Goal: Transaction & Acquisition: Purchase product/service

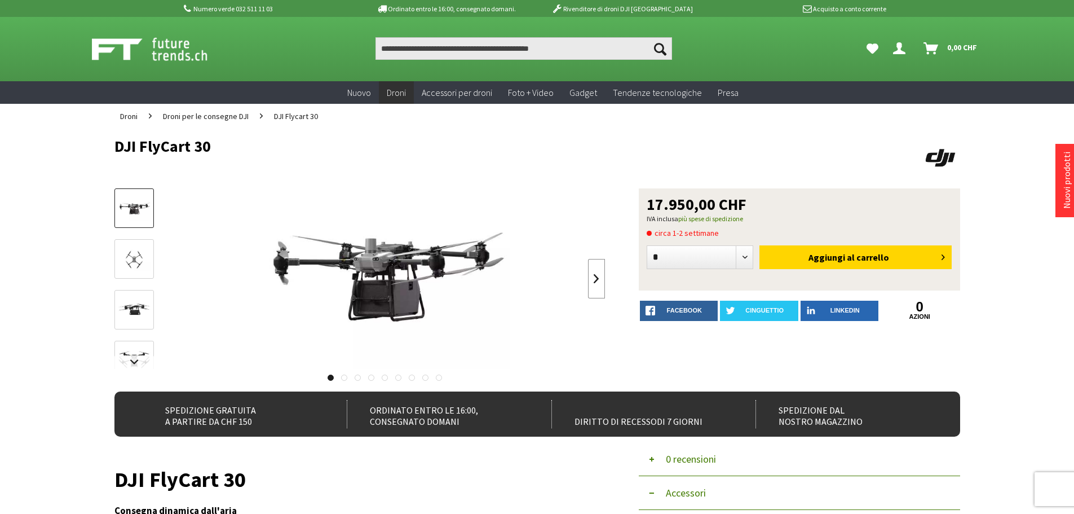
click at [596, 281] on link at bounding box center [596, 278] width 17 height 39
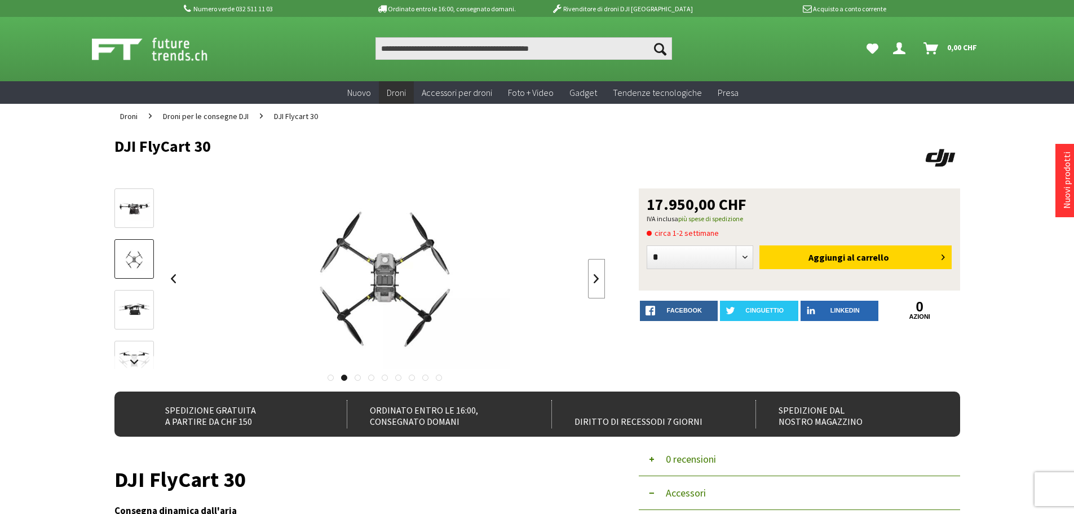
click at [596, 281] on link at bounding box center [596, 278] width 17 height 39
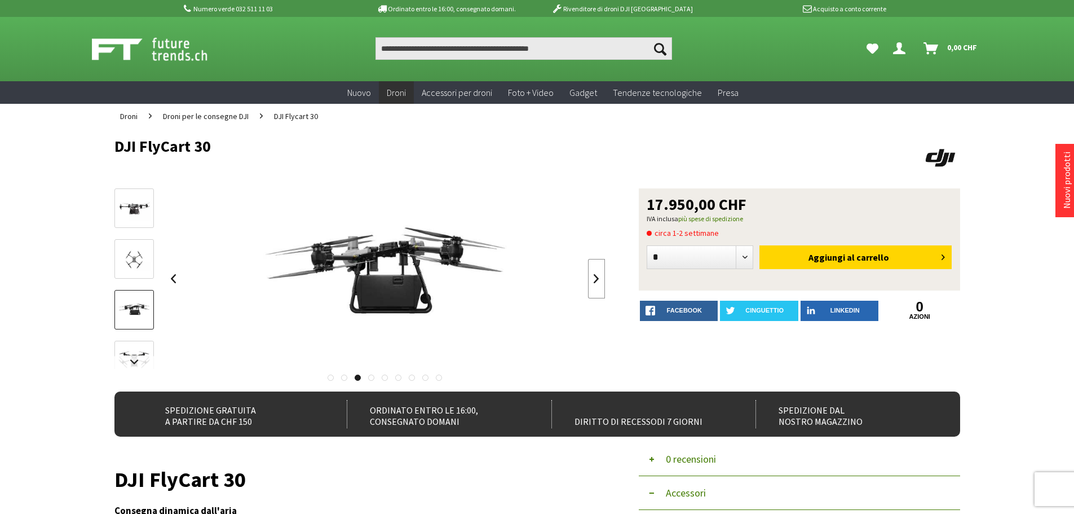
click at [596, 281] on link at bounding box center [596, 278] width 17 height 39
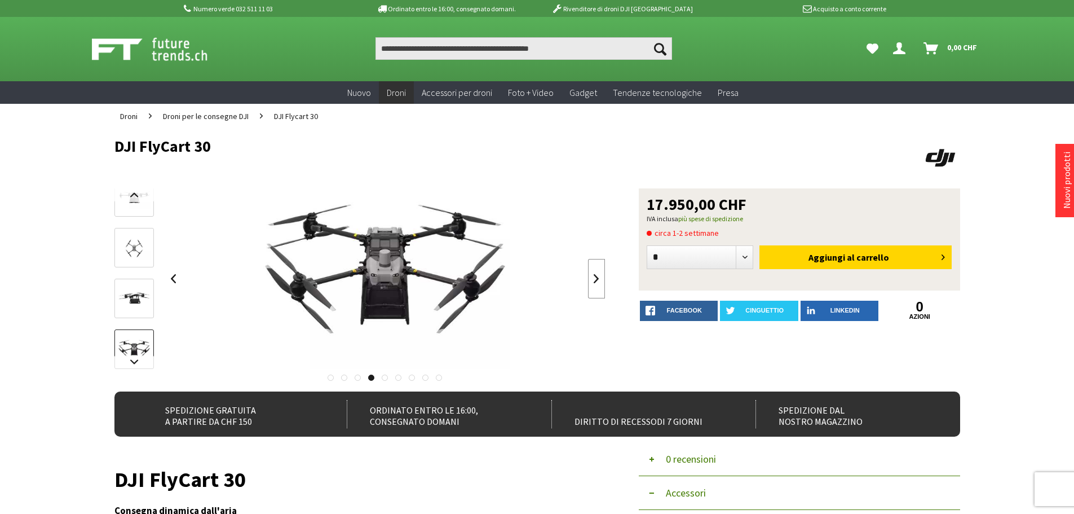
click at [596, 281] on link at bounding box center [596, 278] width 17 height 39
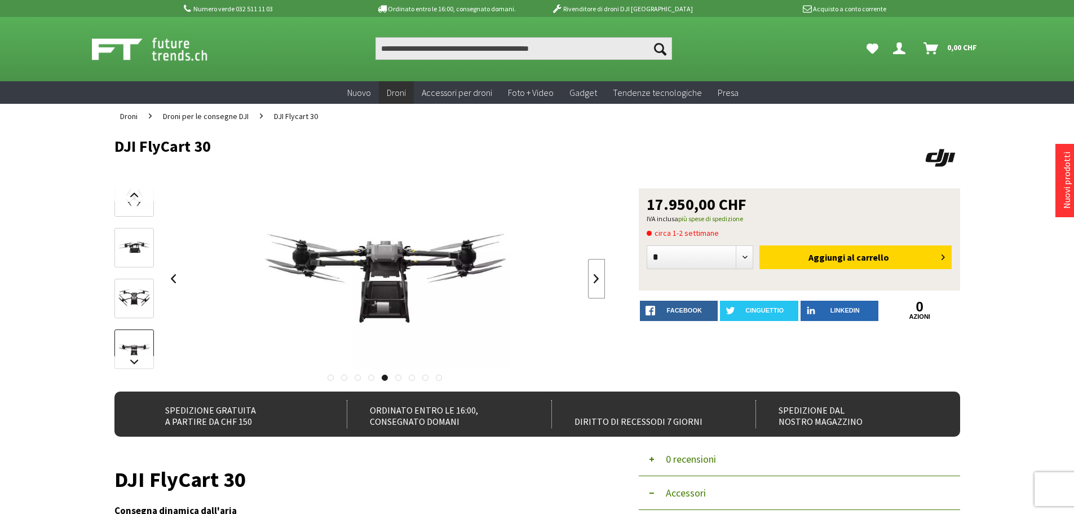
click at [596, 281] on link at bounding box center [596, 278] width 17 height 39
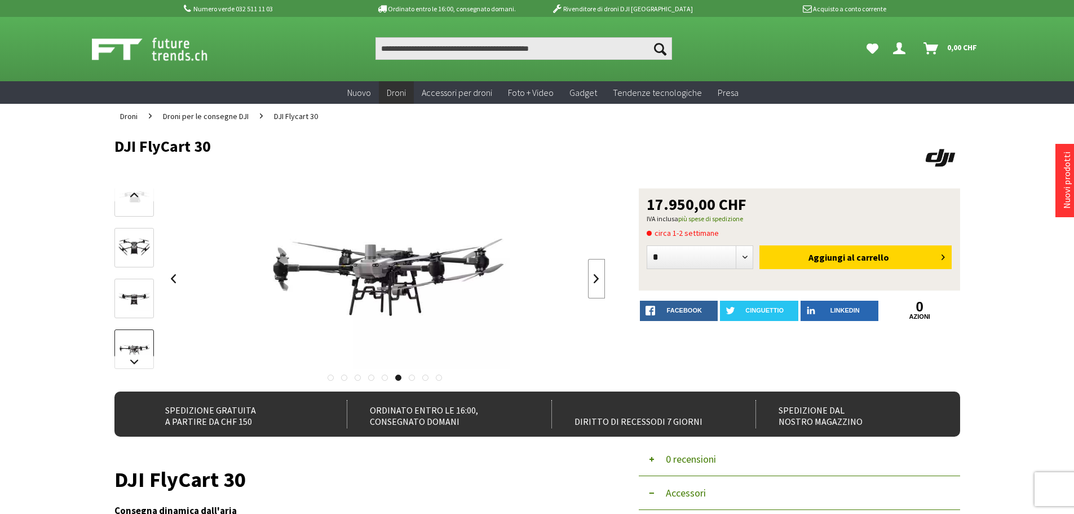
click at [596, 281] on link at bounding box center [596, 278] width 17 height 39
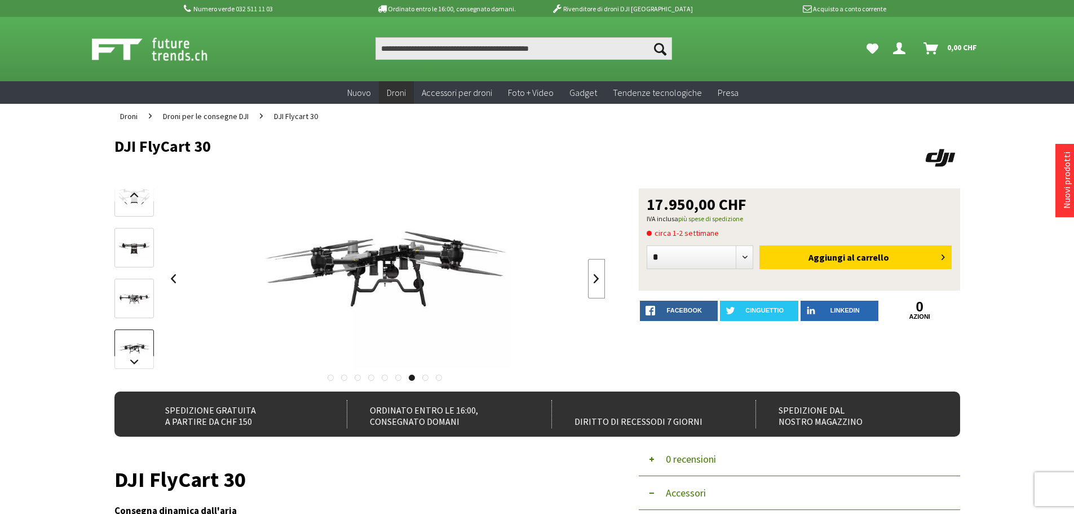
click at [596, 281] on link at bounding box center [596, 278] width 17 height 39
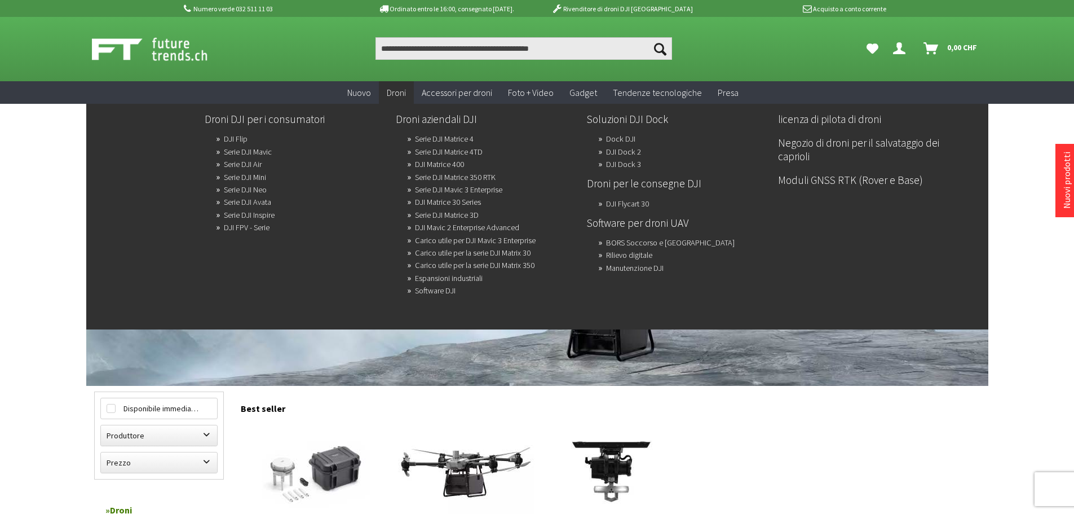
click at [399, 92] on font "Droni" at bounding box center [396, 92] width 19 height 11
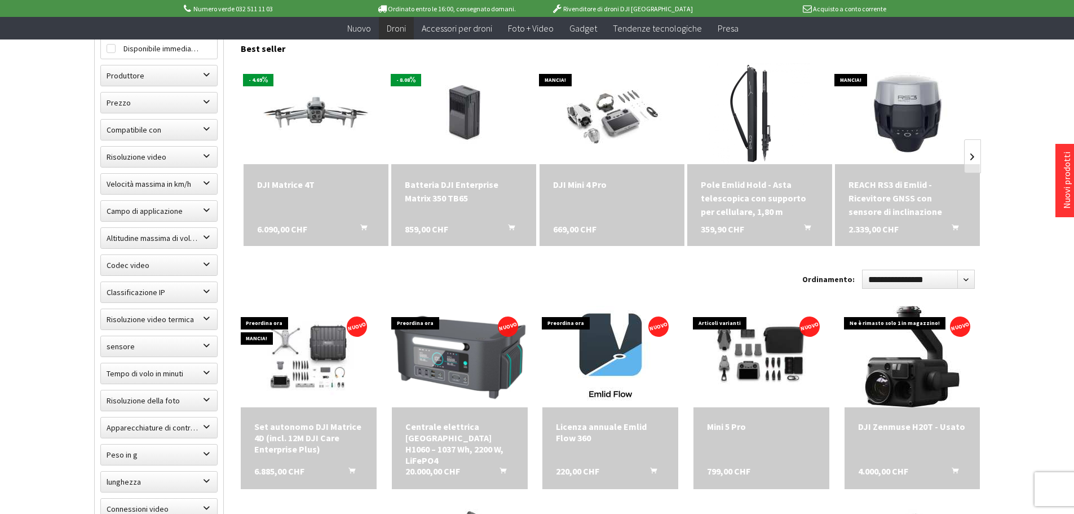
scroll to position [338, 0]
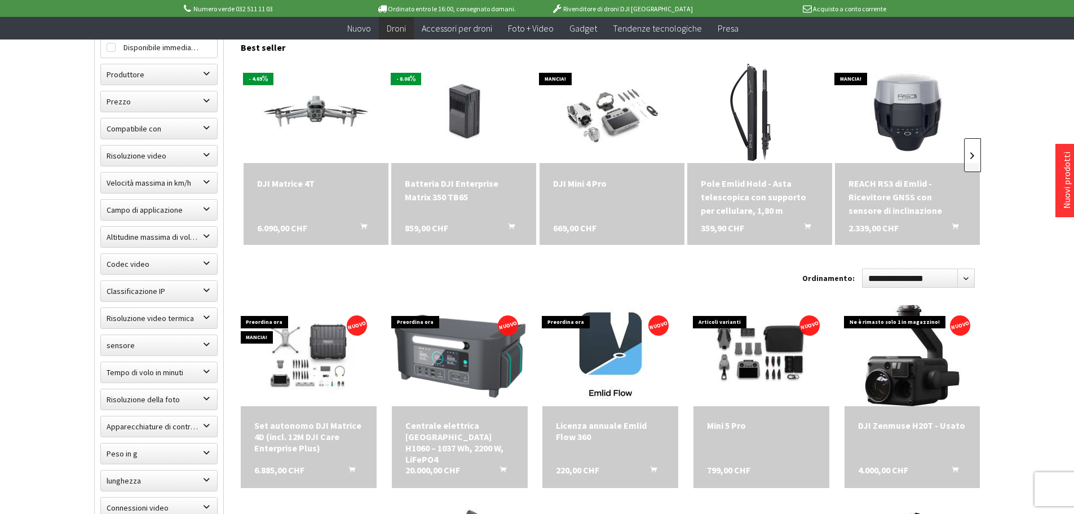
click at [972, 158] on link at bounding box center [972, 155] width 17 height 34
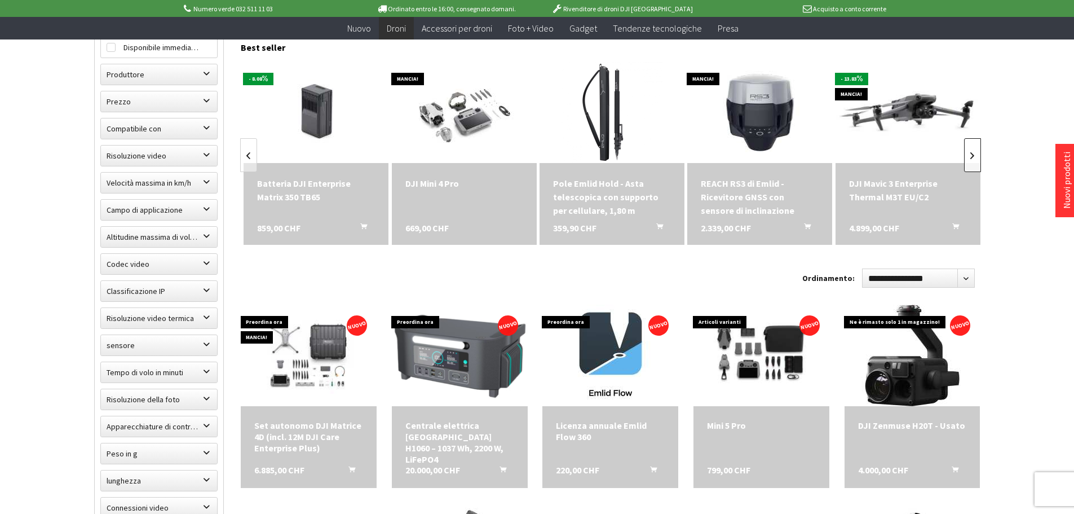
scroll to position [0, 148]
click at [972, 158] on link at bounding box center [972, 155] width 17 height 34
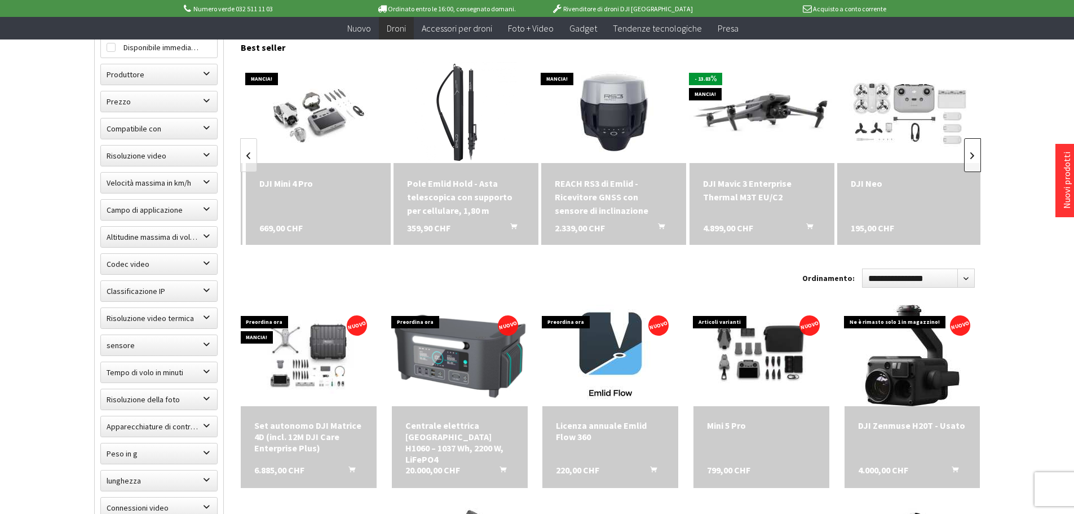
scroll to position [0, 297]
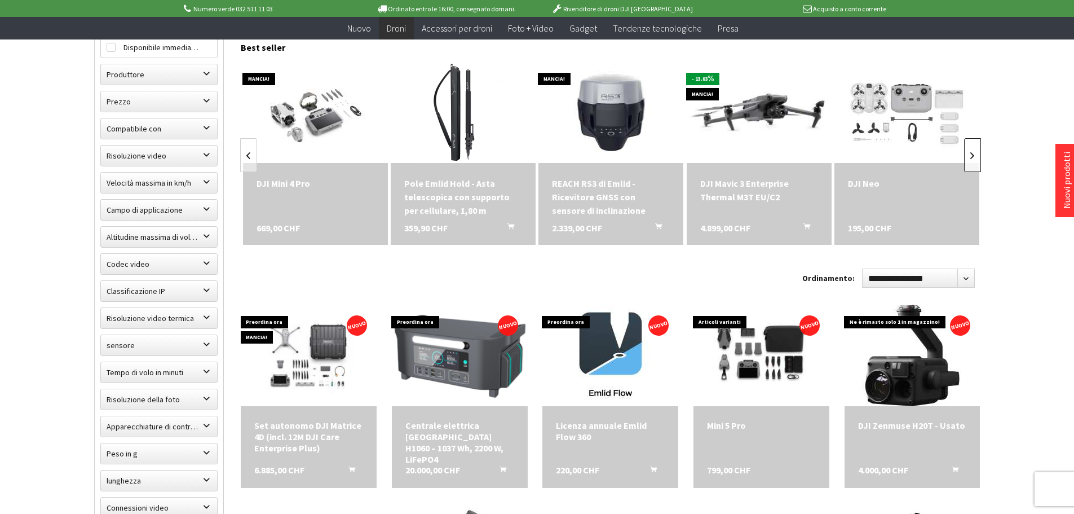
click at [972, 158] on link at bounding box center [972, 155] width 17 height 34
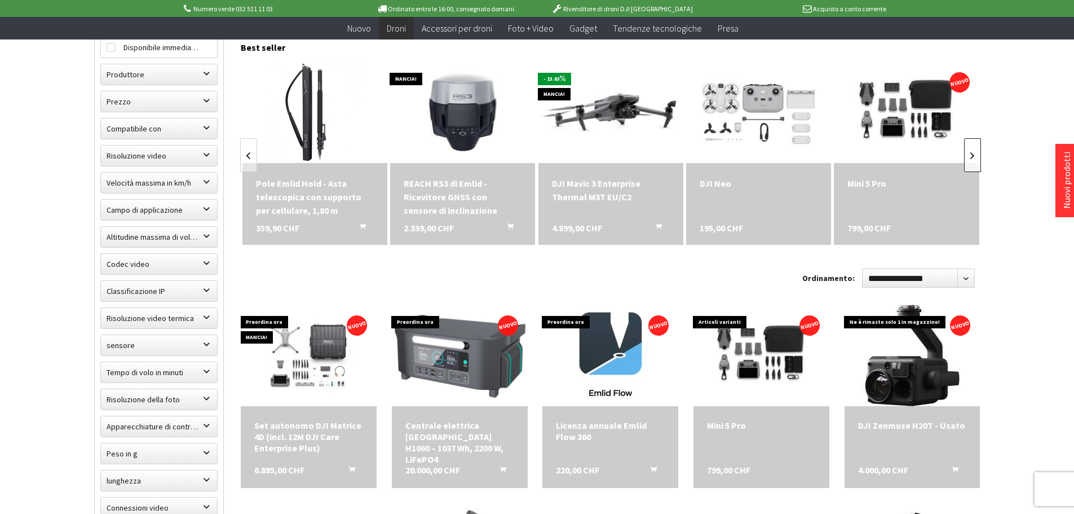
click at [972, 158] on link at bounding box center [972, 155] width 17 height 34
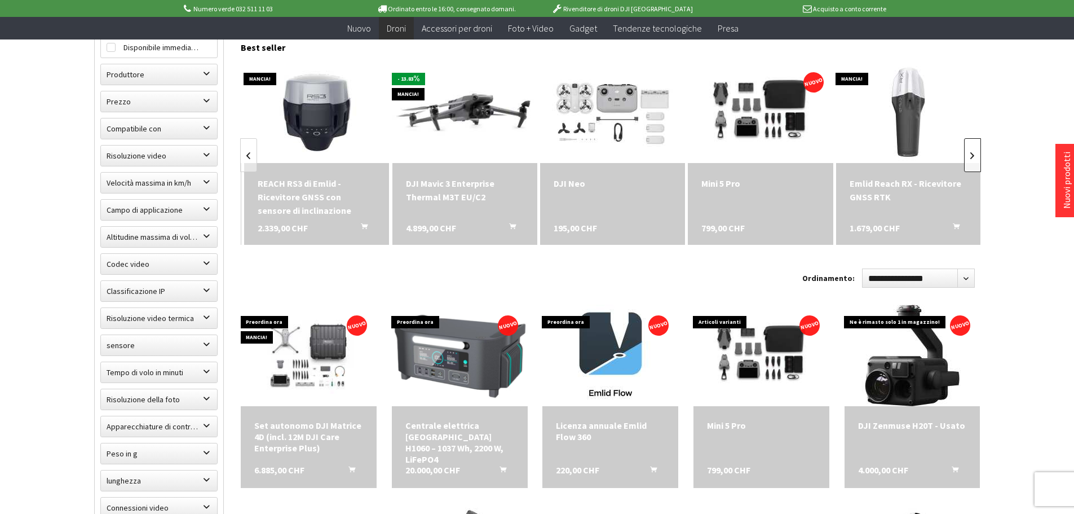
scroll to position [0, 593]
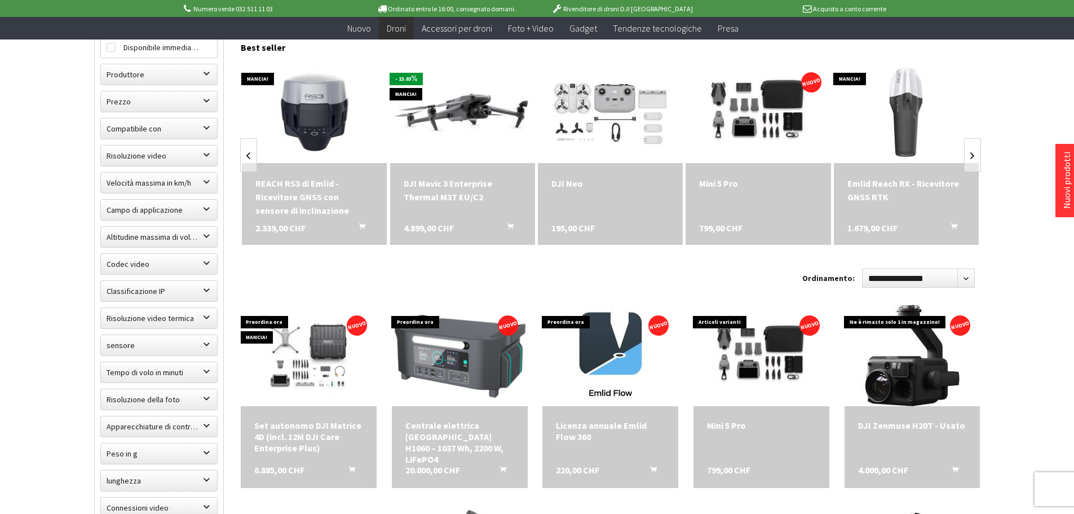
click at [749, 184] on div "Mini 5 Pro" at bounding box center [758, 184] width 118 height 14
click at [748, 184] on div "Mini 5 Pro" at bounding box center [758, 184] width 118 height 14
click at [607, 204] on div "DJI Neo 195,00 CHF" at bounding box center [610, 204] width 145 height 82
click at [599, 125] on img at bounding box center [611, 112] width 168 height 142
click at [440, 196] on font "DJI Mavic 3 Enterprise Thermal M3T EU/C2" at bounding box center [448, 190] width 89 height 25
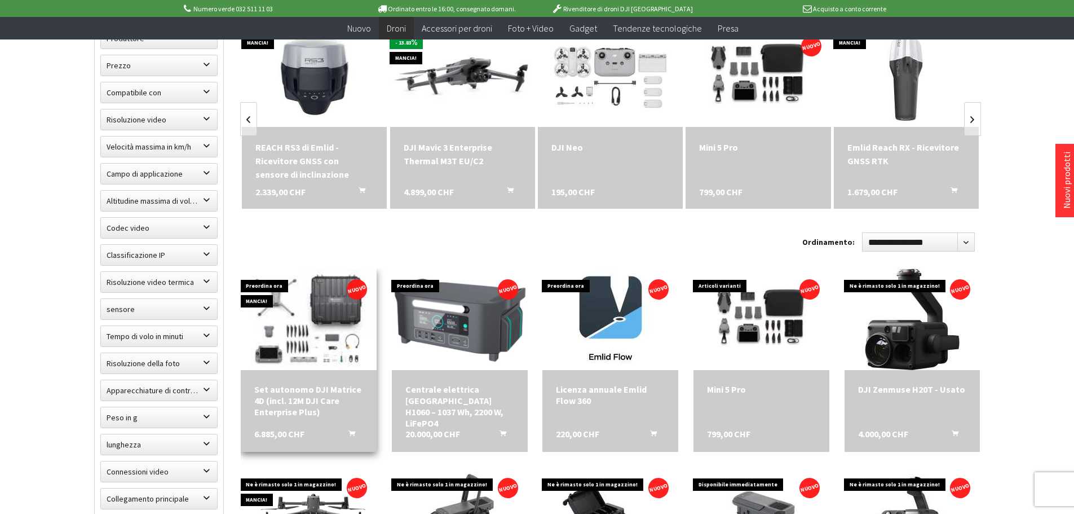
scroll to position [395, 0]
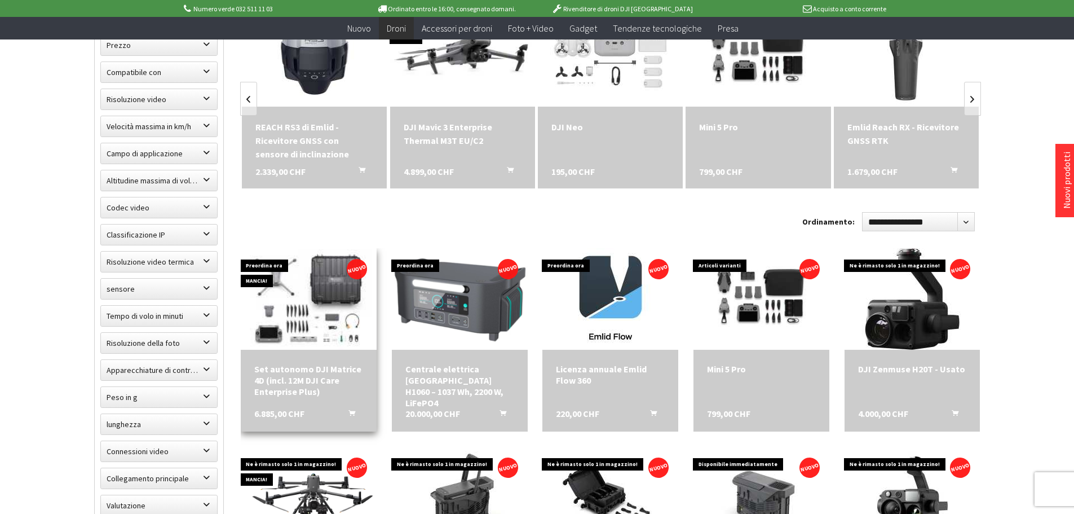
click at [303, 288] on img at bounding box center [309, 299] width 190 height 137
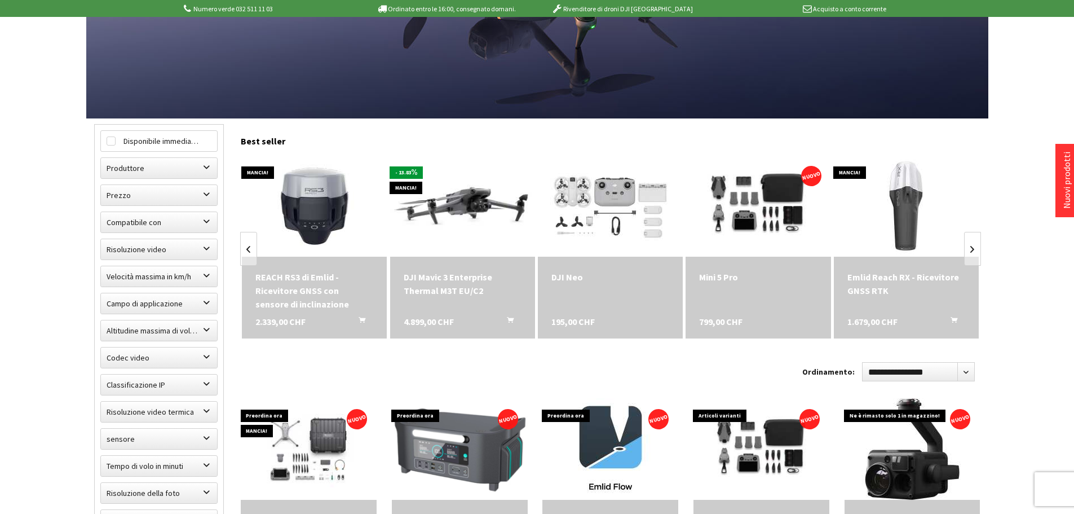
scroll to position [282, 0]
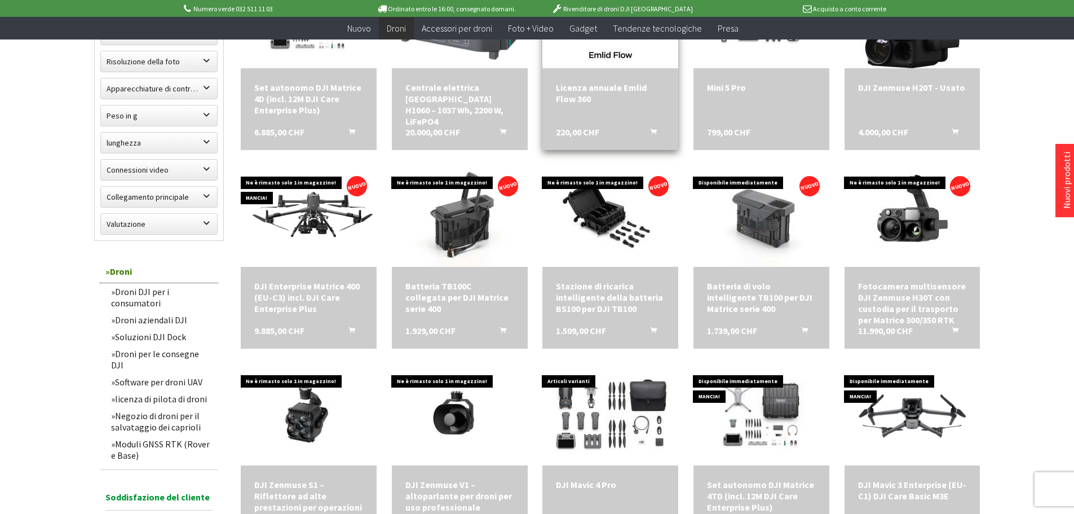
scroll to position [677, 0]
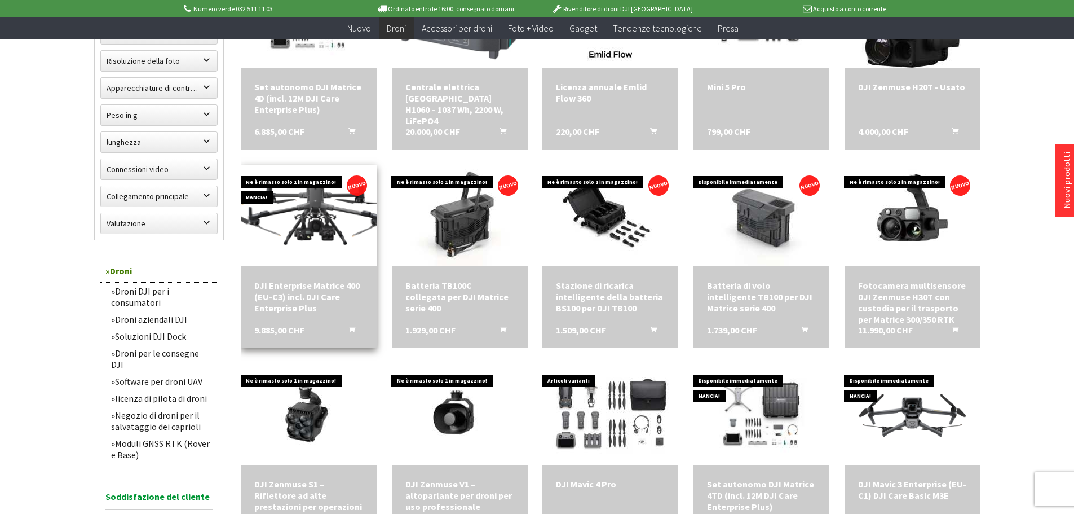
click at [312, 218] on img at bounding box center [309, 215] width 190 height 107
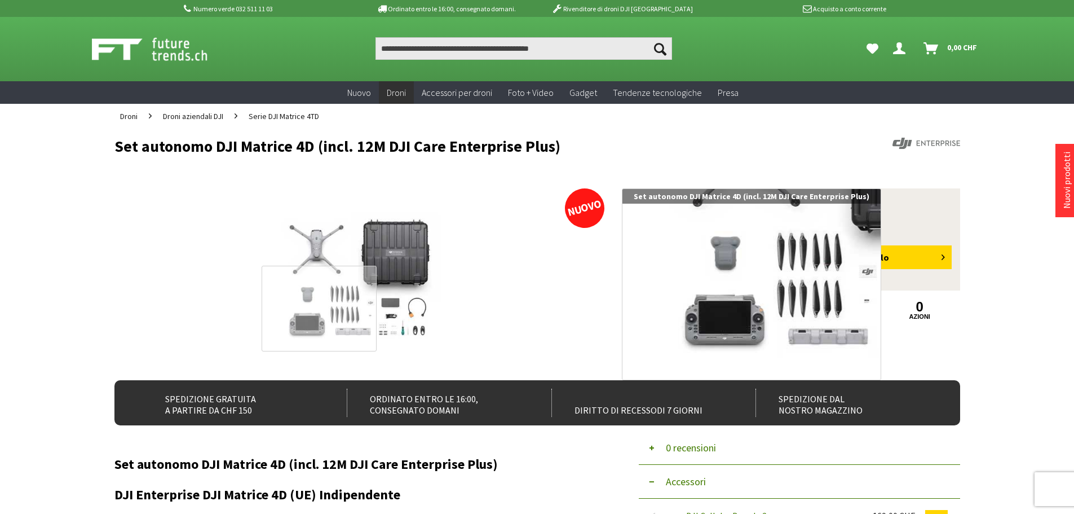
click at [319, 308] on div at bounding box center [319, 308] width 115 height 85
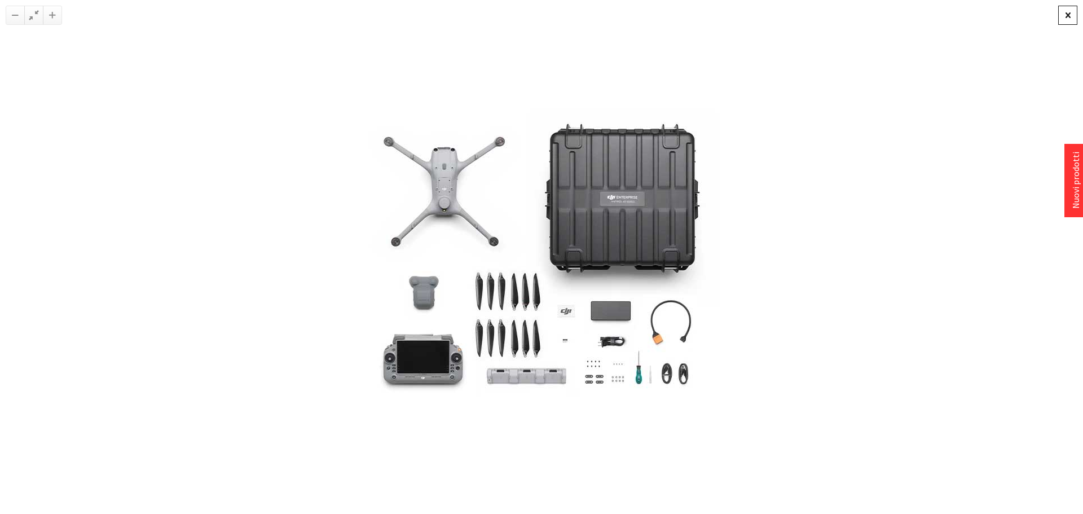
click at [1070, 16] on div at bounding box center [1067, 15] width 19 height 19
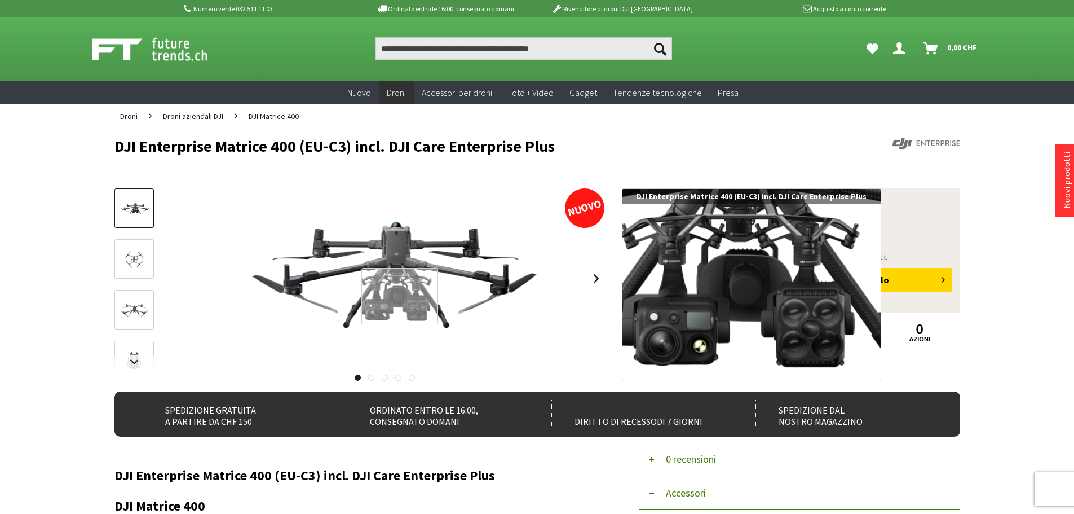
click at [400, 296] on div at bounding box center [399, 296] width 77 height 57
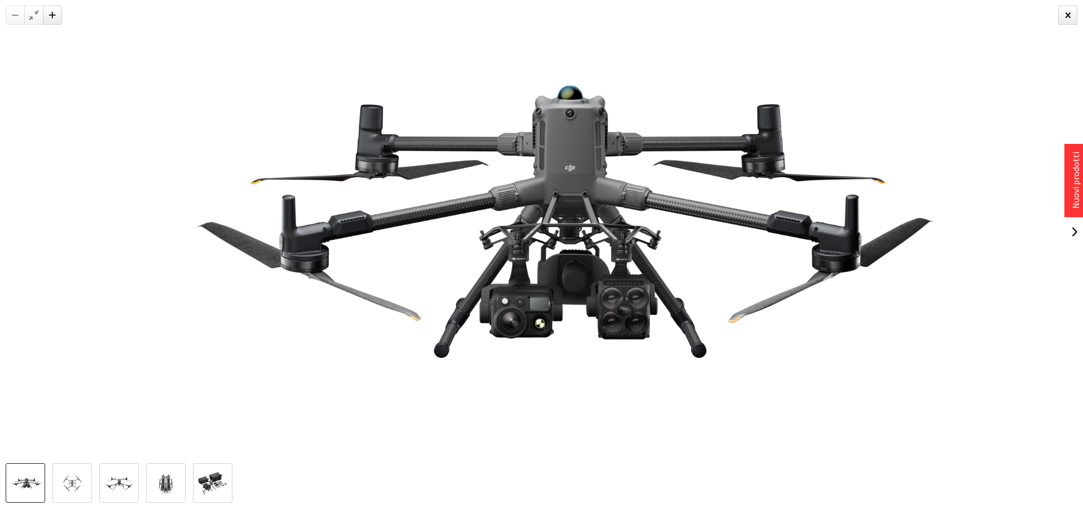
click at [73, 477] on img at bounding box center [72, 483] width 33 height 19
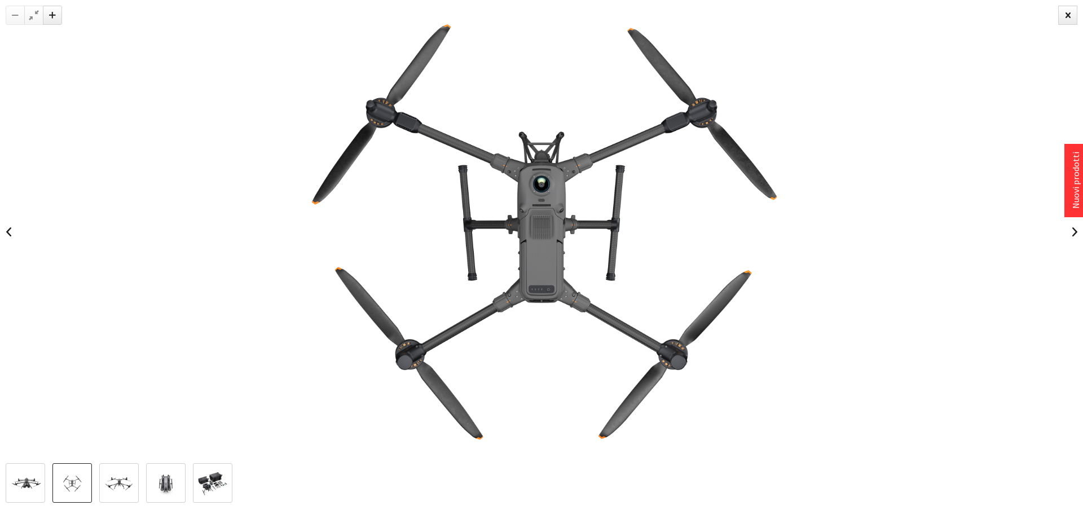
click at [118, 483] on img at bounding box center [119, 483] width 33 height 19
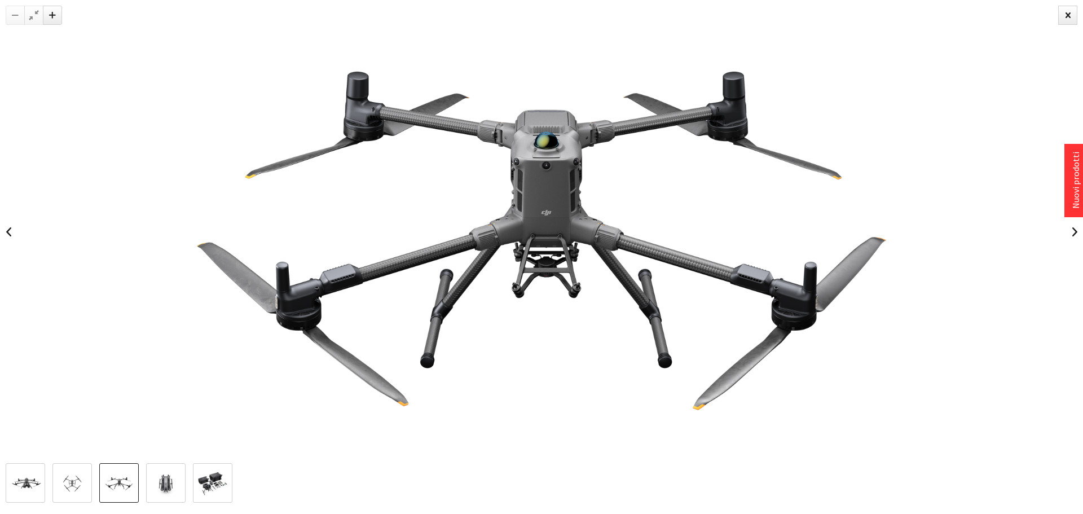
click at [166, 486] on img at bounding box center [165, 483] width 33 height 25
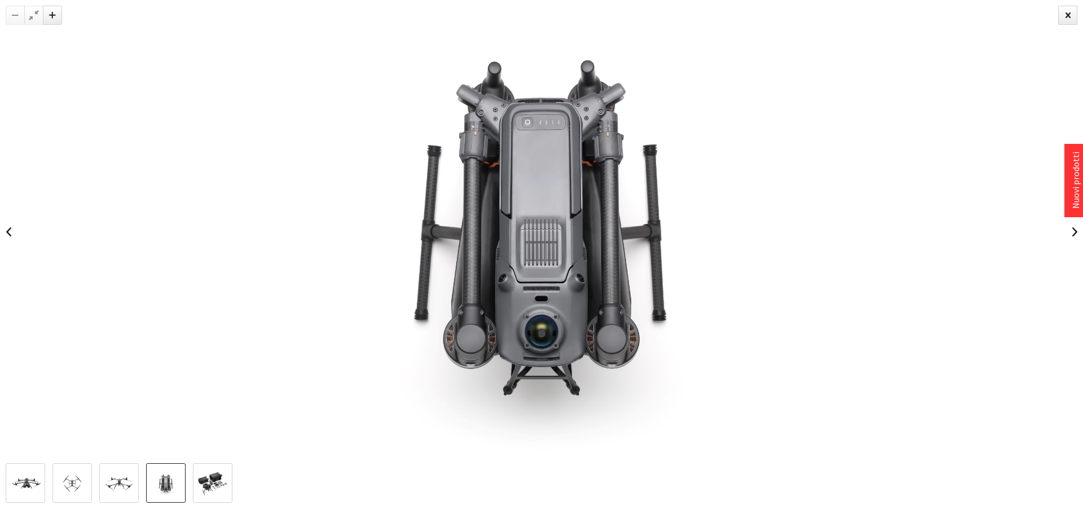
click at [216, 492] on img at bounding box center [212, 483] width 33 height 25
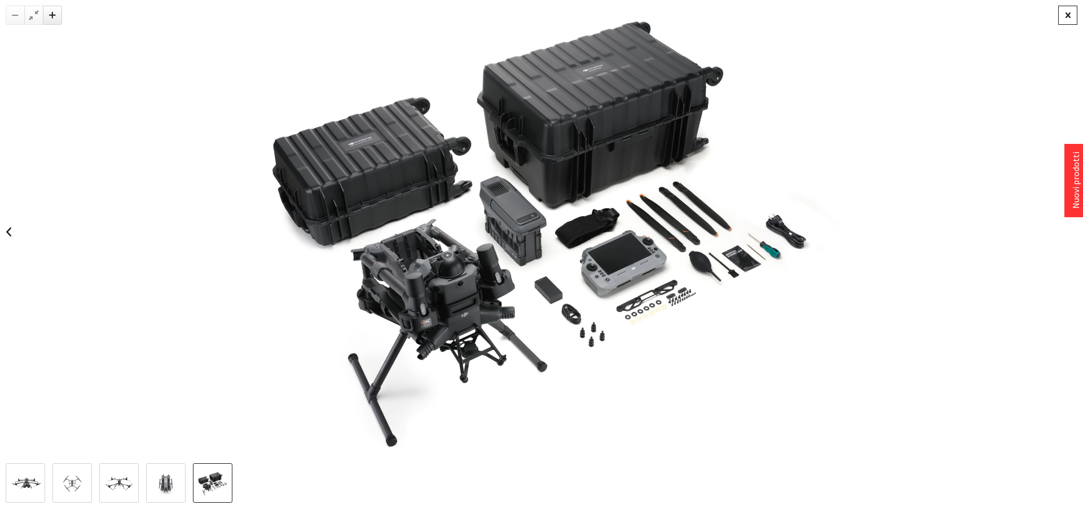
click at [1069, 16] on div at bounding box center [1067, 15] width 19 height 19
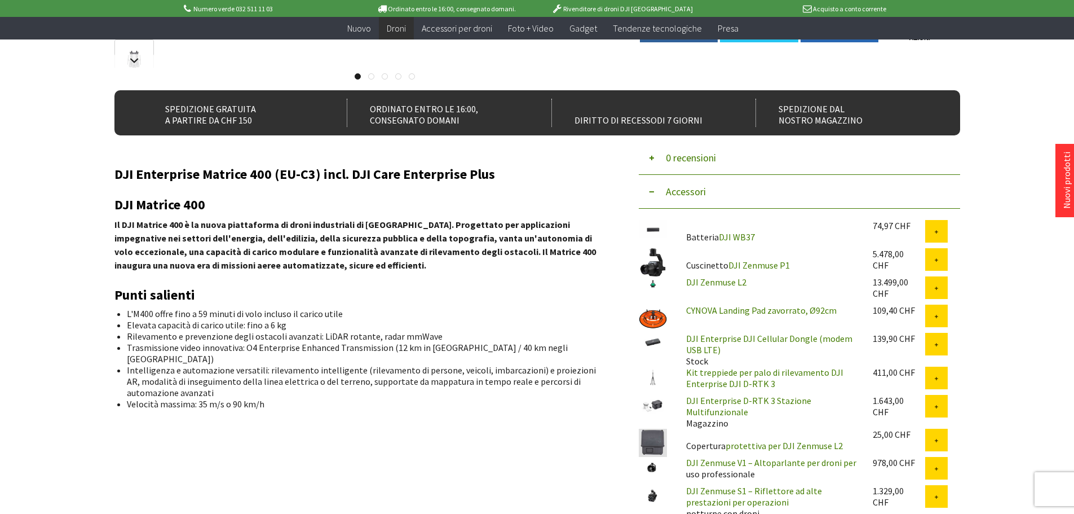
scroll to position [282, 0]
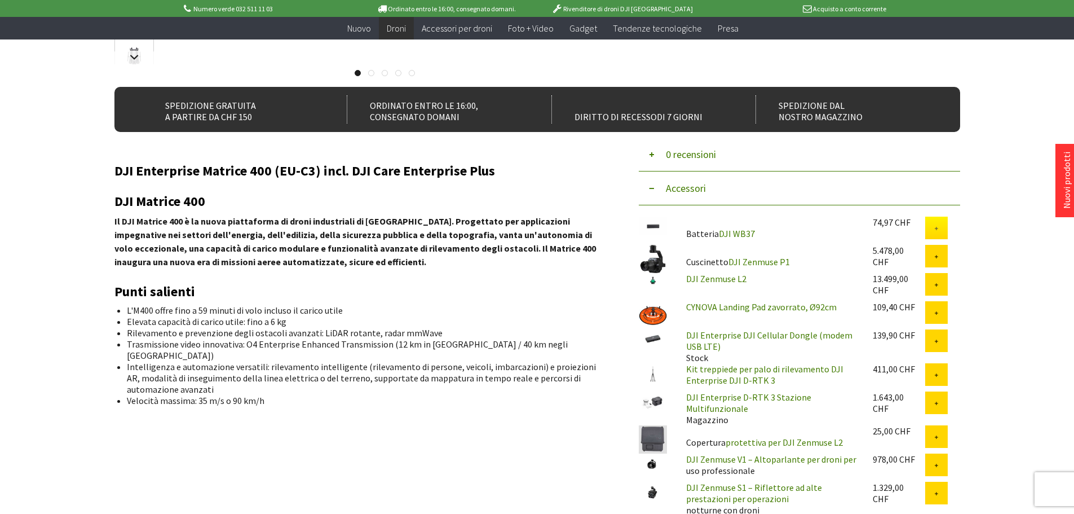
click at [936, 223] on button at bounding box center [936, 228] width 23 height 23
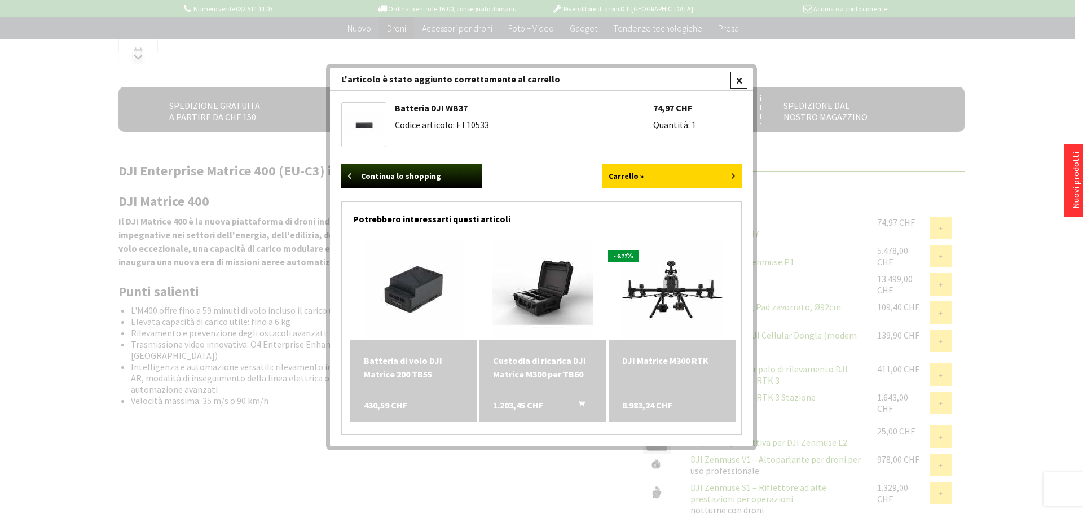
click at [737, 81] on div at bounding box center [738, 80] width 17 height 17
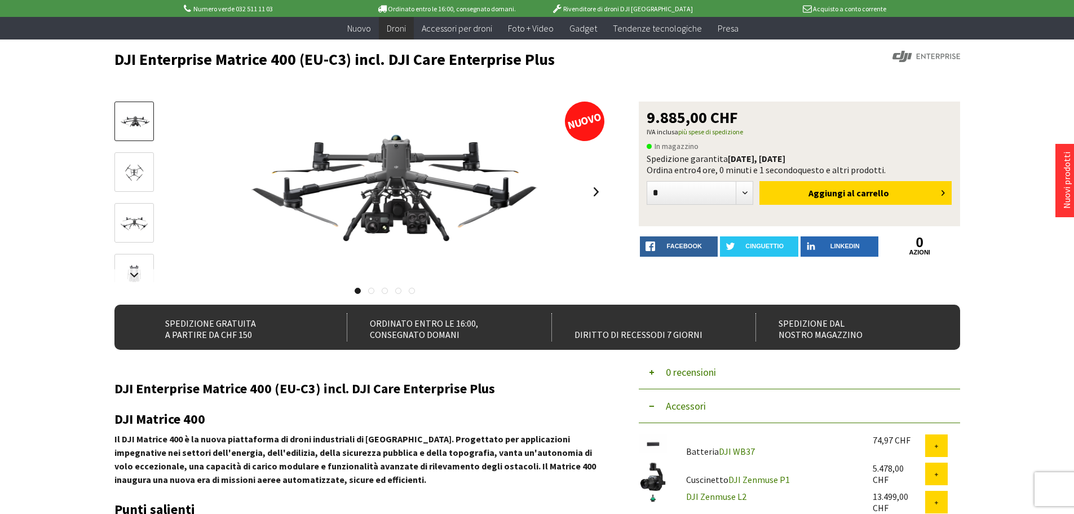
scroll to position [56, 0]
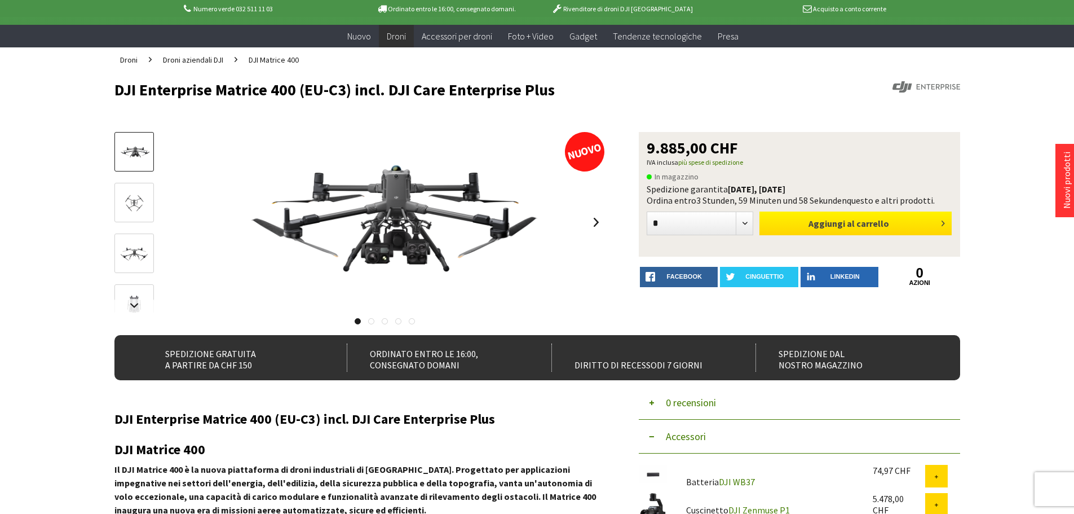
click at [868, 224] on font "carrello" at bounding box center [873, 223] width 33 height 11
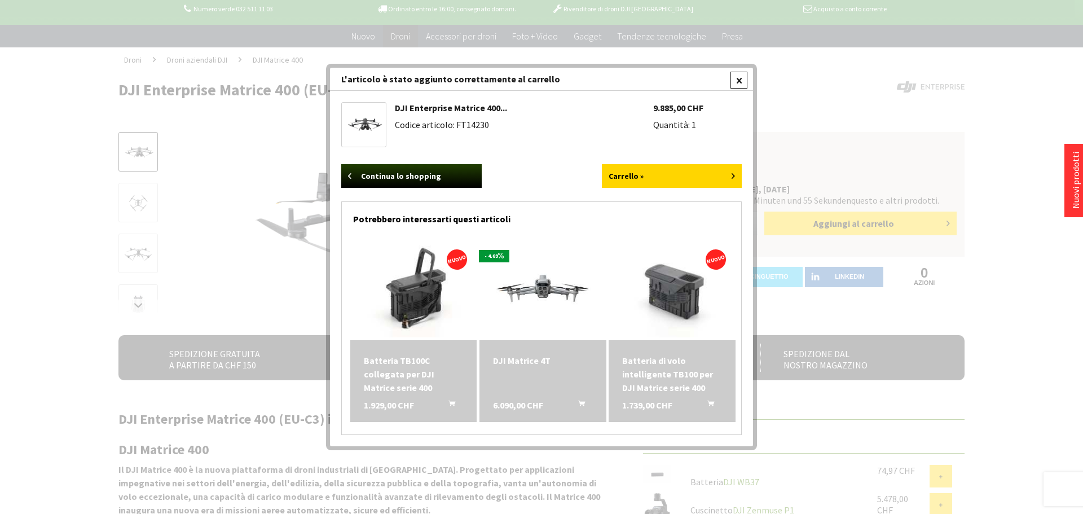
click at [737, 84] on div at bounding box center [738, 80] width 17 height 17
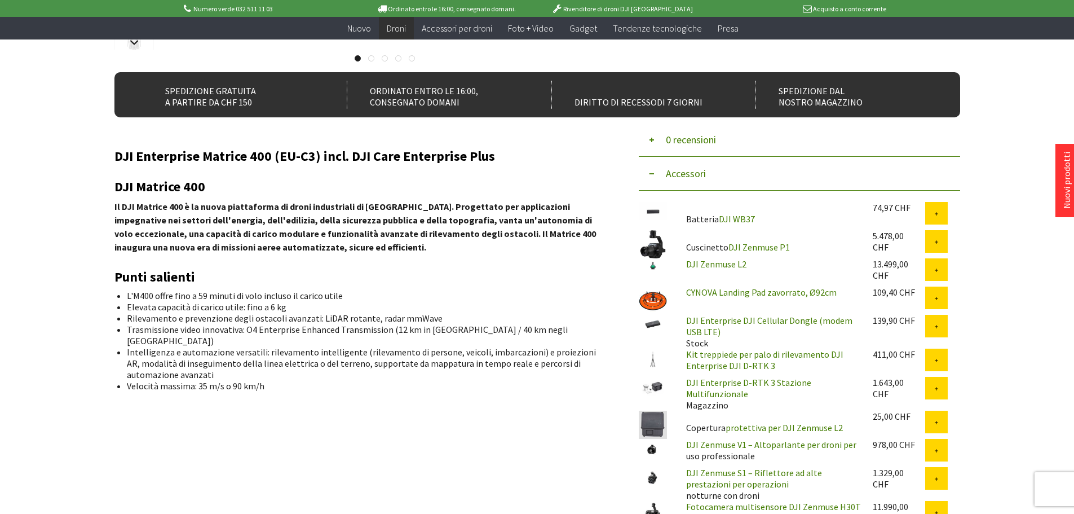
scroll to position [338, 0]
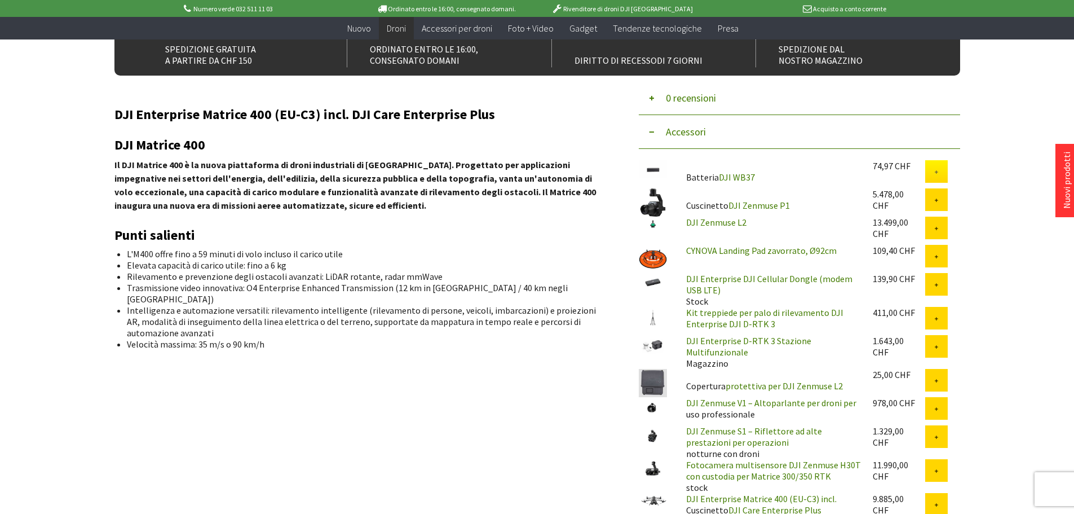
click at [936, 175] on button at bounding box center [936, 171] width 23 height 23
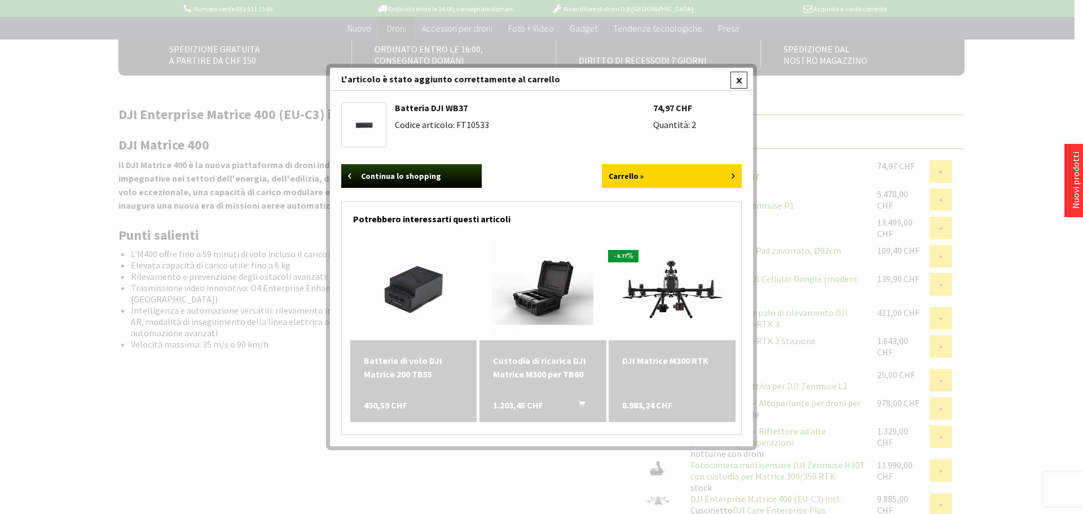
click at [743, 79] on div at bounding box center [738, 80] width 17 height 17
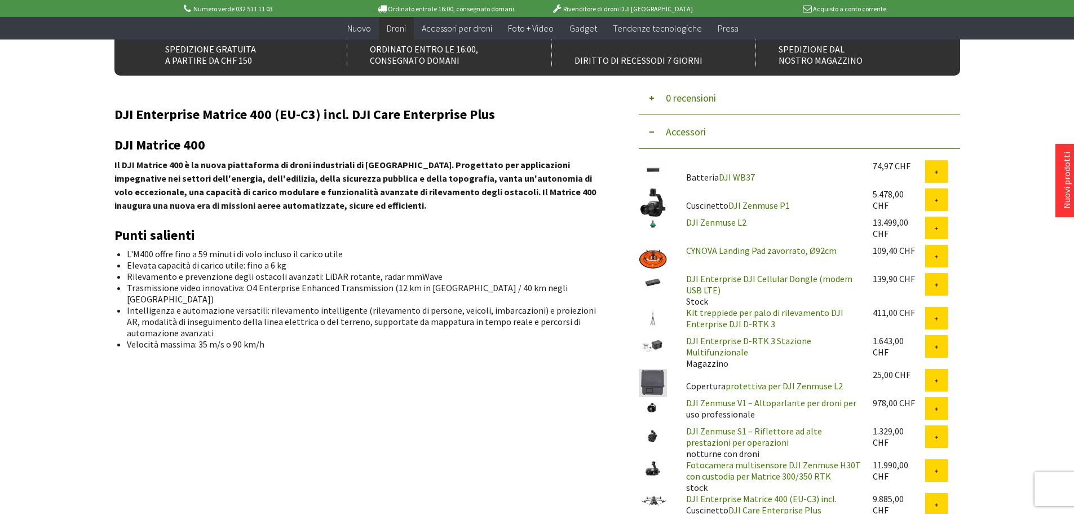
click at [652, 346] on img at bounding box center [653, 345] width 28 height 21
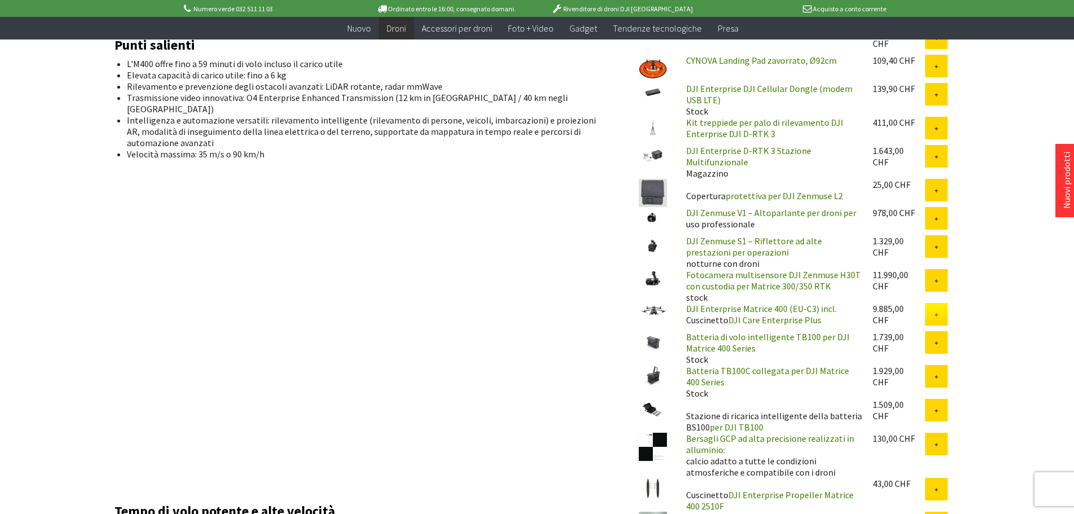
scroll to position [564, 0]
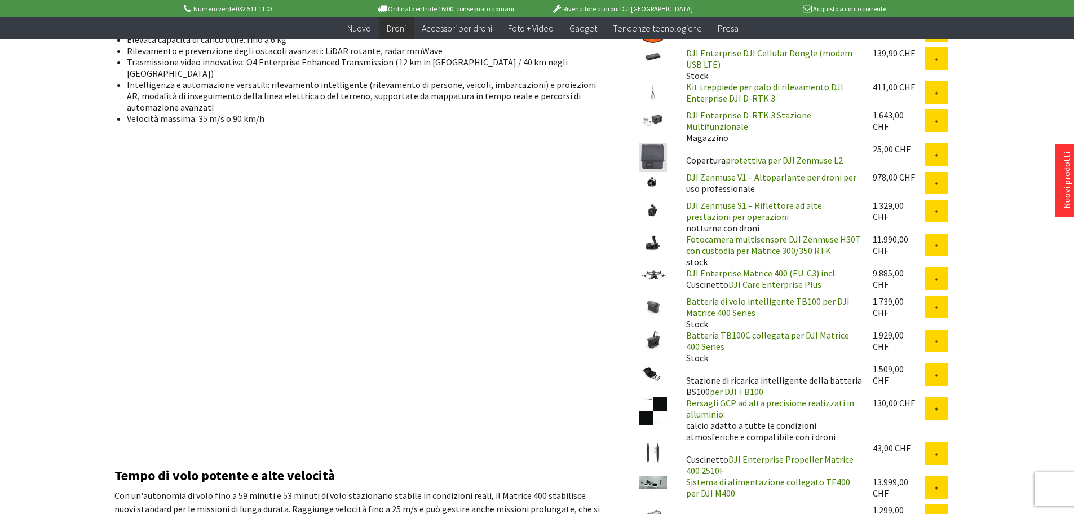
click at [658, 161] on img at bounding box center [653, 157] width 28 height 28
click at [940, 247] on button at bounding box center [936, 244] width 23 height 23
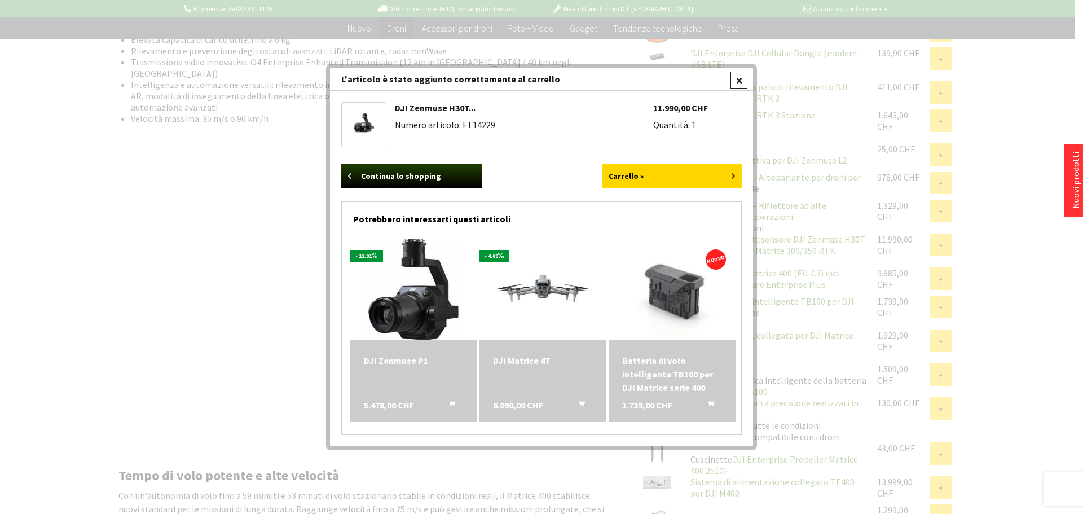
click at [743, 79] on div at bounding box center [738, 80] width 17 height 17
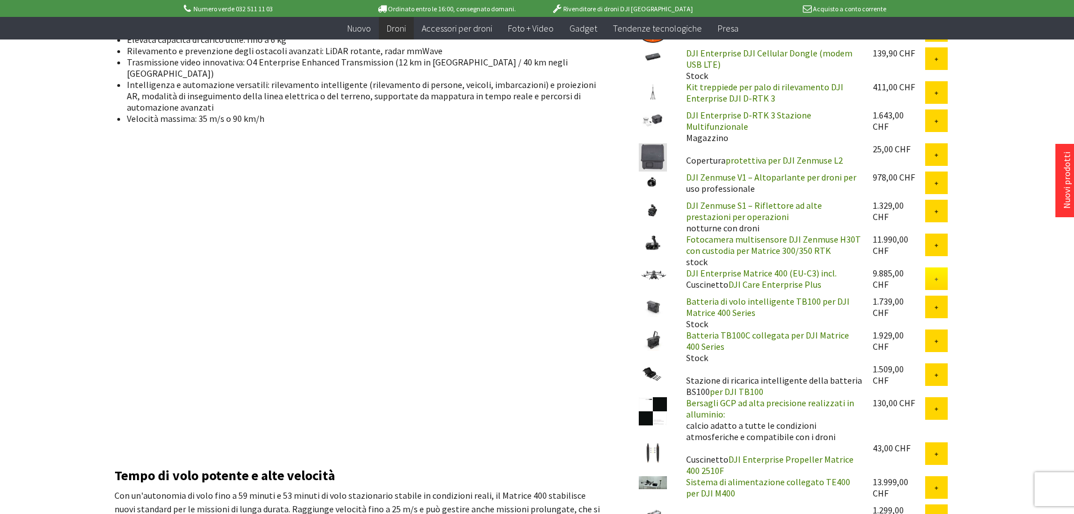
click at [934, 283] on button at bounding box center [936, 278] width 23 height 23
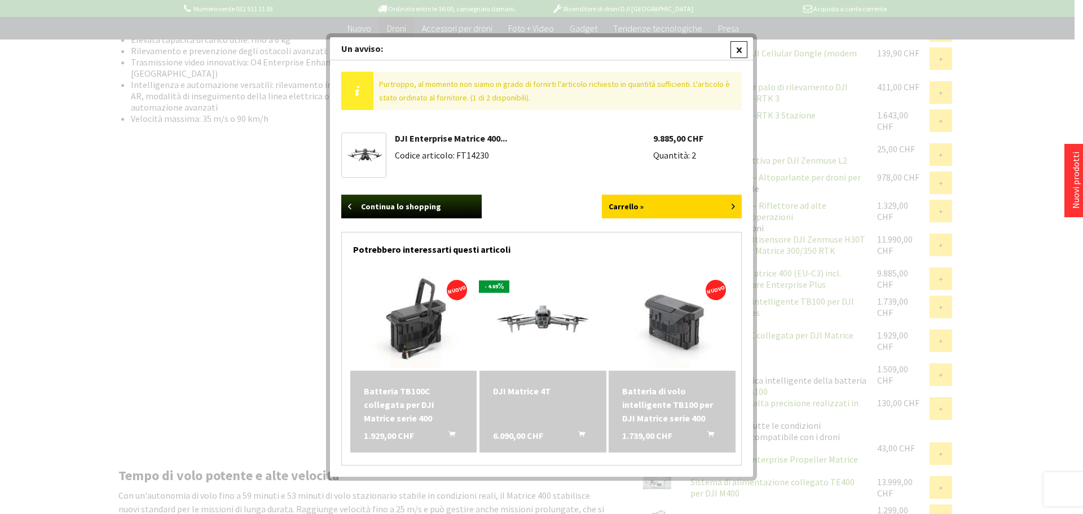
click at [742, 50] on div at bounding box center [738, 49] width 17 height 17
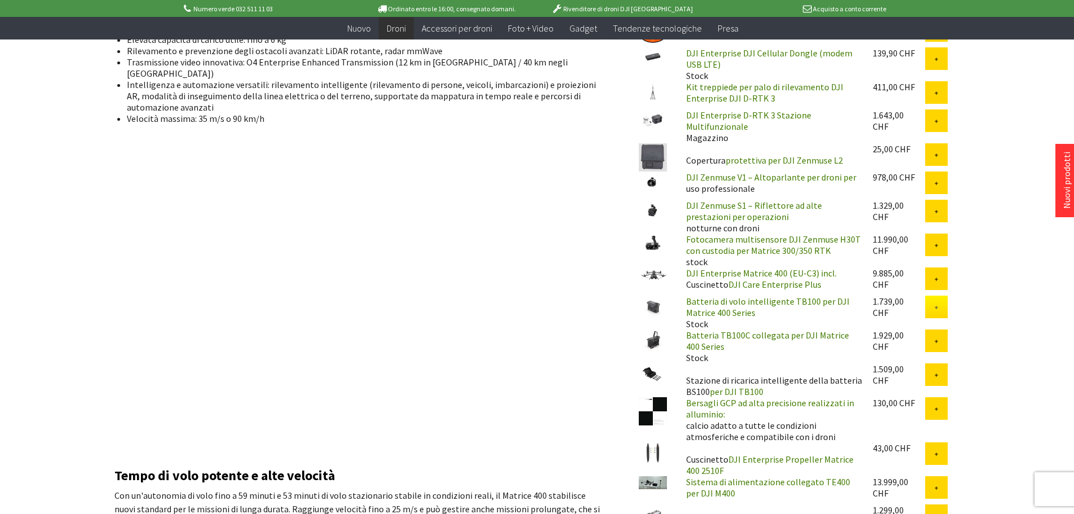
click at [937, 305] on button at bounding box center [936, 307] width 23 height 23
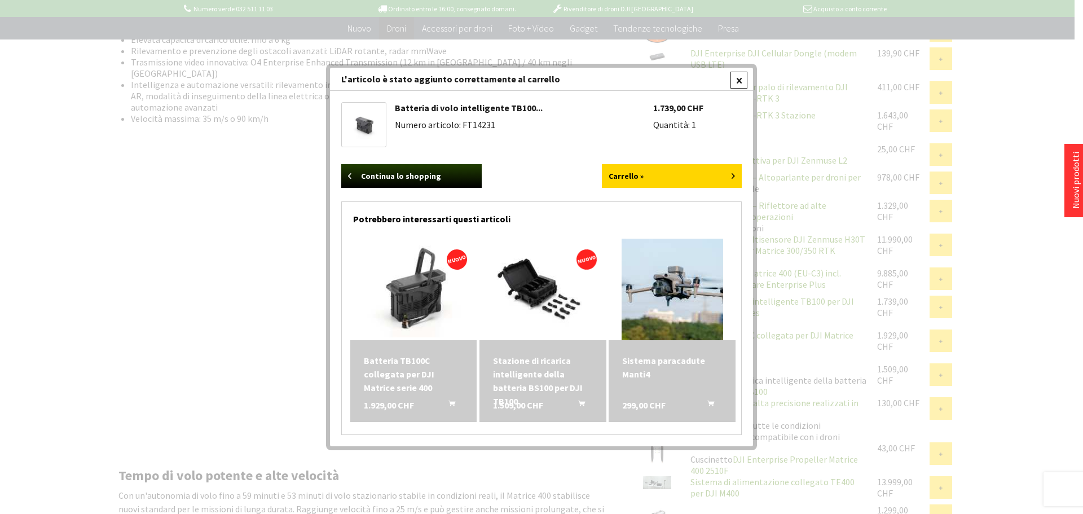
click at [738, 79] on div at bounding box center [738, 80] width 17 height 17
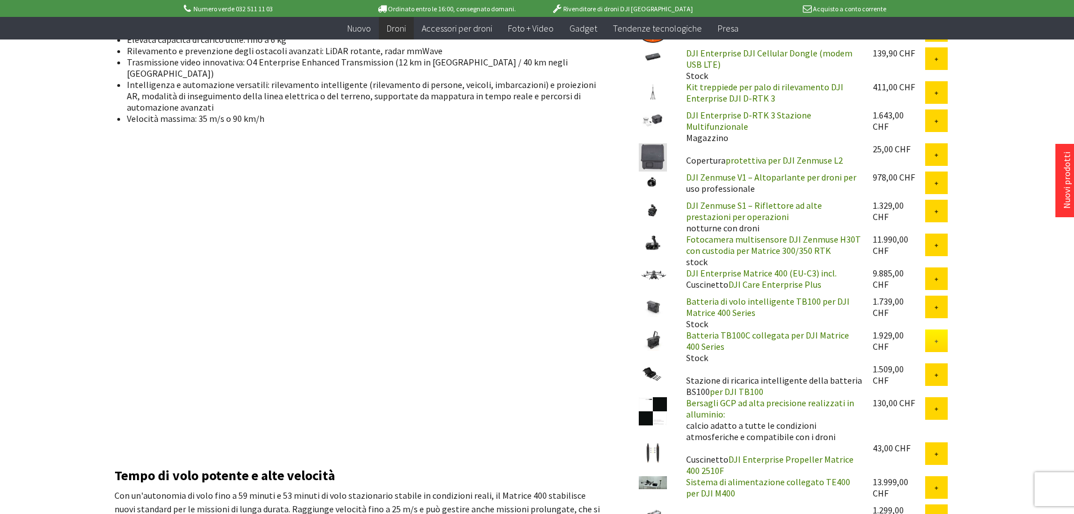
click at [936, 342] on icon at bounding box center [937, 342] width 6 height 6
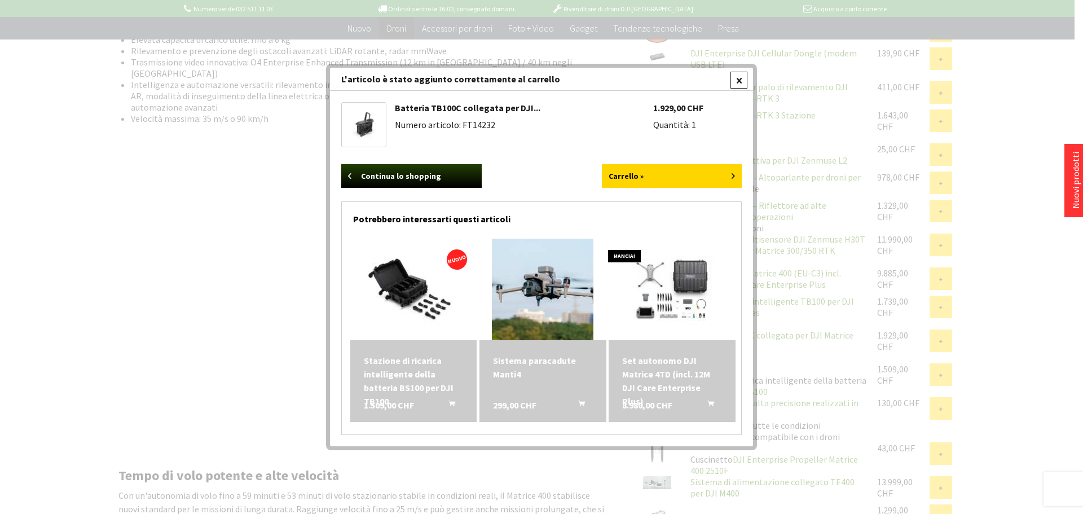
click at [740, 82] on div at bounding box center [738, 80] width 17 height 17
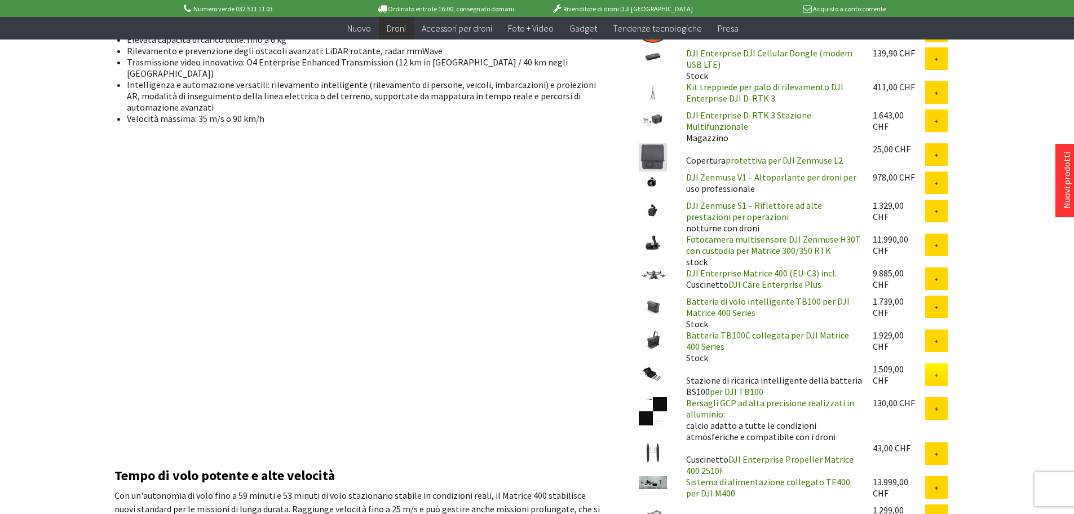
click at [936, 378] on icon at bounding box center [937, 376] width 6 height 6
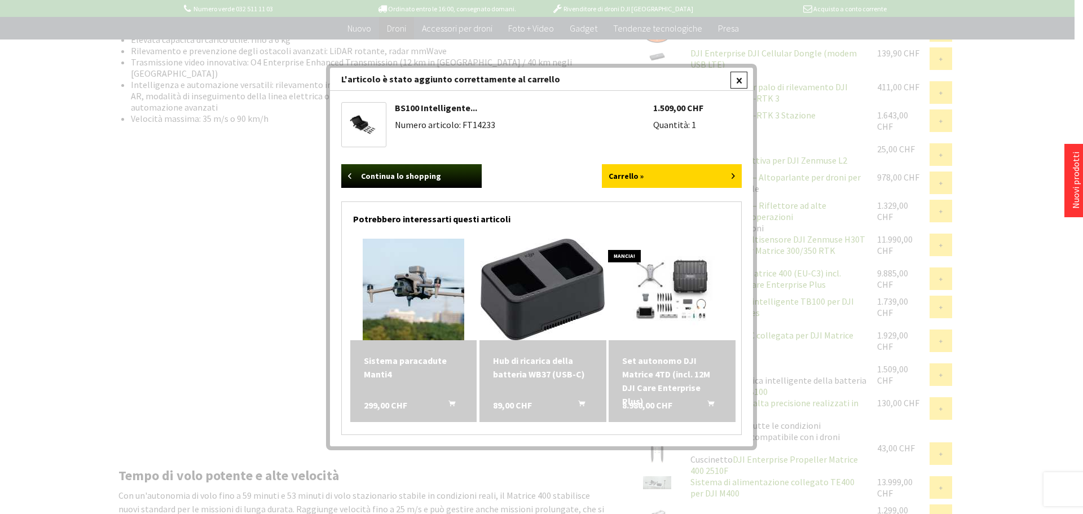
click at [743, 81] on div at bounding box center [738, 80] width 17 height 17
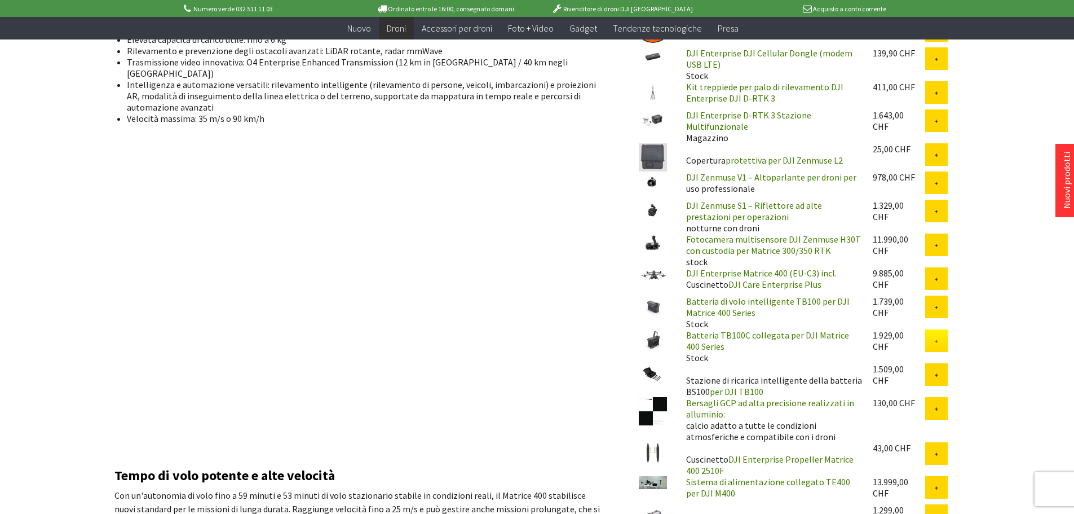
click at [939, 343] on icon at bounding box center [937, 342] width 6 height 6
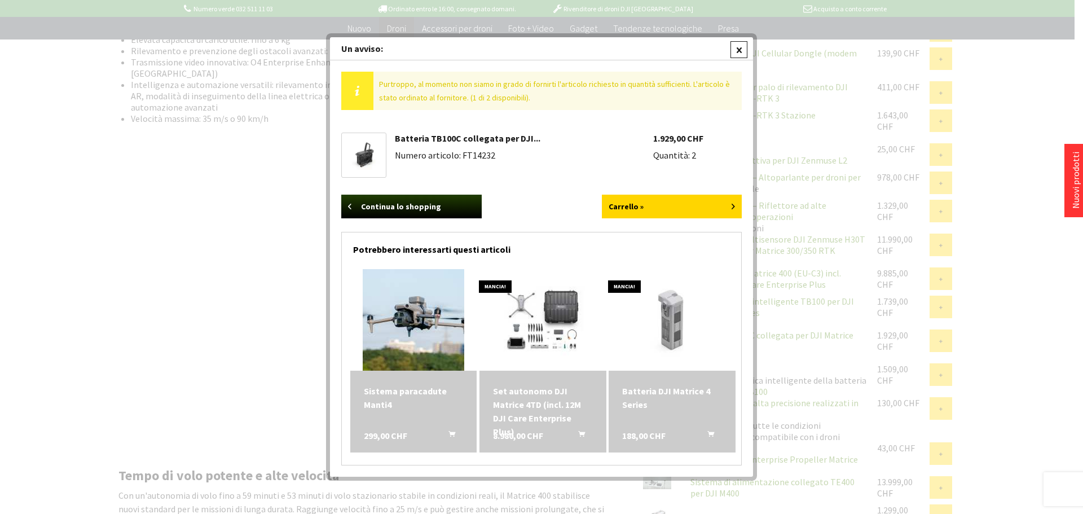
click at [740, 46] on div at bounding box center [738, 49] width 17 height 17
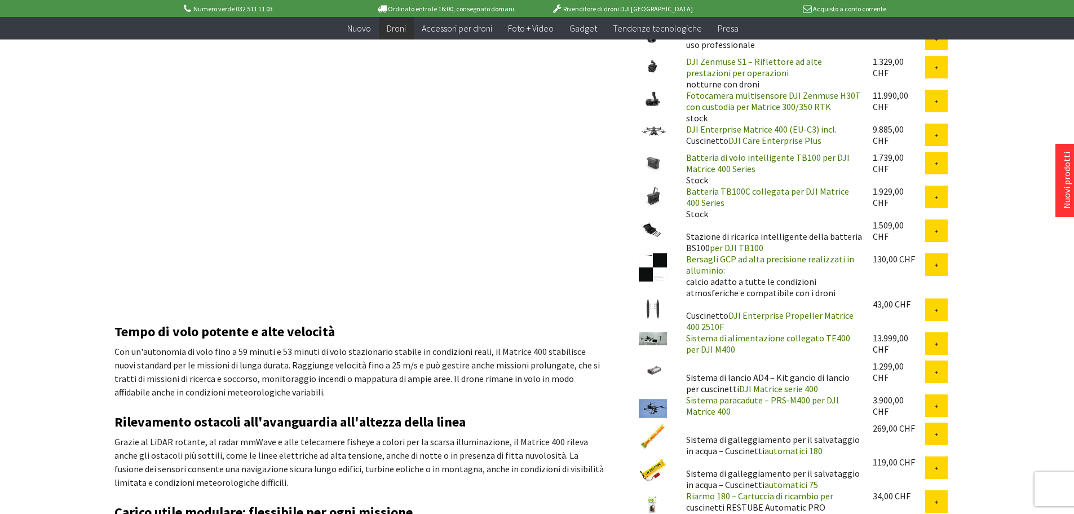
scroll to position [733, 0]
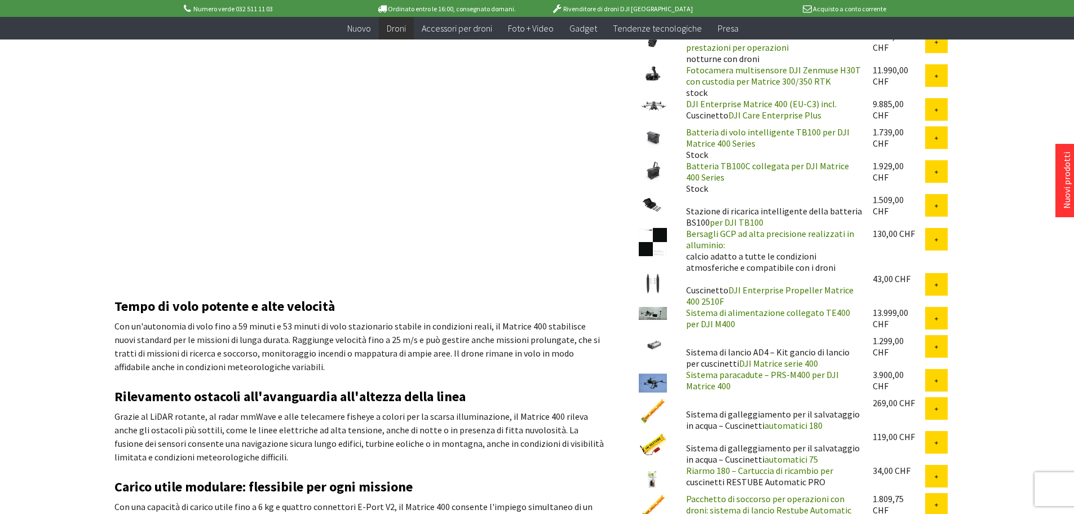
click at [653, 243] on img at bounding box center [653, 242] width 28 height 28
click at [936, 240] on icon at bounding box center [937, 240] width 6 height 6
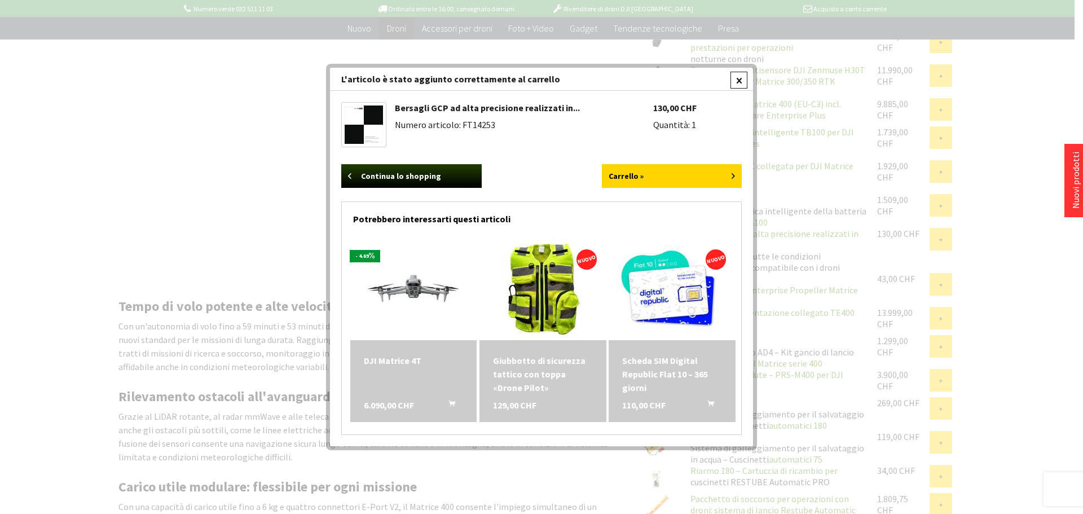
click at [740, 78] on div at bounding box center [738, 80] width 17 height 17
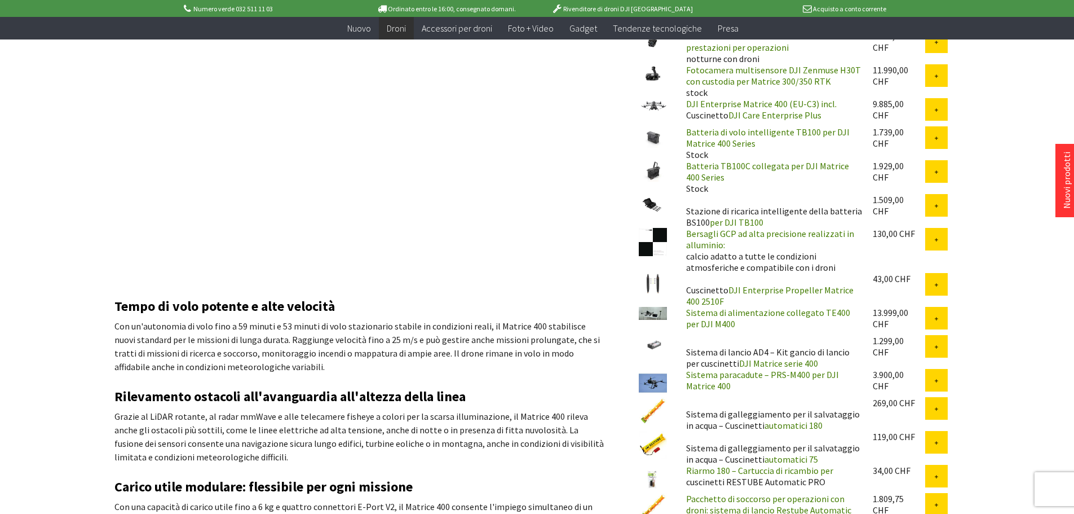
click at [654, 379] on img at bounding box center [653, 383] width 28 height 28
click at [940, 383] on button at bounding box center [936, 380] width 23 height 23
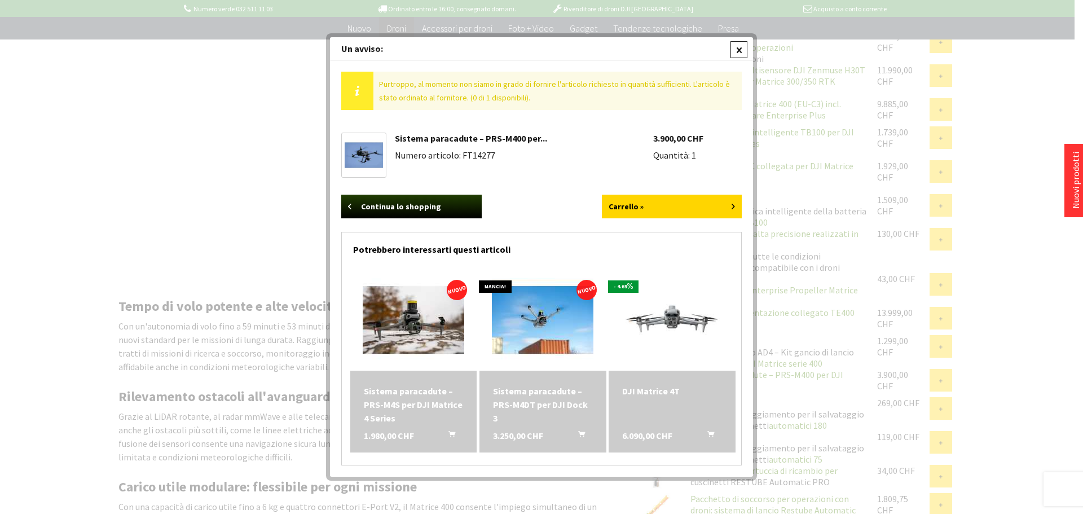
click at [743, 53] on div at bounding box center [738, 49] width 17 height 17
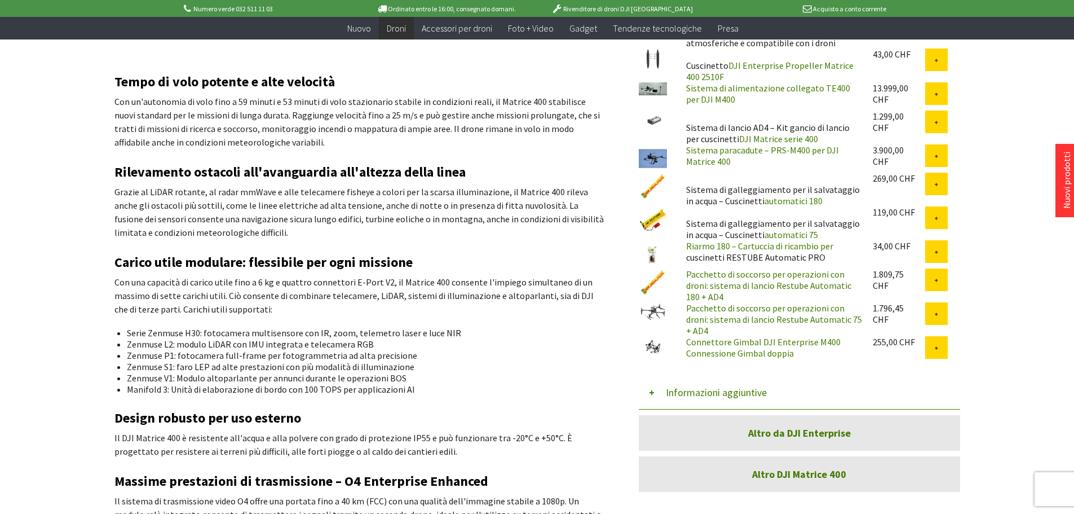
scroll to position [959, 0]
click at [652, 188] on img at bounding box center [653, 185] width 28 height 28
click at [650, 254] on img at bounding box center [653, 253] width 28 height 28
click at [652, 285] on img at bounding box center [653, 281] width 28 height 28
click at [658, 307] on img at bounding box center [653, 311] width 28 height 20
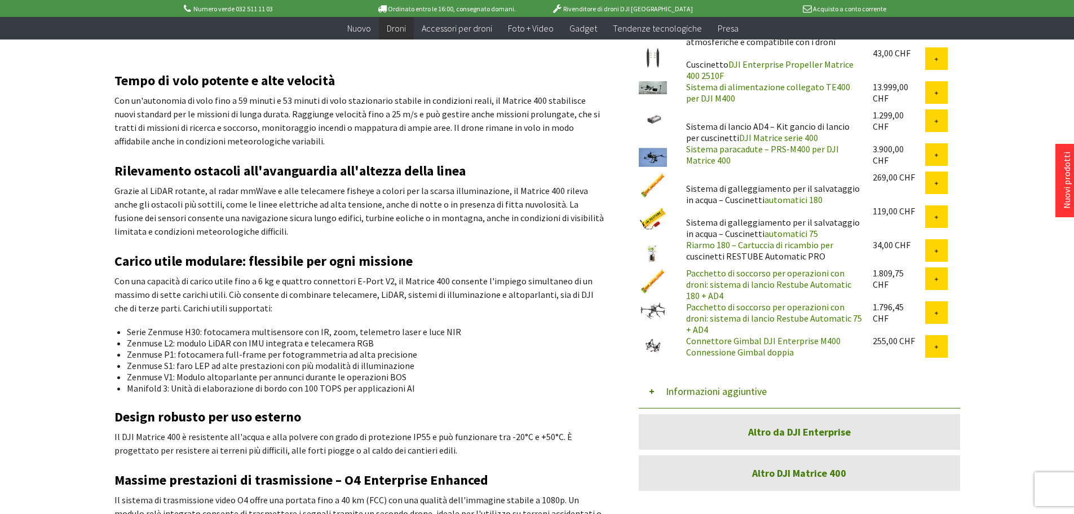
click at [655, 335] on img at bounding box center [653, 345] width 28 height 21
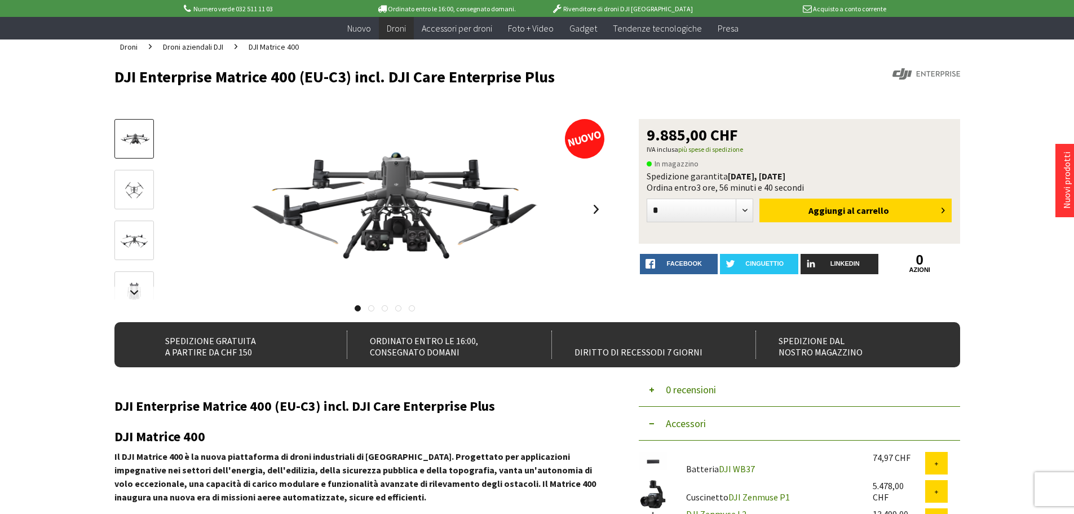
scroll to position [0, 0]
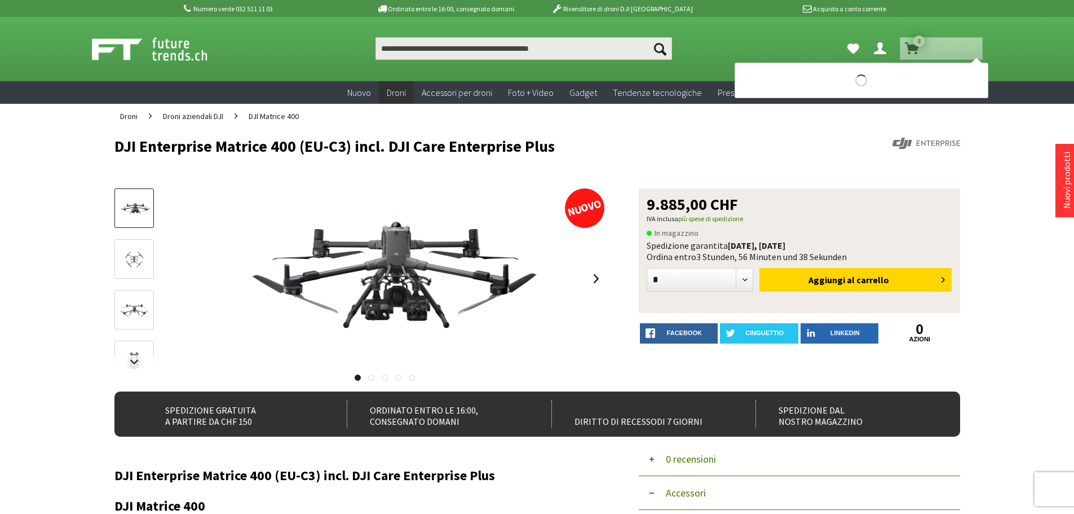
click at [912, 45] on icon "Carrello della spesa" at bounding box center [912, 43] width 15 height 9
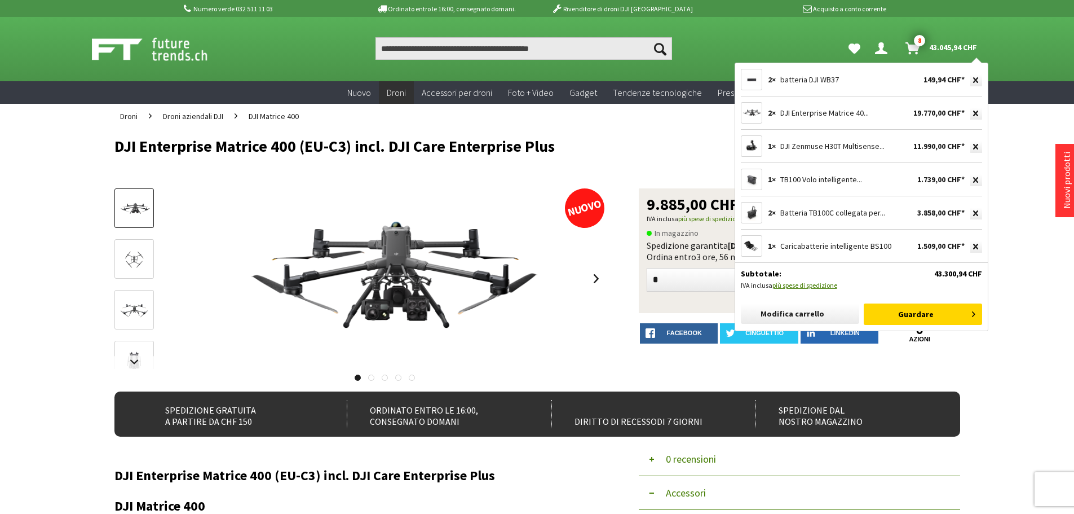
click at [946, 47] on font "43.045,94 CHF" at bounding box center [953, 47] width 48 height 10
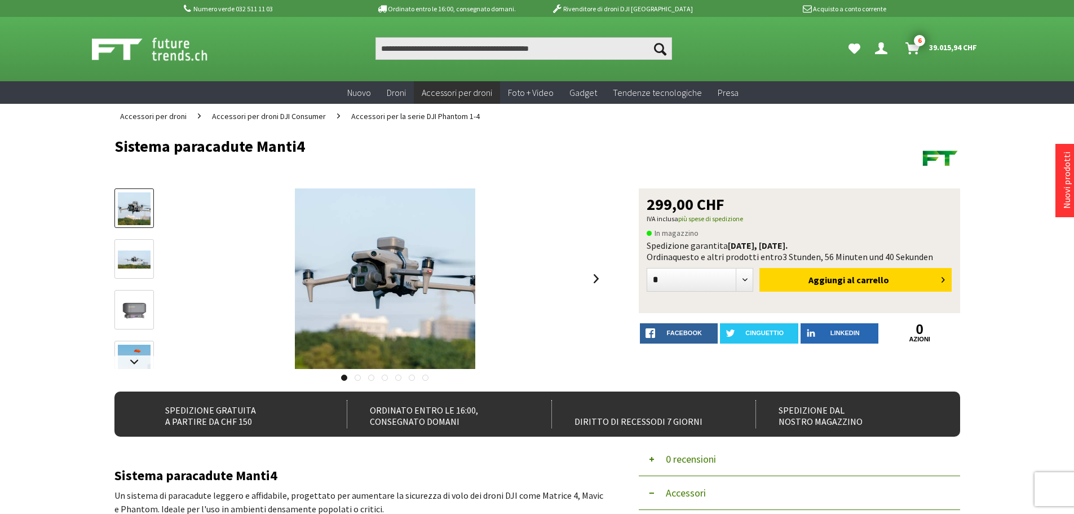
click at [131, 266] on img at bounding box center [134, 259] width 33 height 19
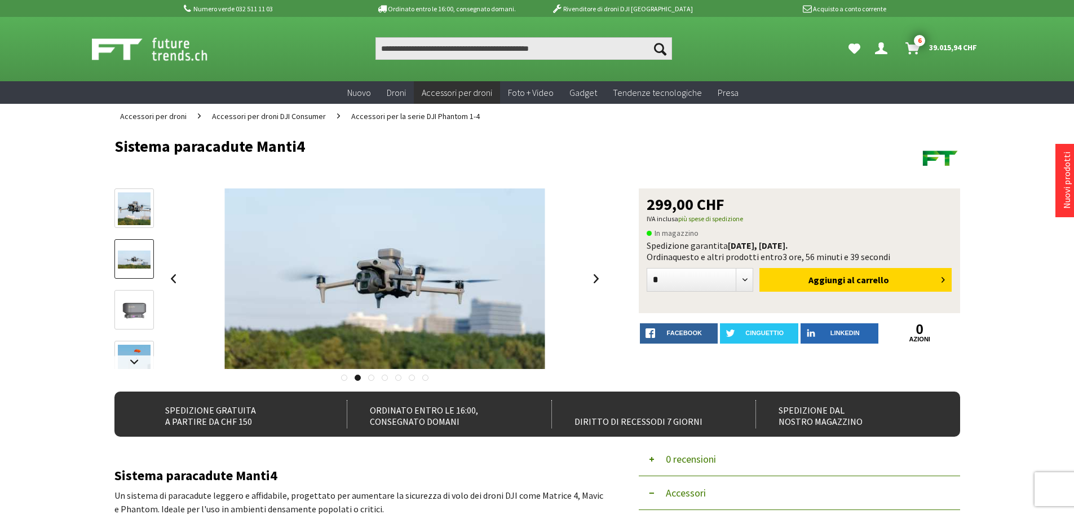
click at [136, 321] on img at bounding box center [134, 310] width 33 height 33
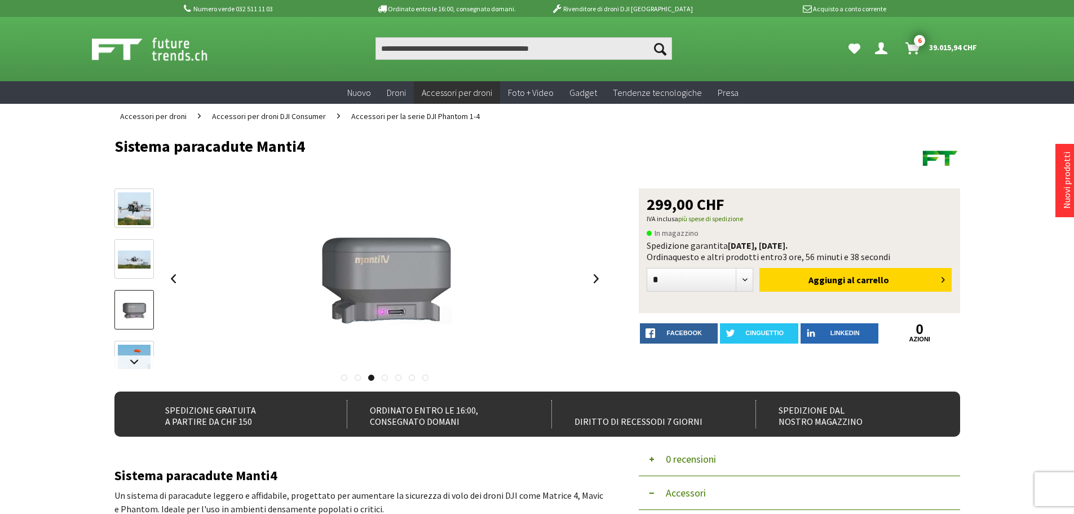
click at [140, 351] on img at bounding box center [134, 361] width 33 height 33
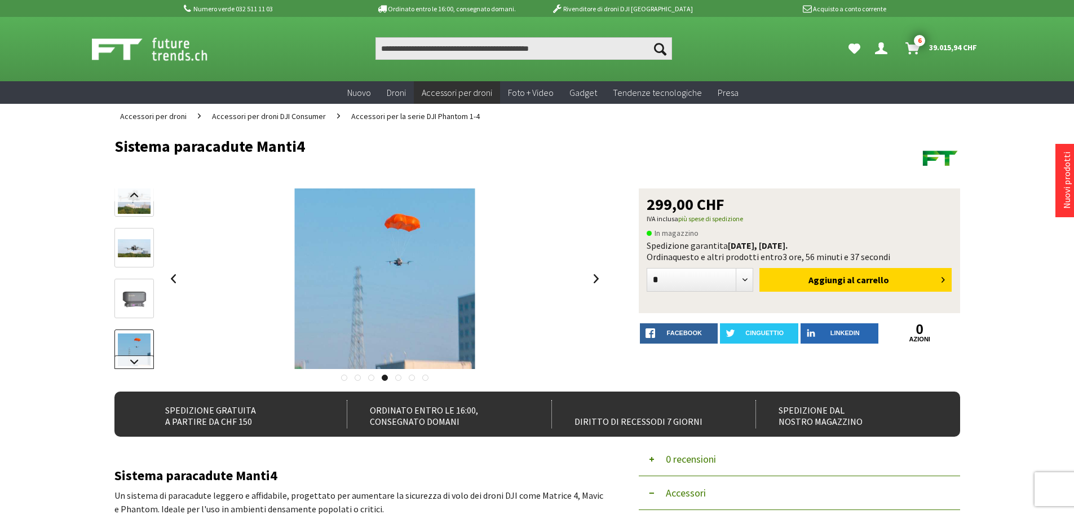
click at [136, 361] on link at bounding box center [133, 362] width 39 height 14
click at [135, 361] on link at bounding box center [133, 362] width 39 height 14
click at [141, 241] on img at bounding box center [134, 237] width 33 height 33
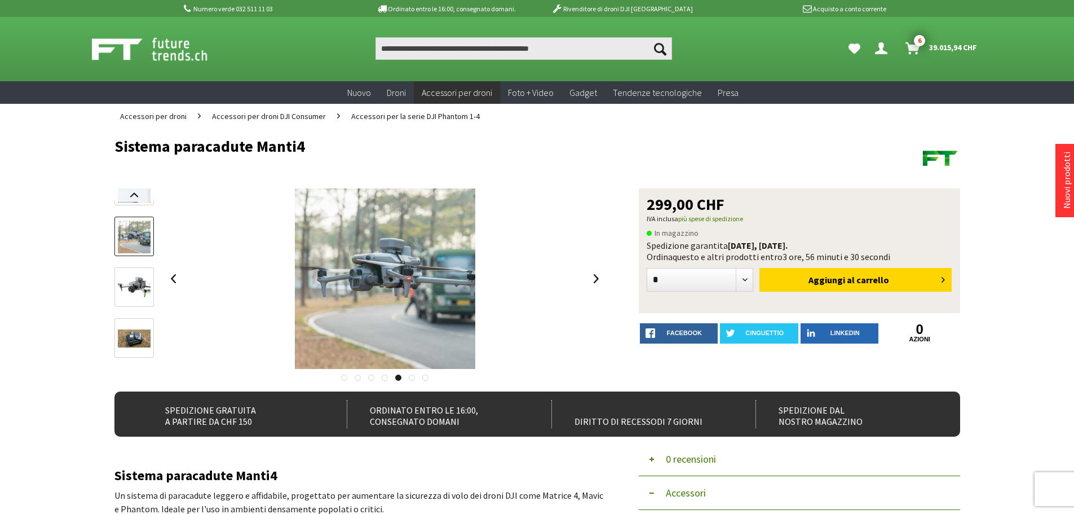
click at [135, 288] on img at bounding box center [134, 287] width 33 height 33
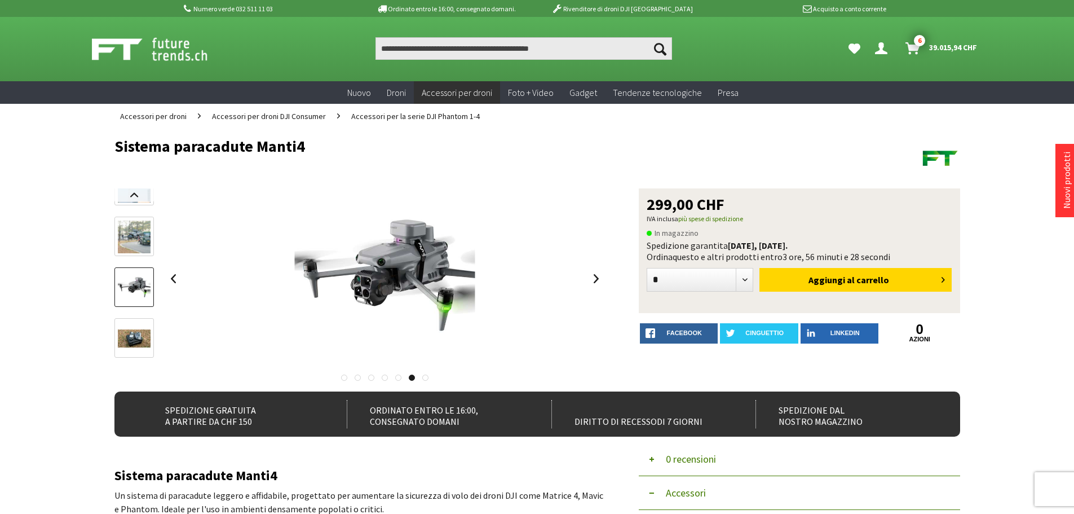
click at [135, 339] on img at bounding box center [134, 338] width 33 height 19
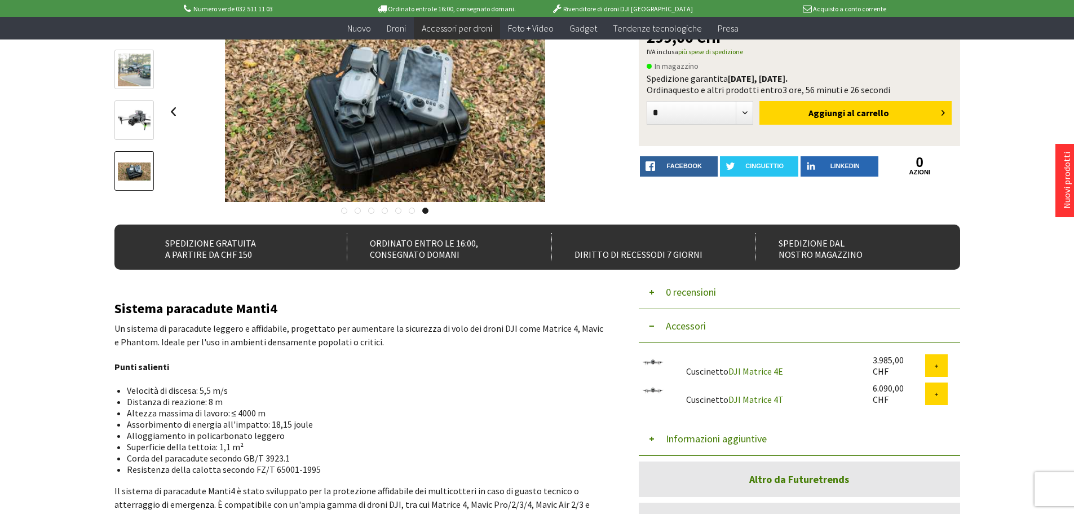
scroll to position [282, 0]
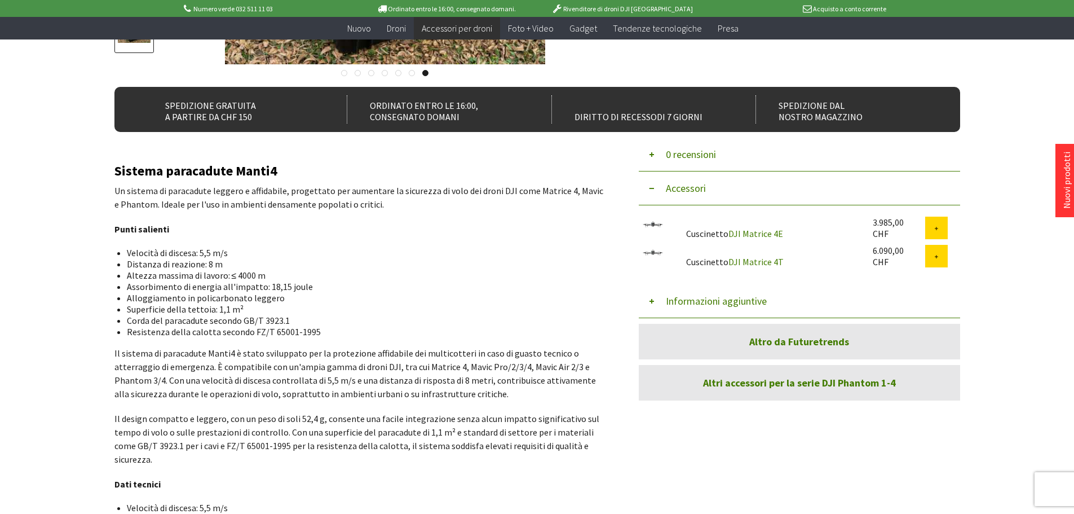
click at [654, 224] on img at bounding box center [653, 225] width 28 height 16
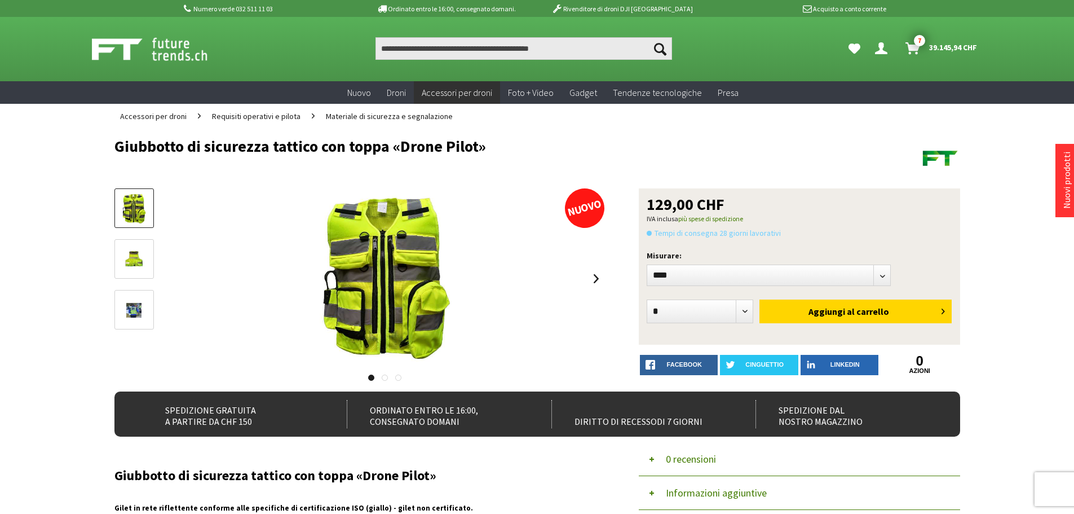
click at [133, 256] on img at bounding box center [133, 259] width 25 height 33
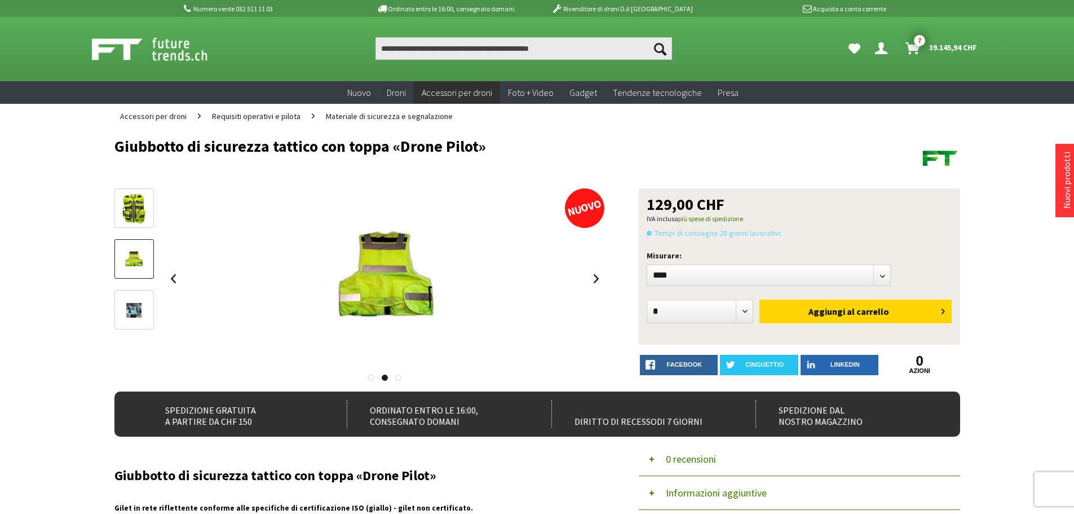
click at [131, 315] on img at bounding box center [133, 310] width 25 height 33
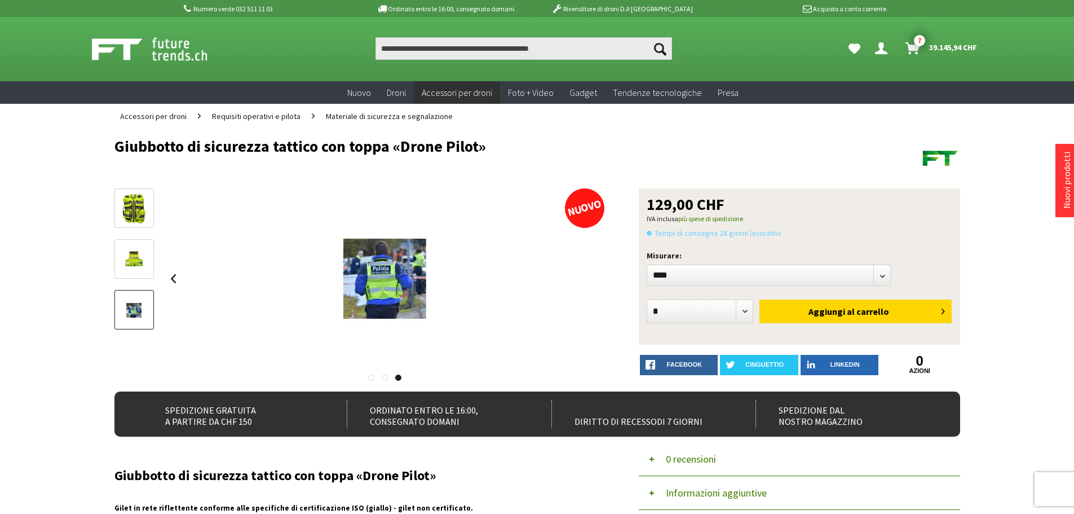
click at [136, 269] on img at bounding box center [133, 259] width 25 height 33
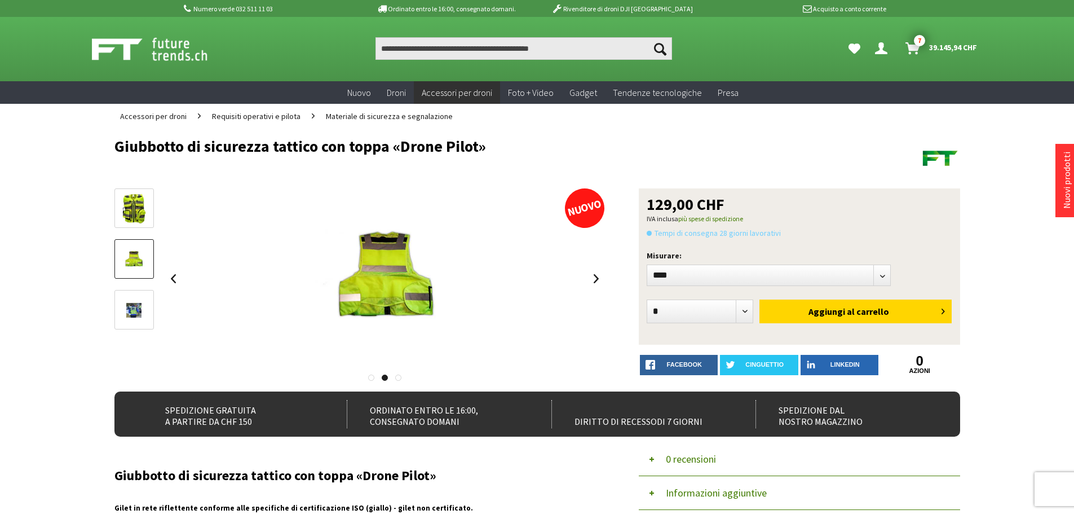
click at [130, 208] on img at bounding box center [133, 208] width 25 height 33
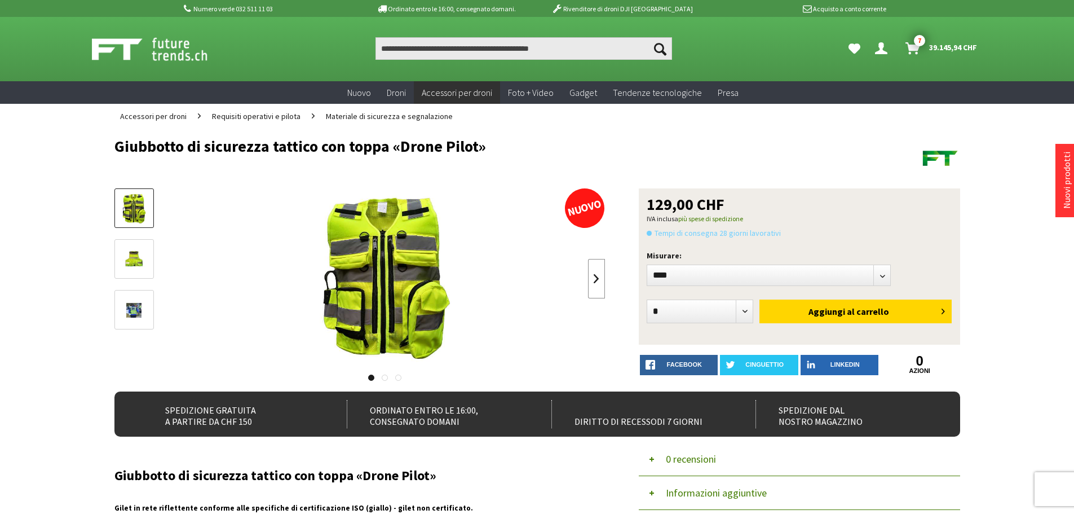
click at [596, 281] on link at bounding box center [596, 278] width 17 height 39
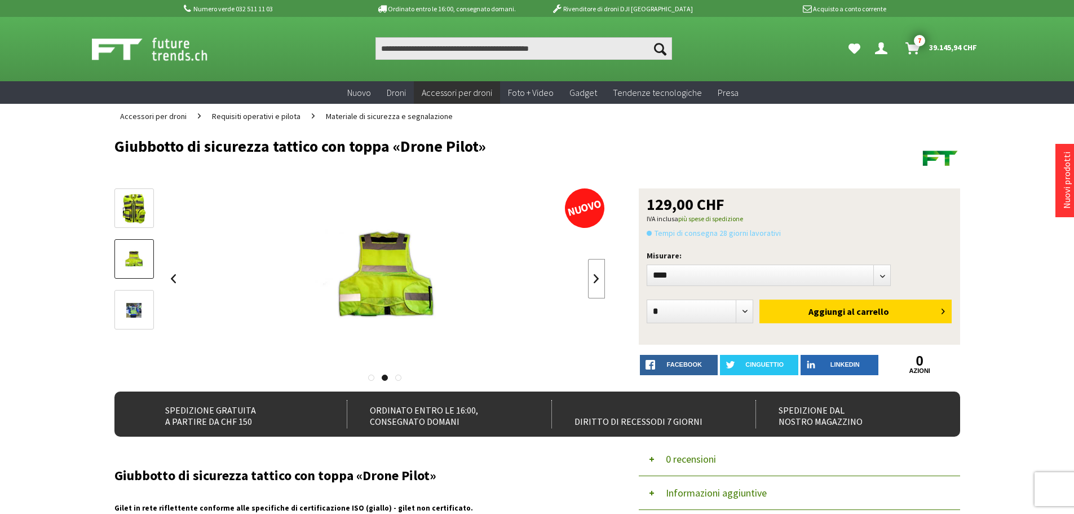
click at [596, 281] on link at bounding box center [596, 278] width 17 height 39
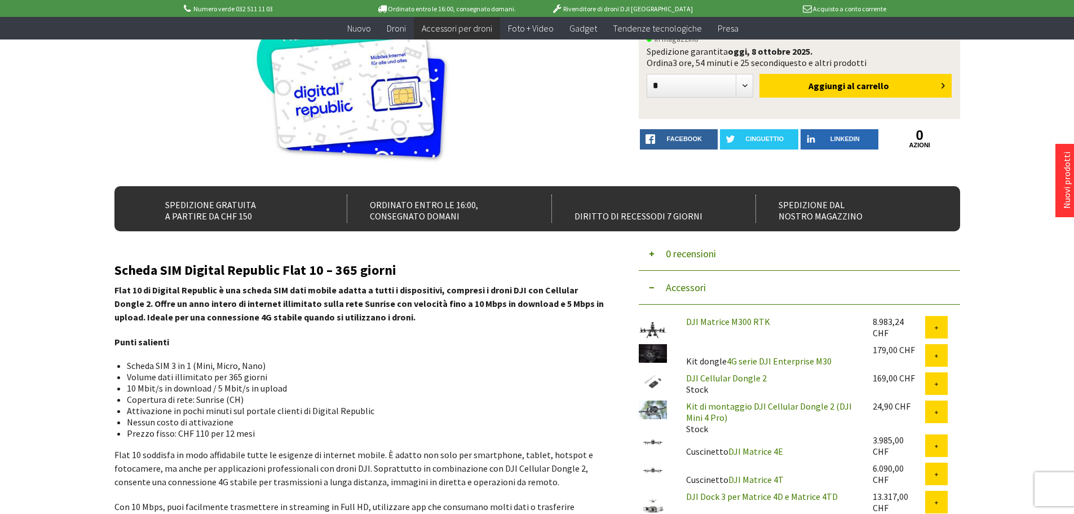
scroll to position [226, 0]
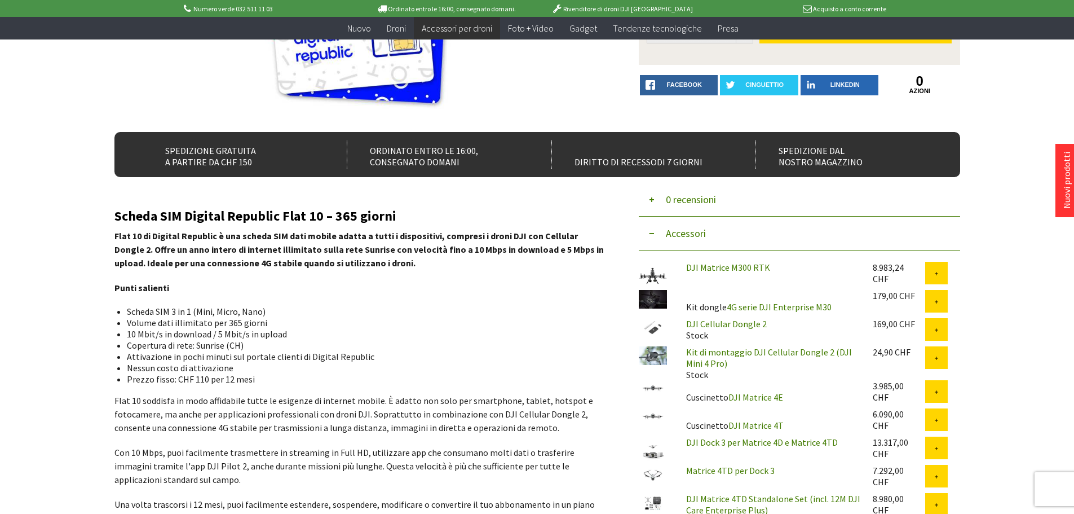
click at [655, 350] on img at bounding box center [653, 355] width 28 height 19
click at [655, 329] on img at bounding box center [653, 327] width 28 height 19
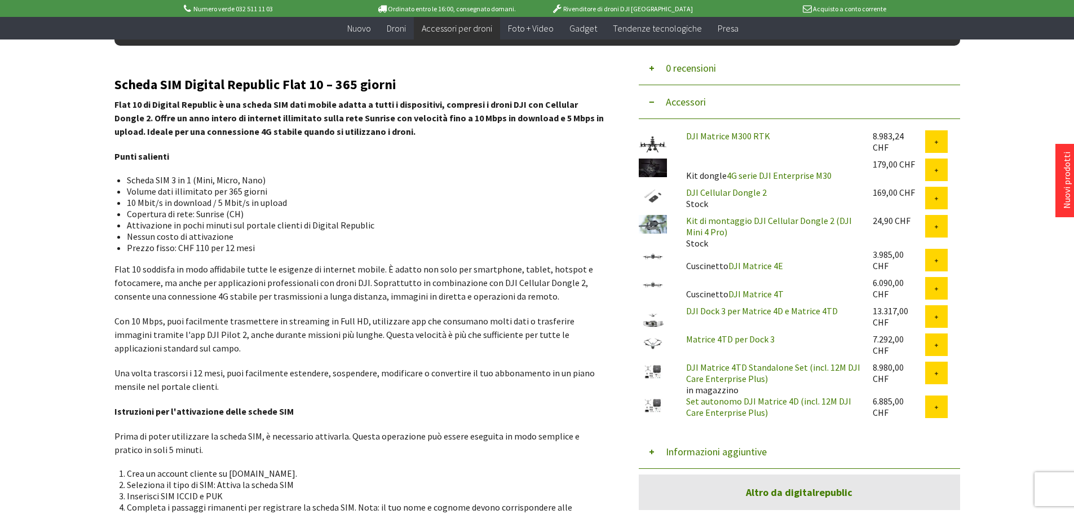
scroll to position [395, 0]
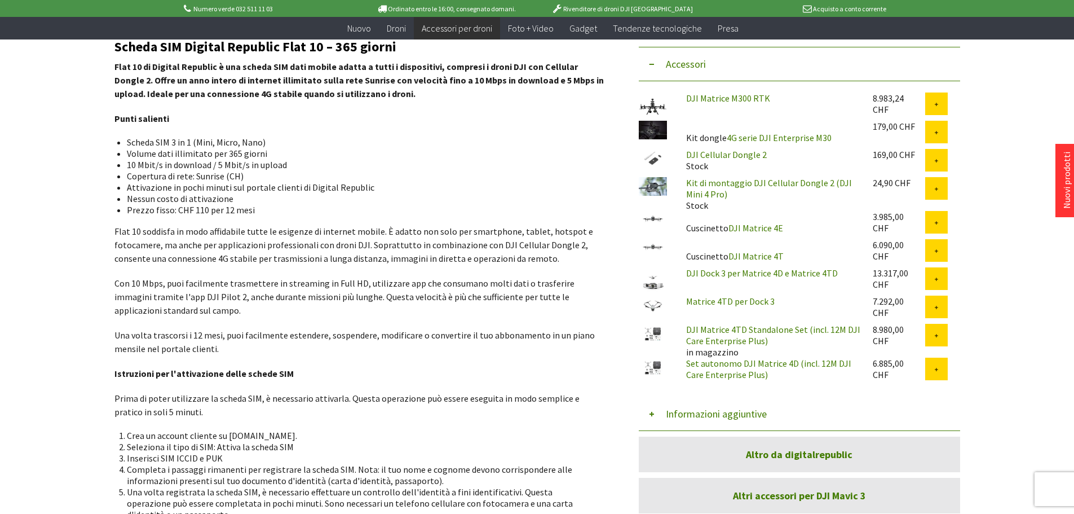
click at [653, 332] on img at bounding box center [653, 334] width 28 height 20
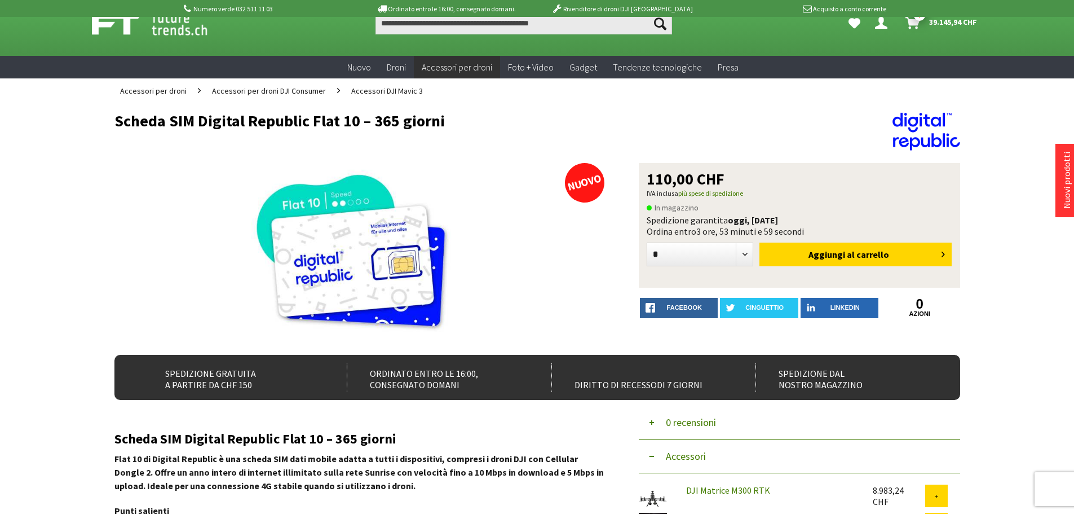
scroll to position [0, 0]
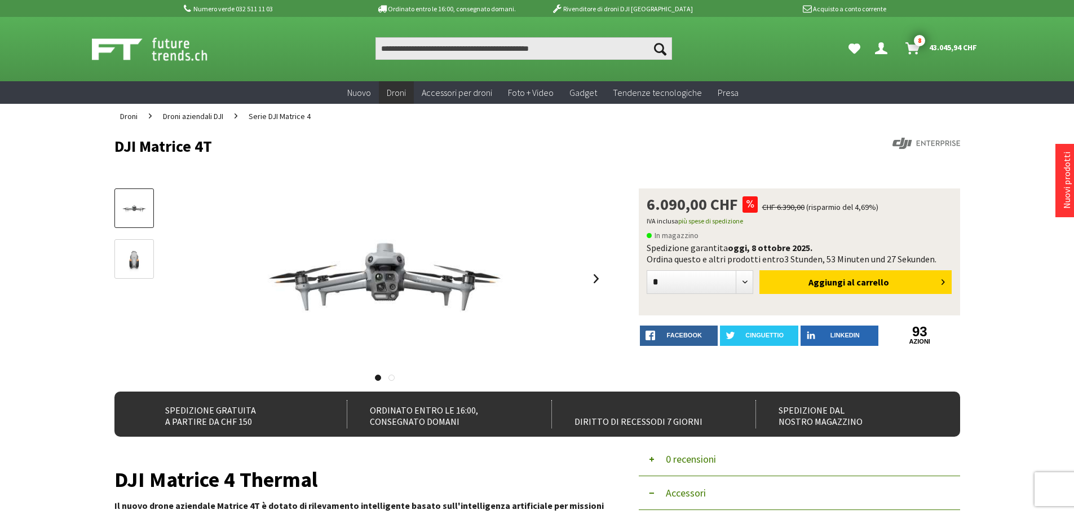
click at [127, 261] on img at bounding box center [134, 259] width 33 height 25
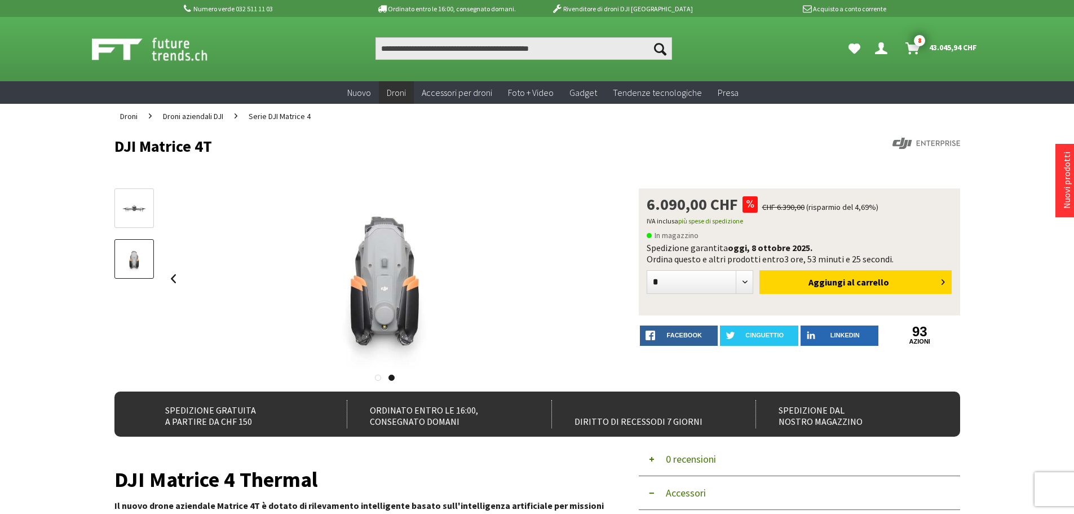
click at [140, 208] on img at bounding box center [134, 209] width 33 height 19
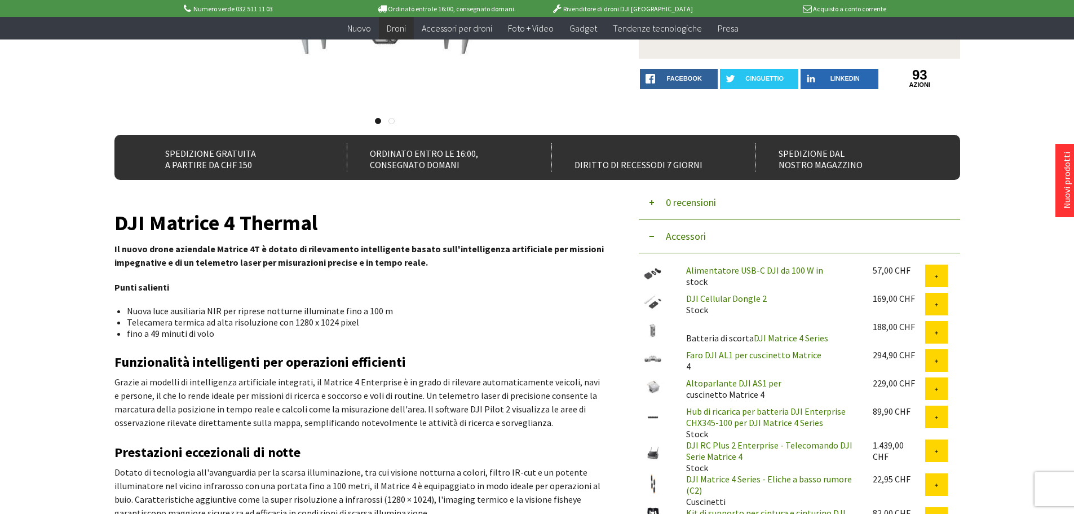
scroll to position [226, 0]
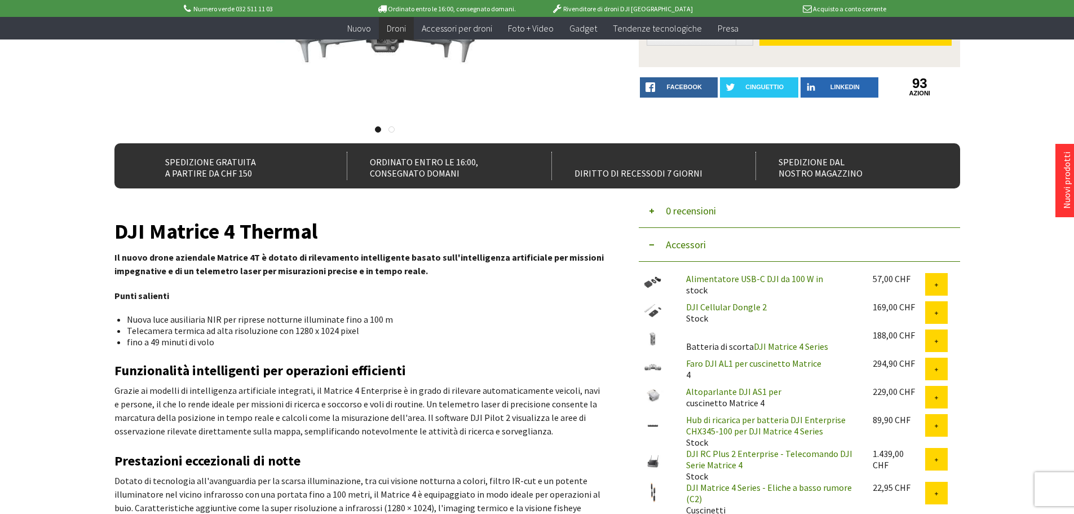
click at [655, 281] on img at bounding box center [653, 282] width 28 height 19
click at [655, 313] on img at bounding box center [653, 310] width 28 height 19
click at [653, 338] on img at bounding box center [653, 338] width 28 height 19
click at [653, 368] on img at bounding box center [653, 367] width 28 height 19
click at [653, 398] on img at bounding box center [653, 395] width 28 height 19
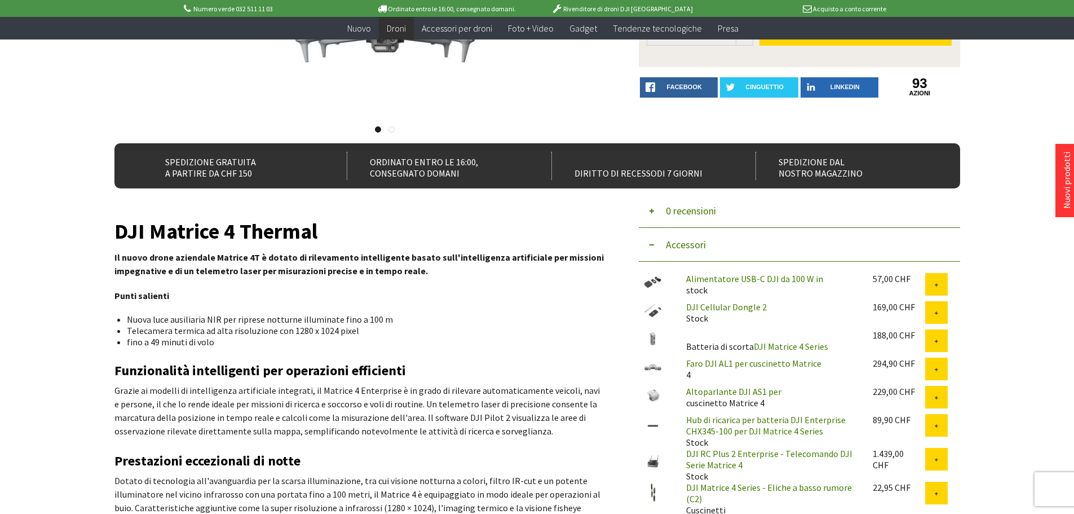
click at [649, 424] on img at bounding box center [653, 424] width 28 height 20
click at [656, 467] on img at bounding box center [653, 462] width 28 height 28
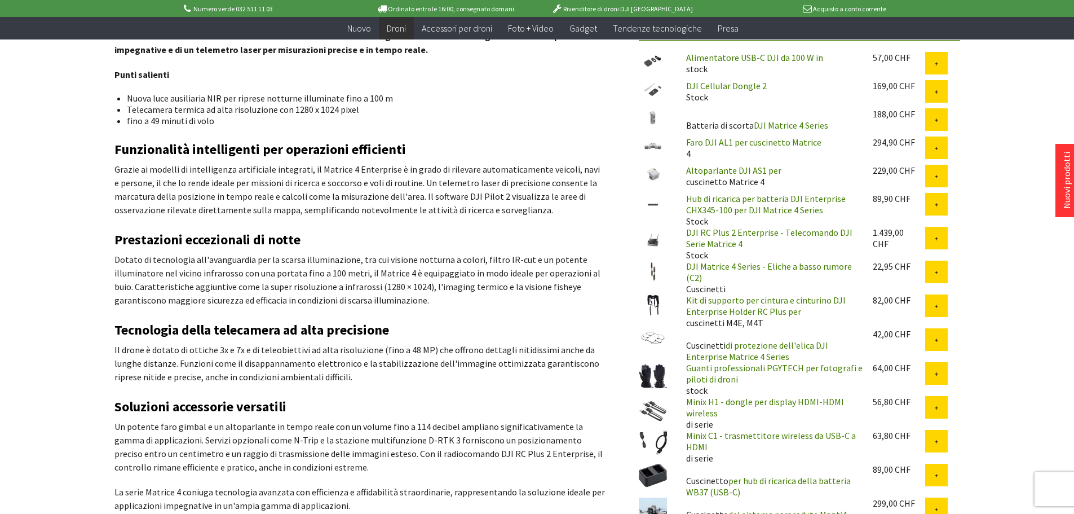
scroll to position [451, 0]
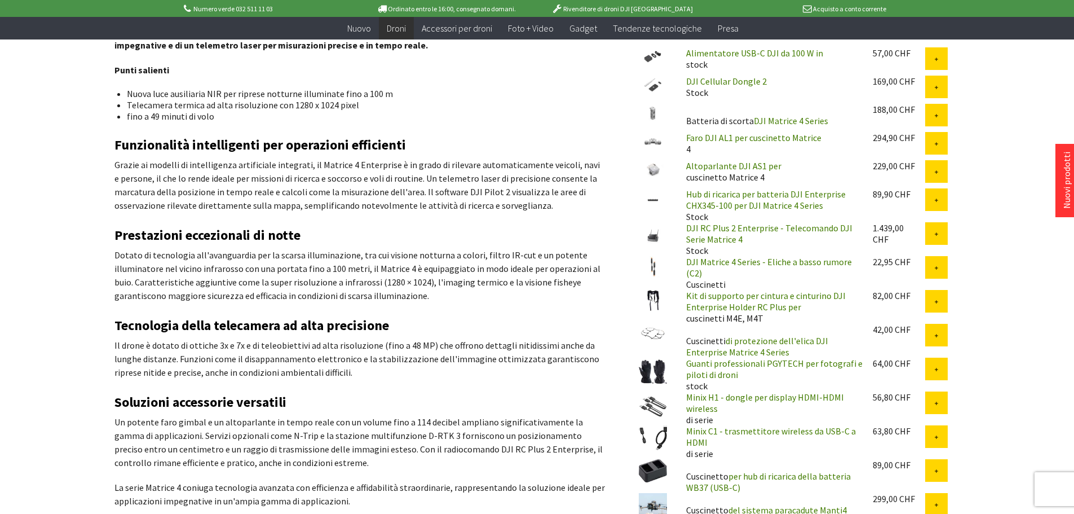
click at [653, 267] on img at bounding box center [653, 266] width 28 height 21
click at [654, 305] on img at bounding box center [653, 300] width 28 height 21
click at [657, 337] on img at bounding box center [653, 333] width 28 height 18
click at [653, 373] on img at bounding box center [653, 372] width 28 height 28
click at [649, 409] on img at bounding box center [653, 405] width 28 height 28
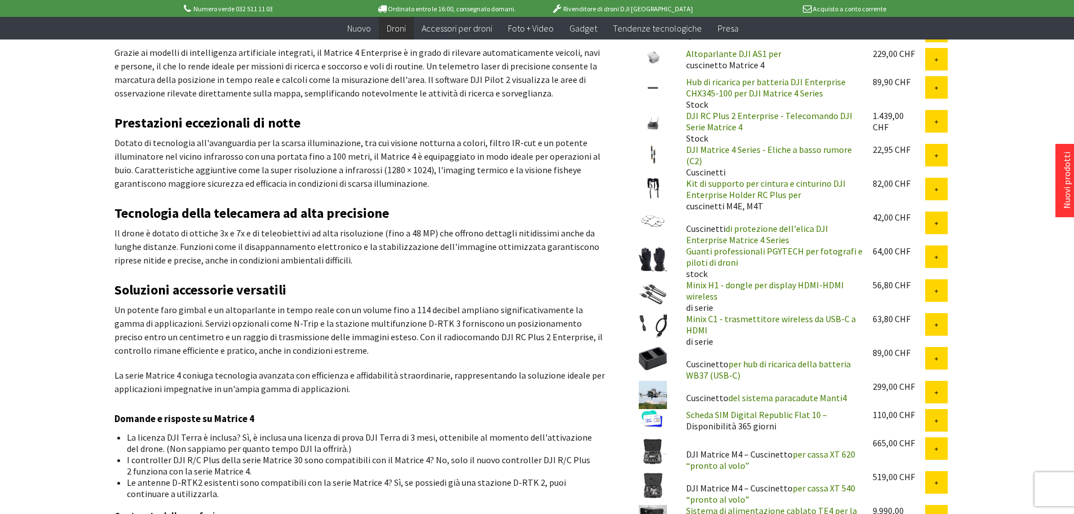
scroll to position [564, 0]
click at [656, 324] on img at bounding box center [653, 324] width 28 height 25
click at [649, 360] on img at bounding box center [653, 357] width 28 height 23
click at [658, 398] on img at bounding box center [653, 394] width 28 height 28
click at [649, 452] on img at bounding box center [653, 451] width 28 height 28
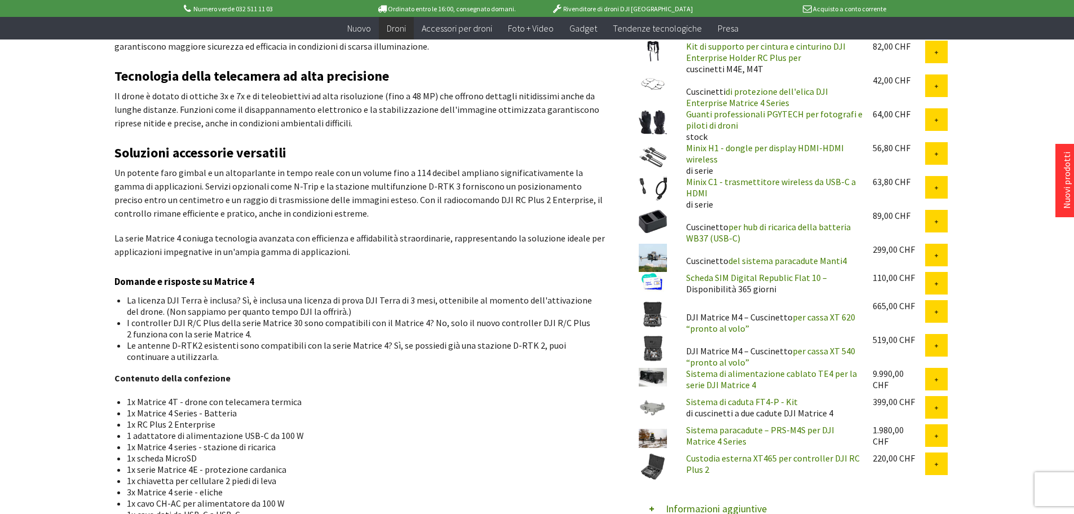
scroll to position [733, 0]
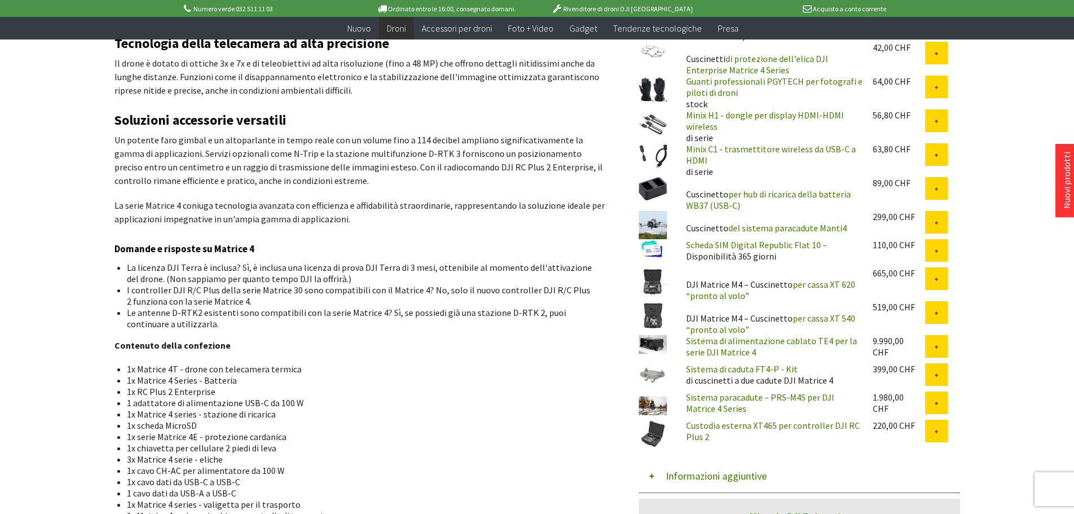
click at [658, 314] on img at bounding box center [653, 315] width 28 height 28
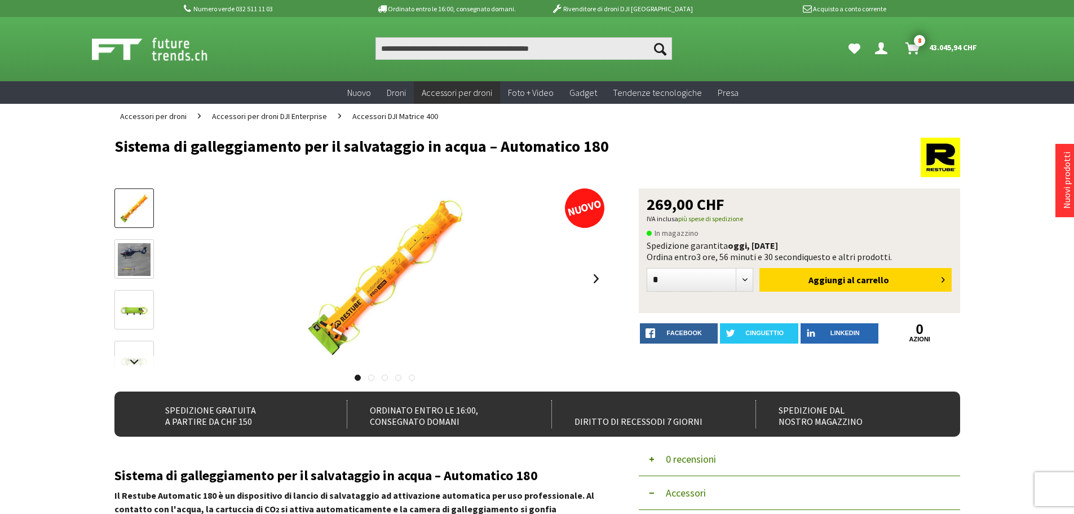
click at [134, 258] on img at bounding box center [134, 259] width 33 height 33
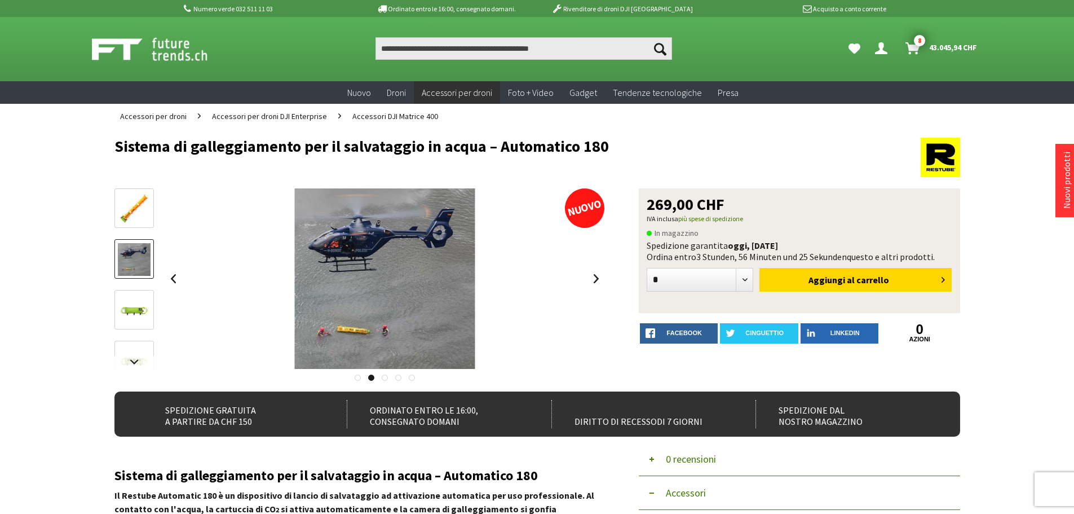
click at [133, 311] on img at bounding box center [134, 310] width 33 height 33
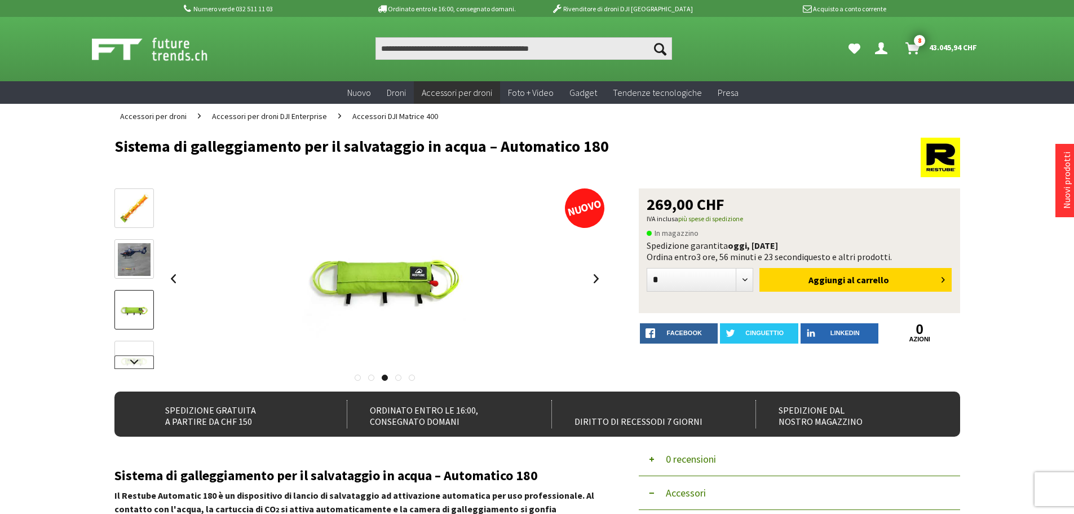
click at [136, 361] on link at bounding box center [133, 362] width 39 height 14
click at [135, 344] on img at bounding box center [134, 338] width 33 height 33
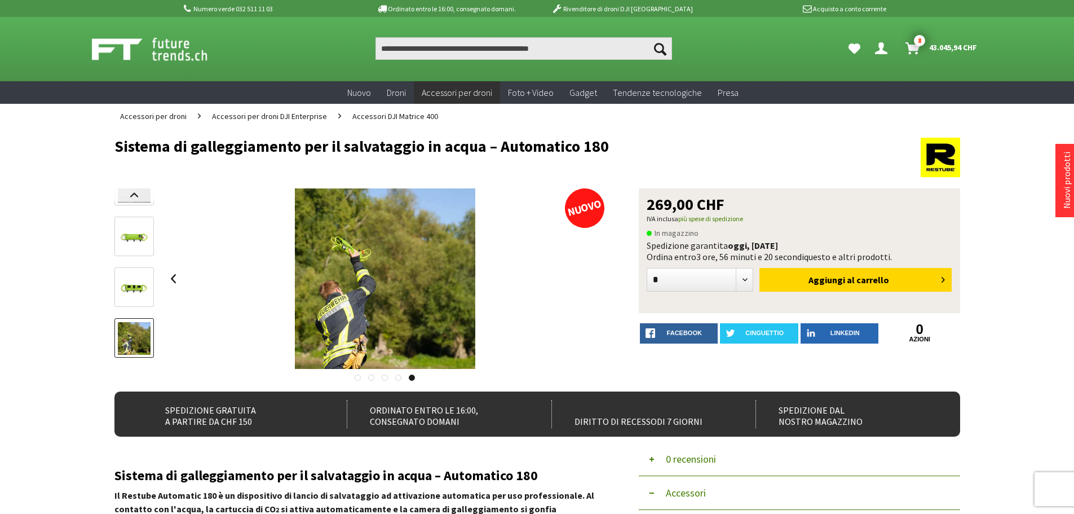
click at [139, 289] on img at bounding box center [134, 287] width 33 height 33
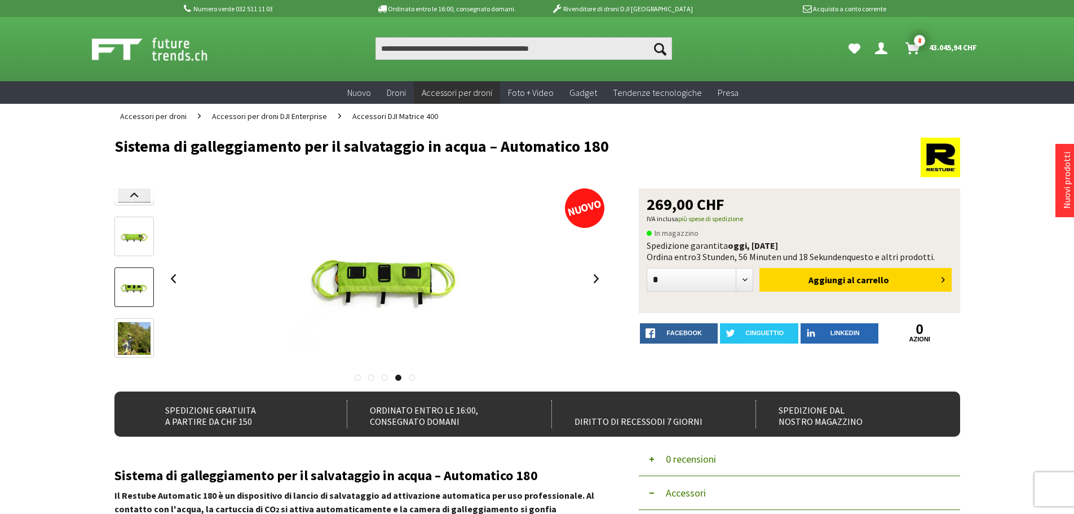
click at [137, 243] on img at bounding box center [134, 237] width 33 height 33
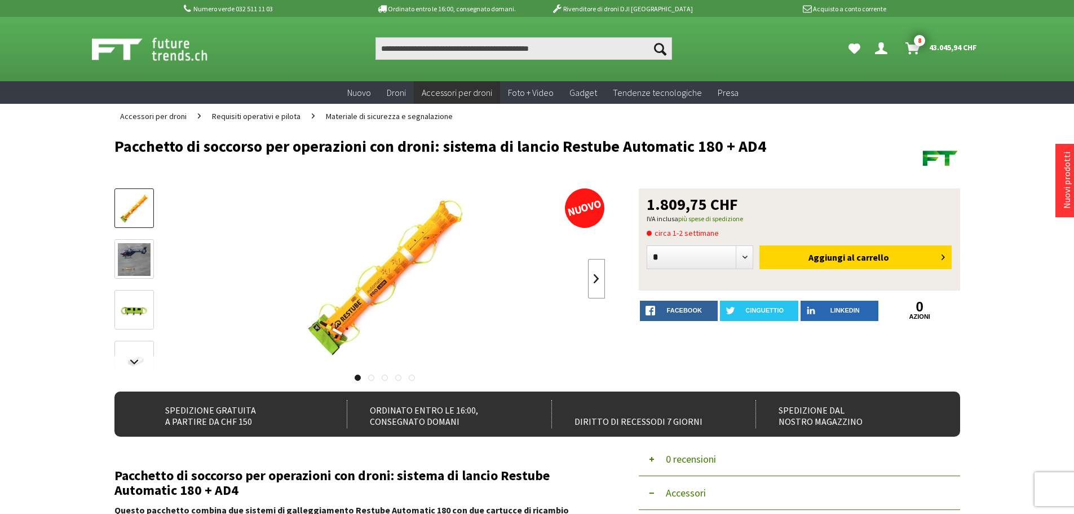
click at [593, 281] on link at bounding box center [596, 278] width 17 height 39
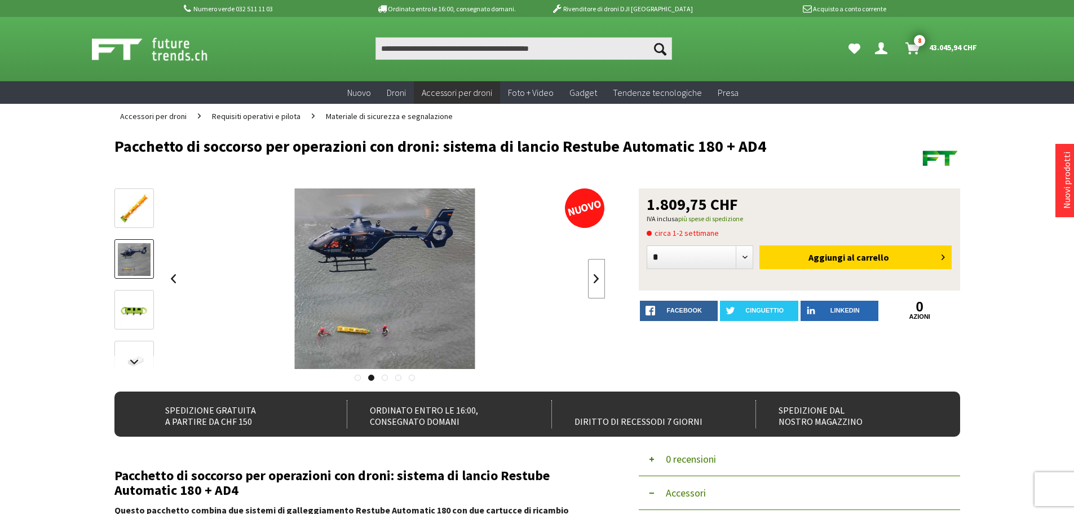
click at [593, 281] on link at bounding box center [596, 278] width 17 height 39
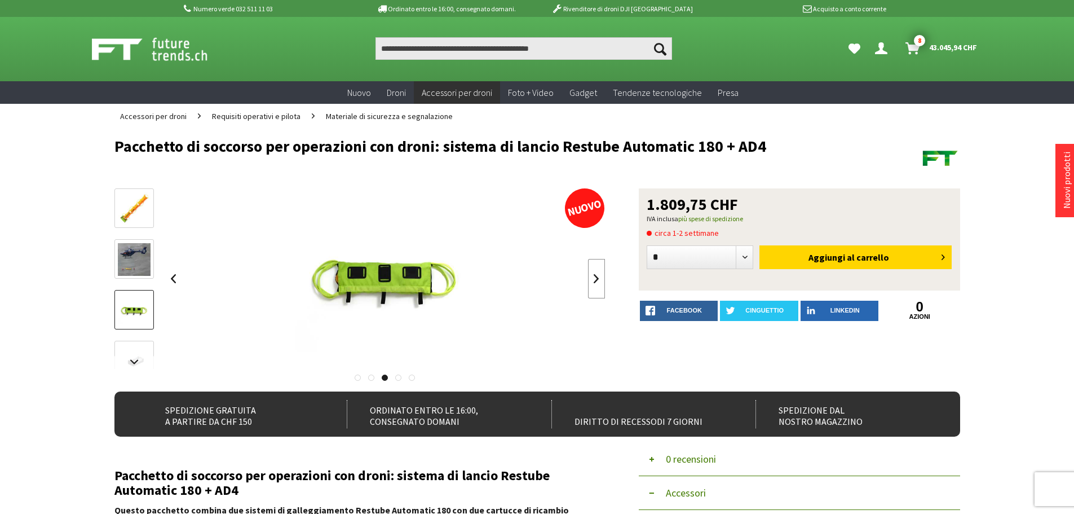
click at [593, 281] on link at bounding box center [596, 278] width 17 height 39
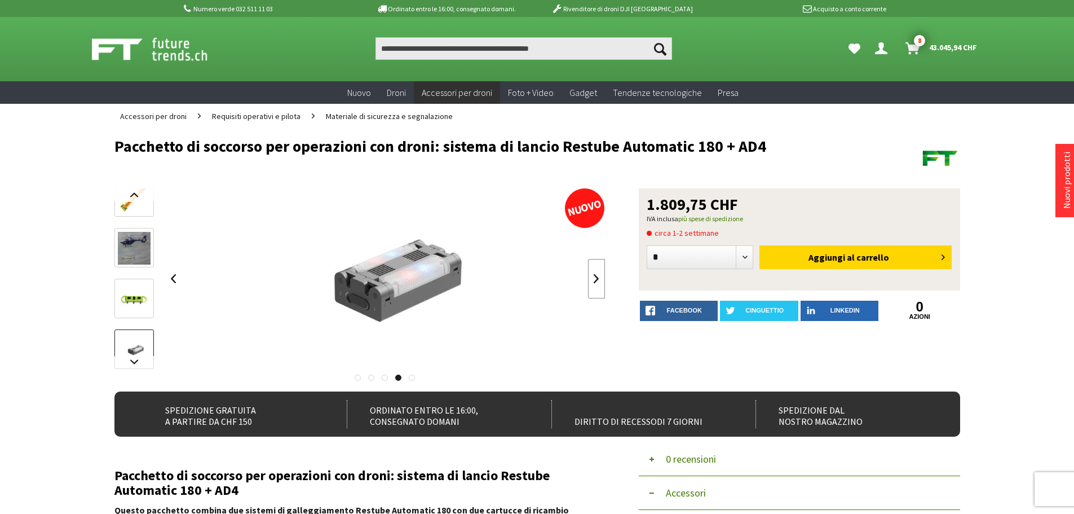
click at [593, 281] on link at bounding box center [596, 278] width 17 height 39
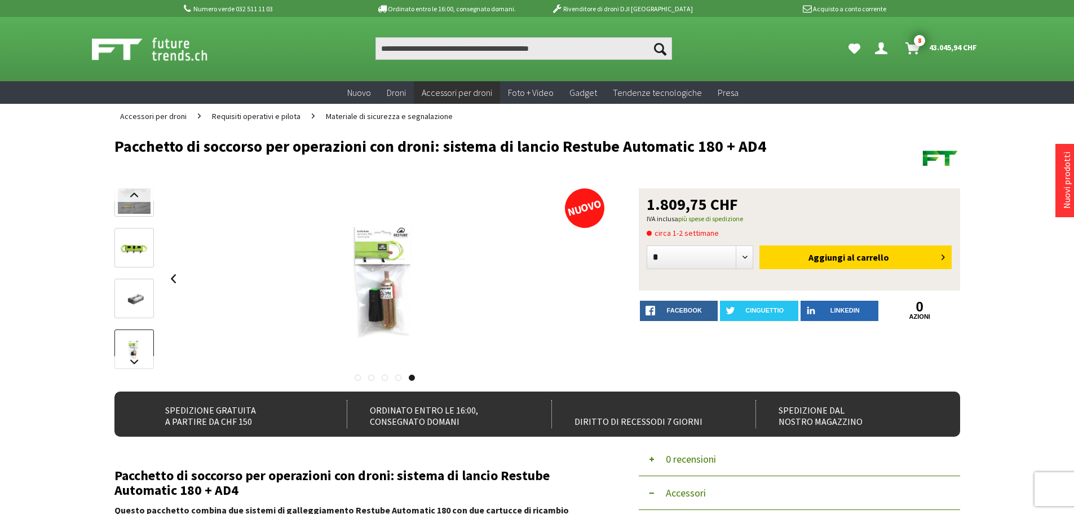
click at [593, 281] on div at bounding box center [385, 278] width 440 height 180
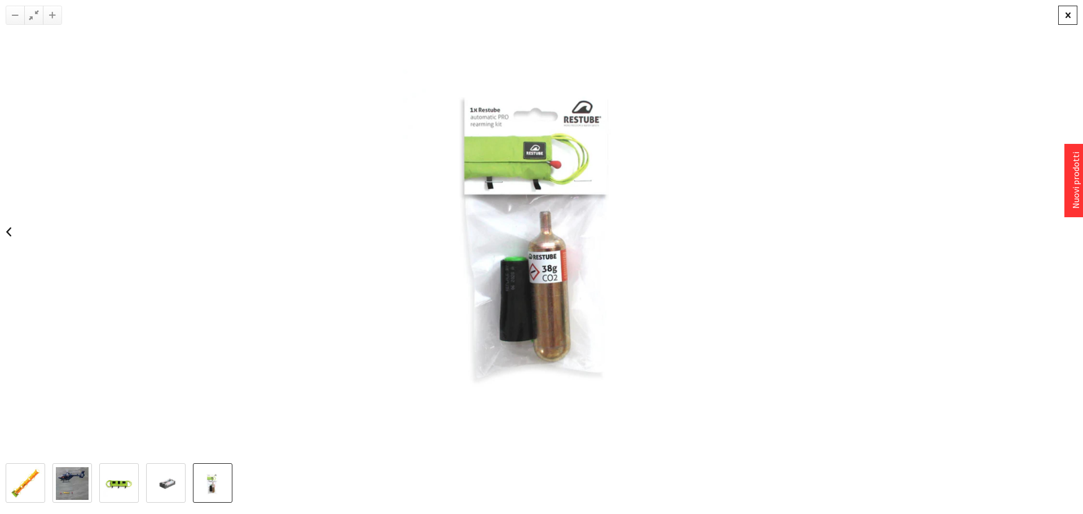
click at [1068, 19] on div at bounding box center [1067, 15] width 19 height 19
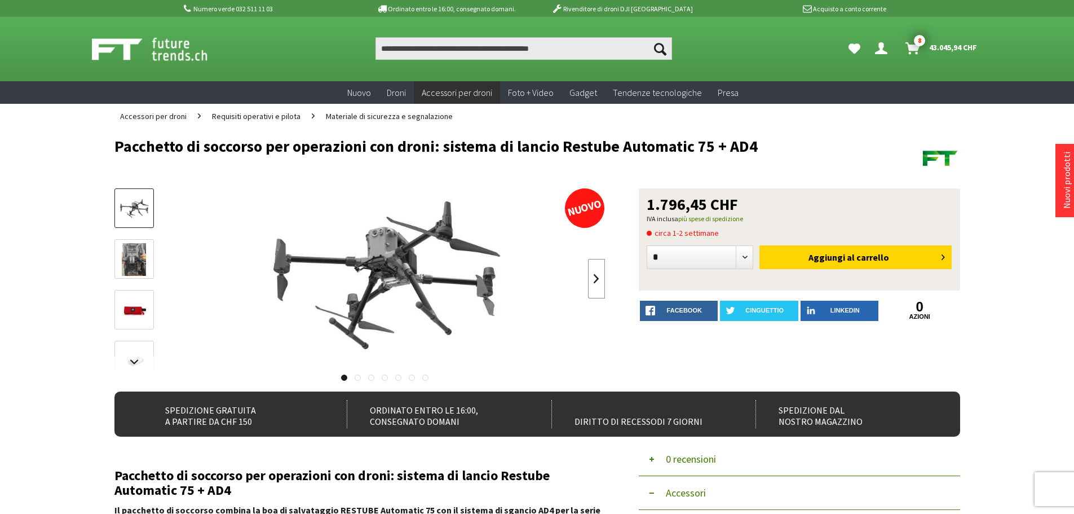
click at [596, 280] on link at bounding box center [596, 278] width 17 height 39
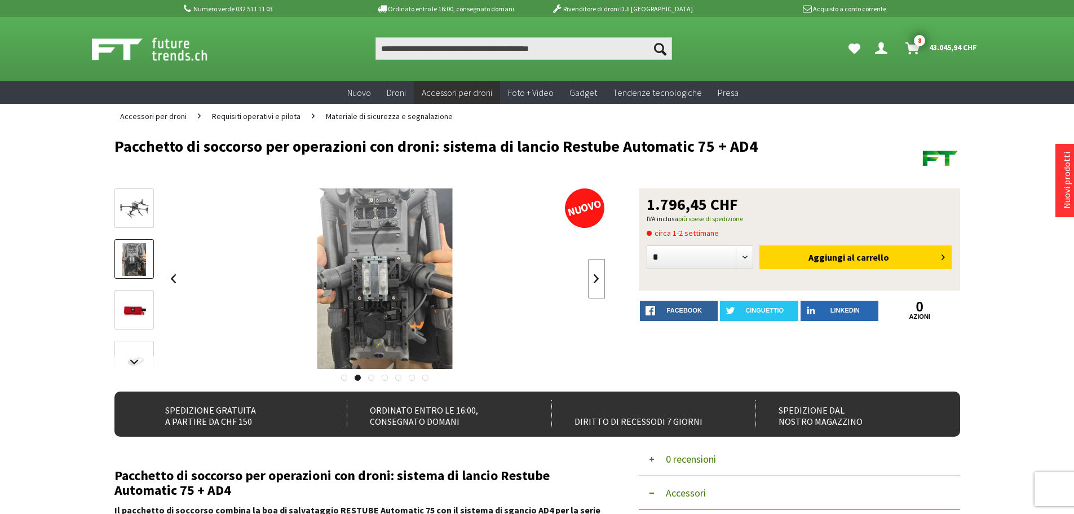
click at [596, 280] on link at bounding box center [596, 278] width 17 height 39
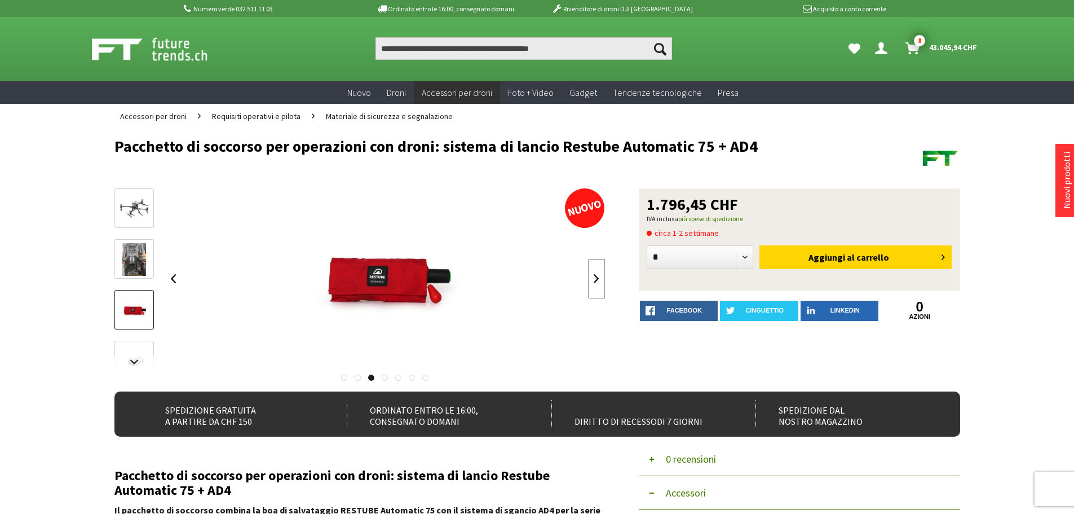
click at [596, 280] on link at bounding box center [596, 278] width 17 height 39
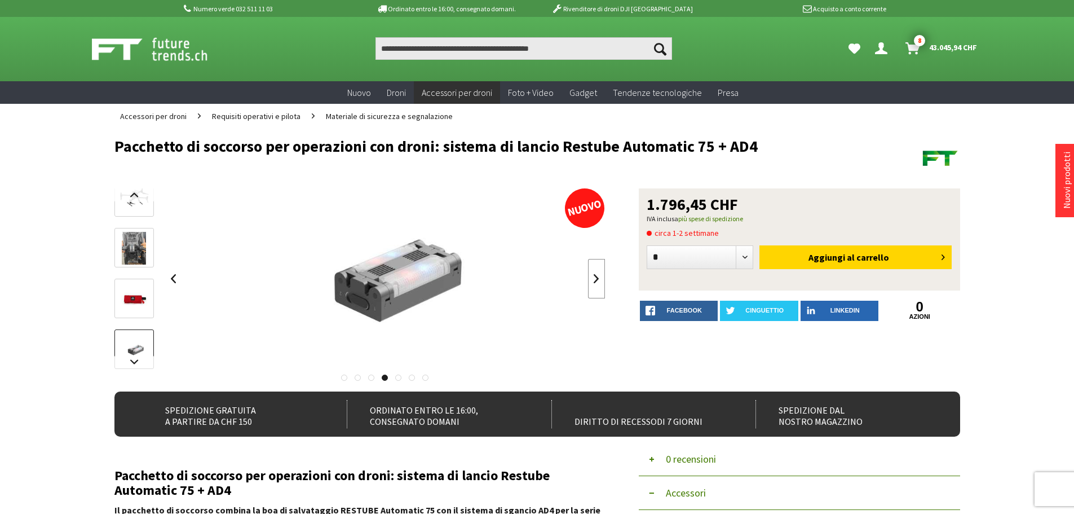
click at [596, 280] on link at bounding box center [596, 278] width 17 height 39
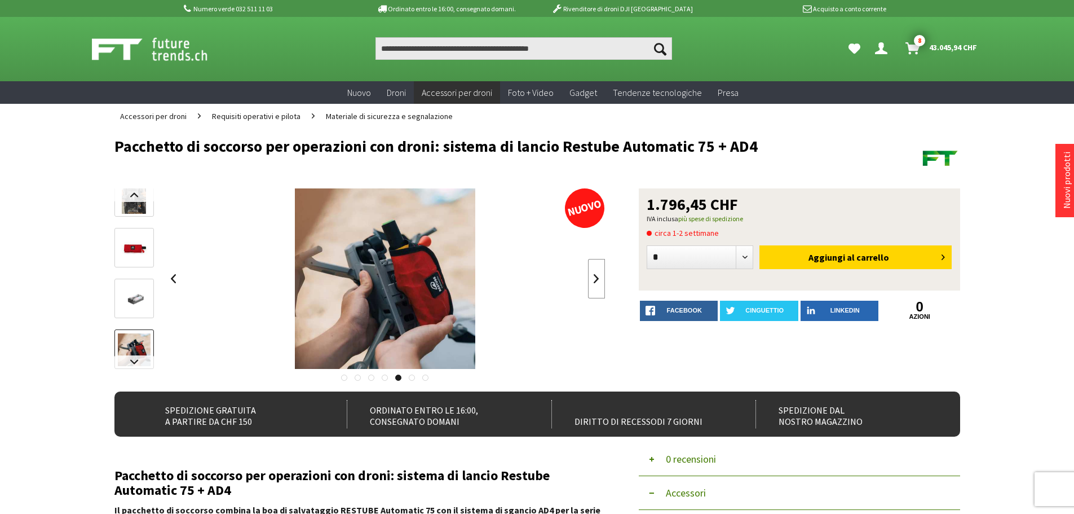
click at [596, 280] on link at bounding box center [596, 278] width 17 height 39
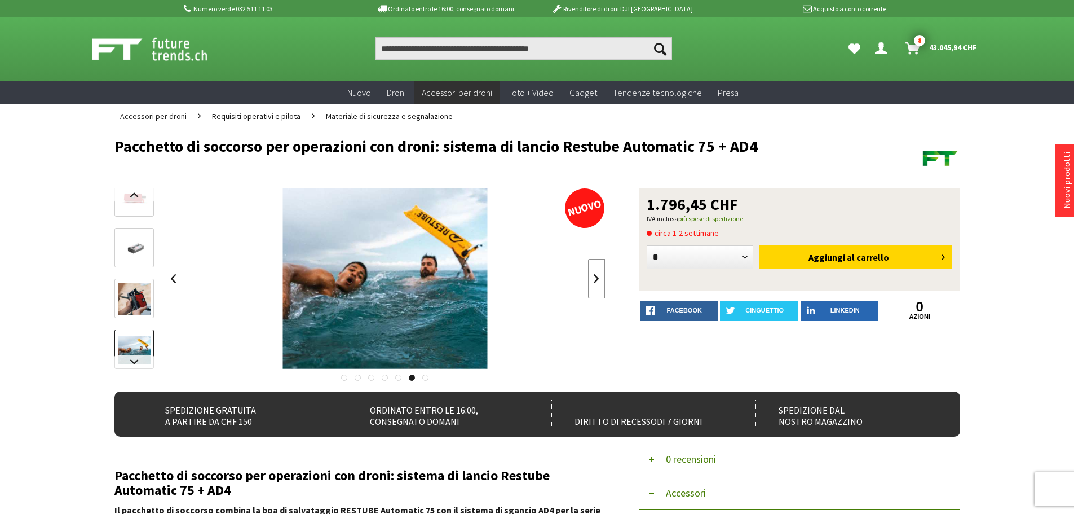
click at [596, 280] on link at bounding box center [596, 278] width 17 height 39
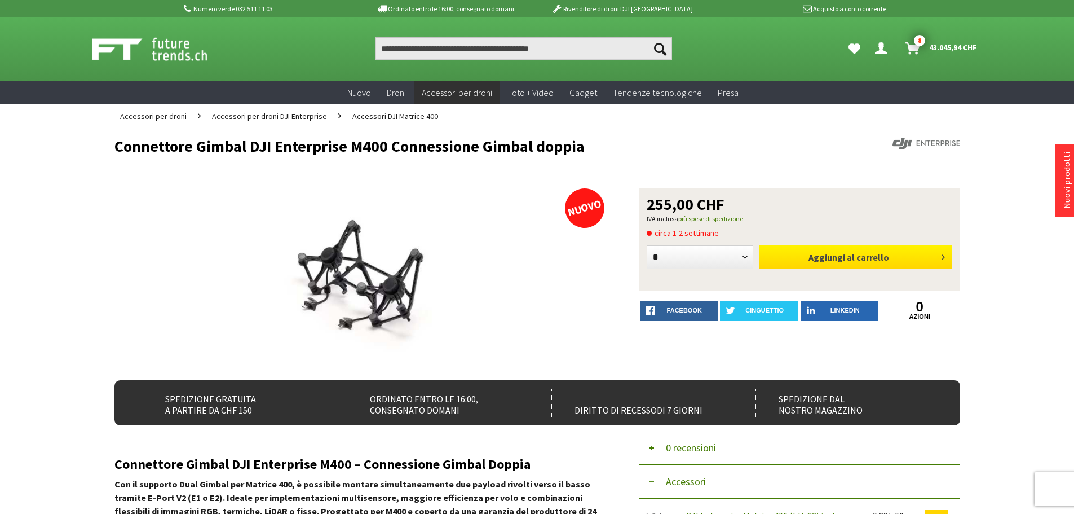
click at [840, 257] on font "Aggiungi al" at bounding box center [832, 257] width 46 height 11
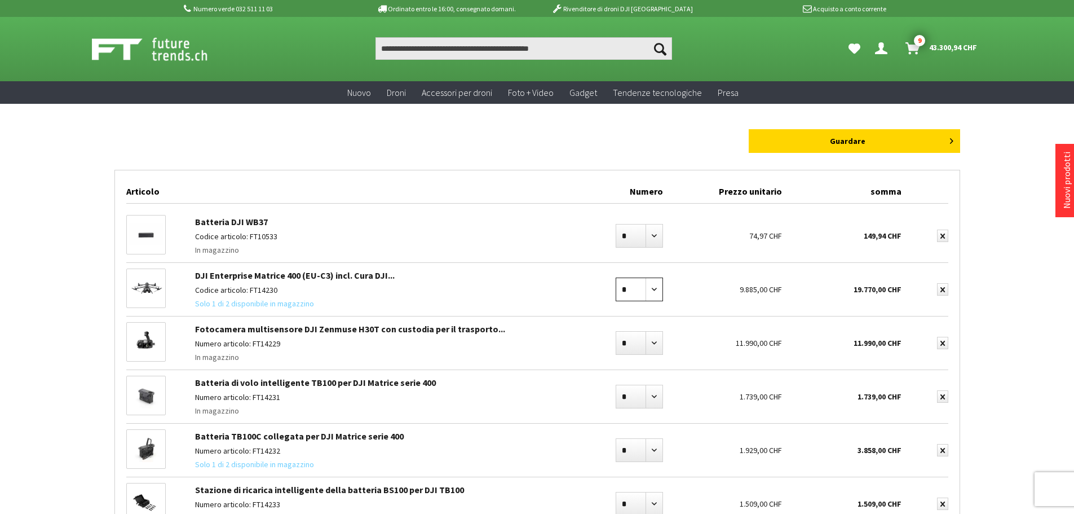
click at [652, 292] on select "* * * * * * * * * ** ** ** ** ** ** ** ** ** ** **" at bounding box center [639, 289] width 47 height 24
select select "*"
click at [616, 277] on select "* * * * * * * * * ** ** ** ** ** ** ** ** ** ** **" at bounding box center [639, 289] width 47 height 24
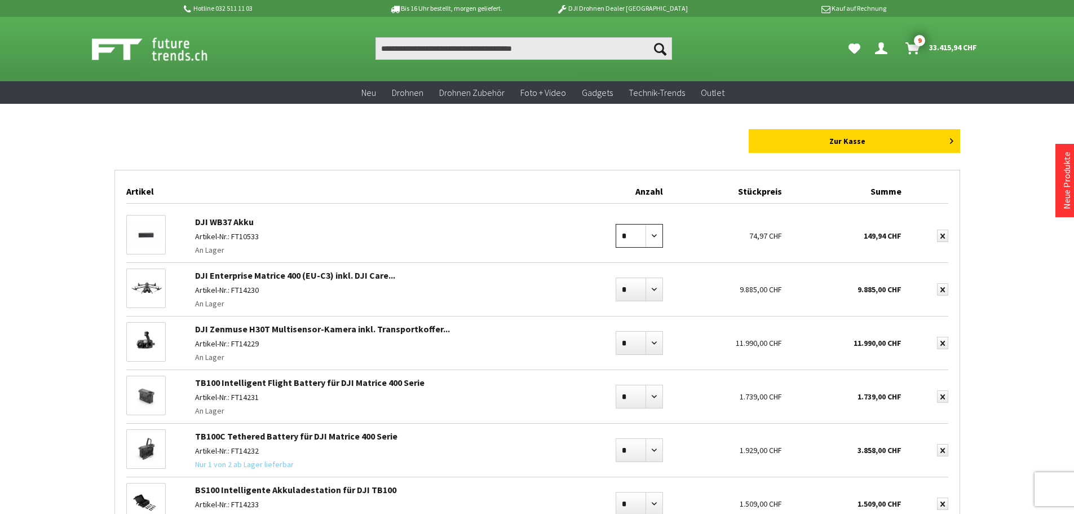
click at [654, 237] on select "* * * * * * * * * ** ** ** ** ** ** ** ** ** ** **" at bounding box center [639, 236] width 47 height 24
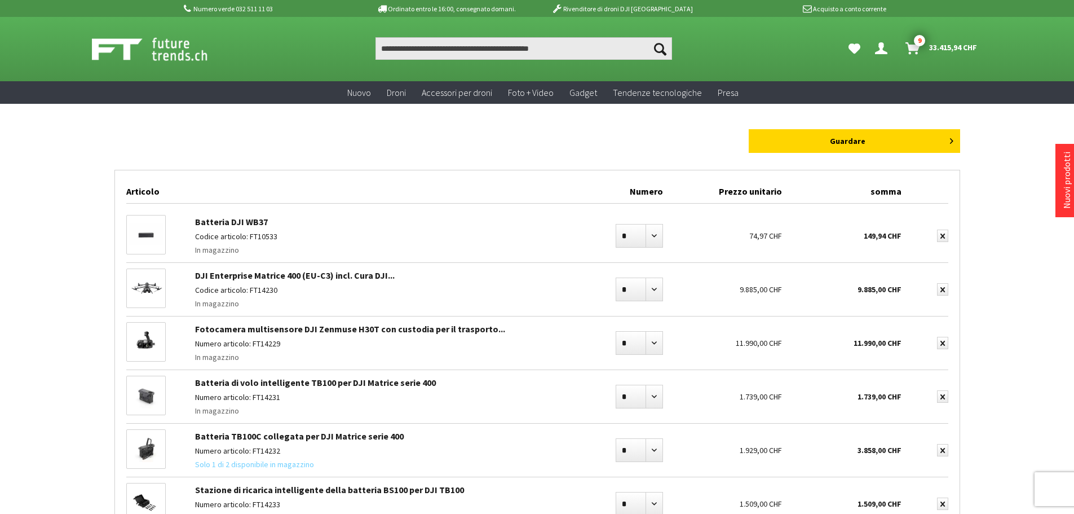
click at [681, 236] on div "Stückpreis 74,97 CHF" at bounding box center [728, 231] width 119 height 44
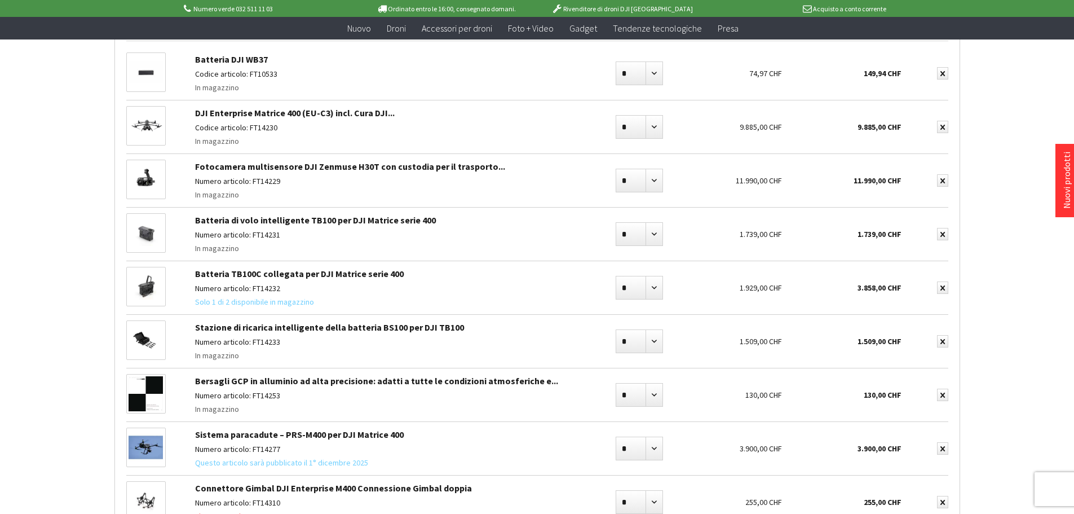
scroll to position [169, 0]
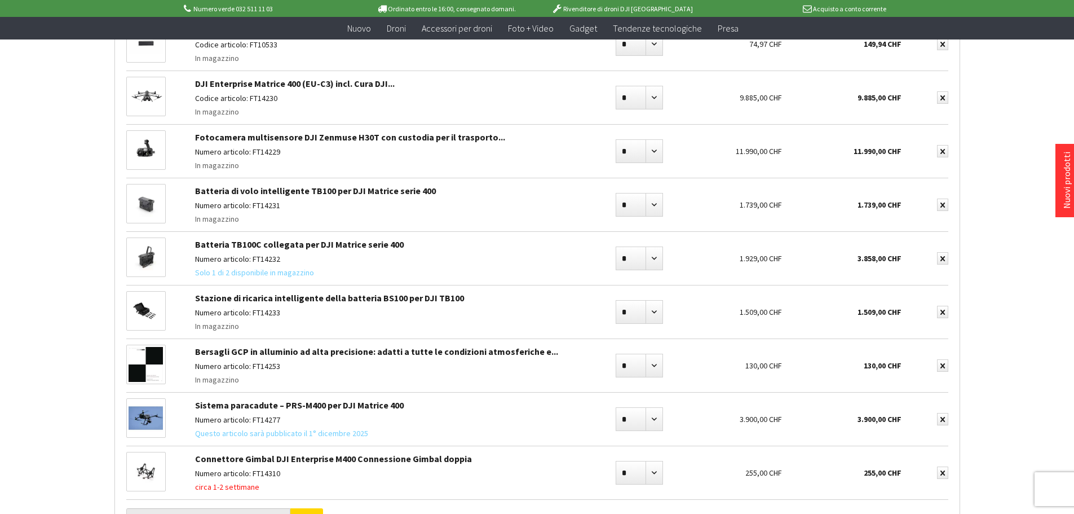
click at [145, 256] on img at bounding box center [146, 257] width 38 height 30
click at [656, 259] on select "* * * * * * * * * ** ** ** ** ** ** ** ** ** ** **" at bounding box center [639, 258] width 47 height 24
select select "*"
click at [616, 246] on select "* * * * * * * * * ** ** ** ** ** ** ** ** ** ** **" at bounding box center [639, 258] width 47 height 24
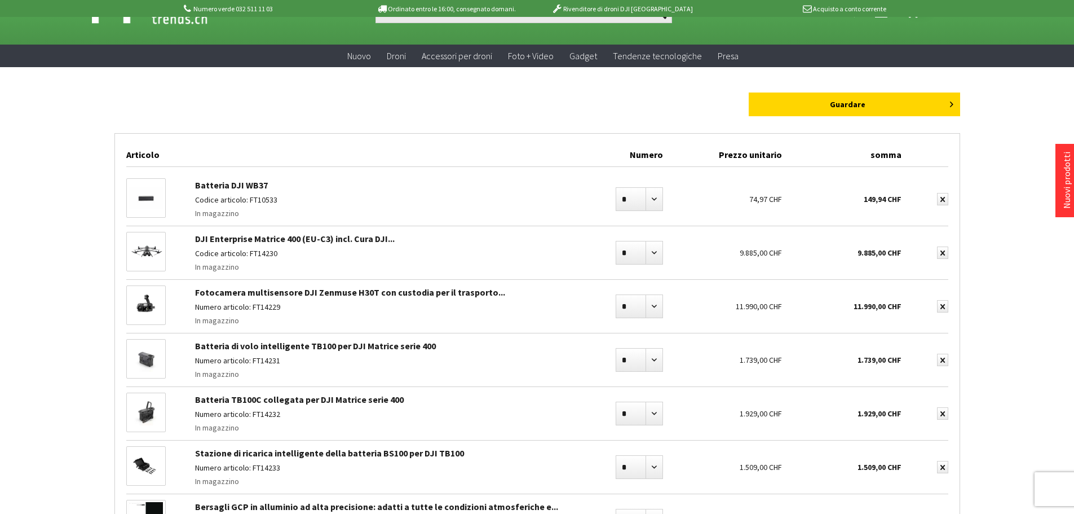
scroll to position [56, 0]
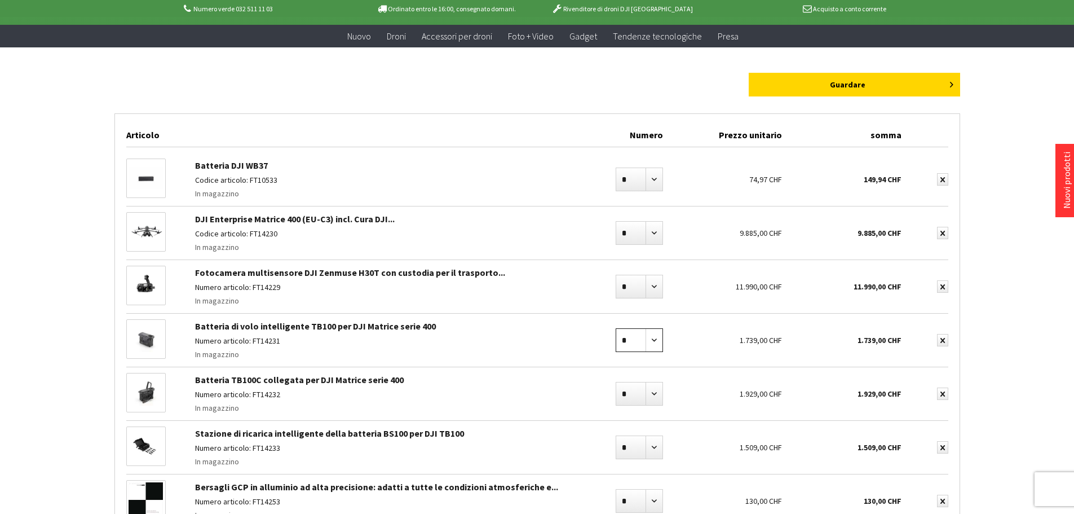
click at [659, 345] on select "* * * * * * * * * ** ** ** ** ** ** ** ** ** ** **" at bounding box center [639, 340] width 47 height 24
select select "*"
click at [616, 328] on select "* * * * * * * * * ** ** ** ** ** ** ** ** ** ** **" at bounding box center [639, 340] width 47 height 24
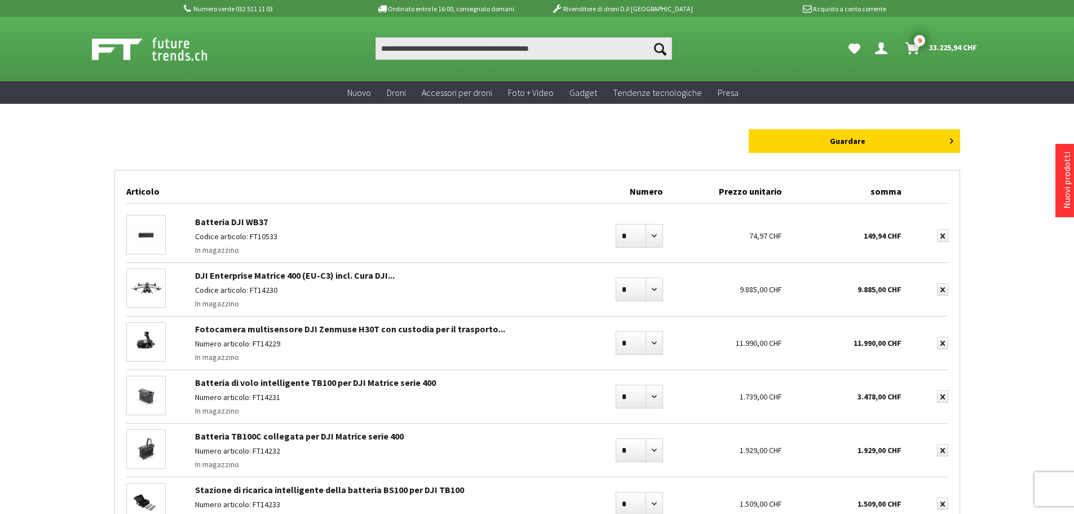
click at [152, 289] on img at bounding box center [146, 287] width 38 height 23
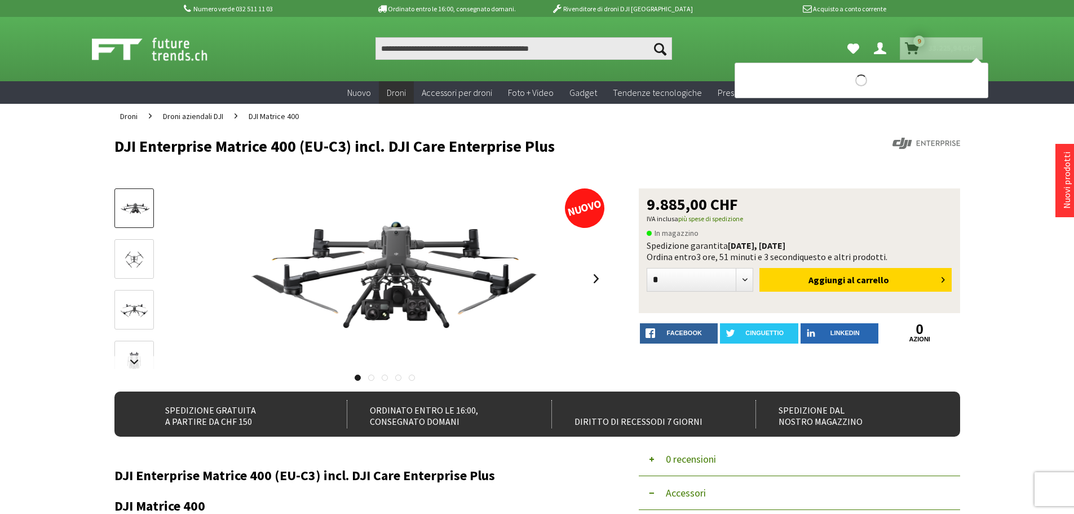
click at [932, 43] on font "33.225,94 CHF" at bounding box center [953, 48] width 48 height 10
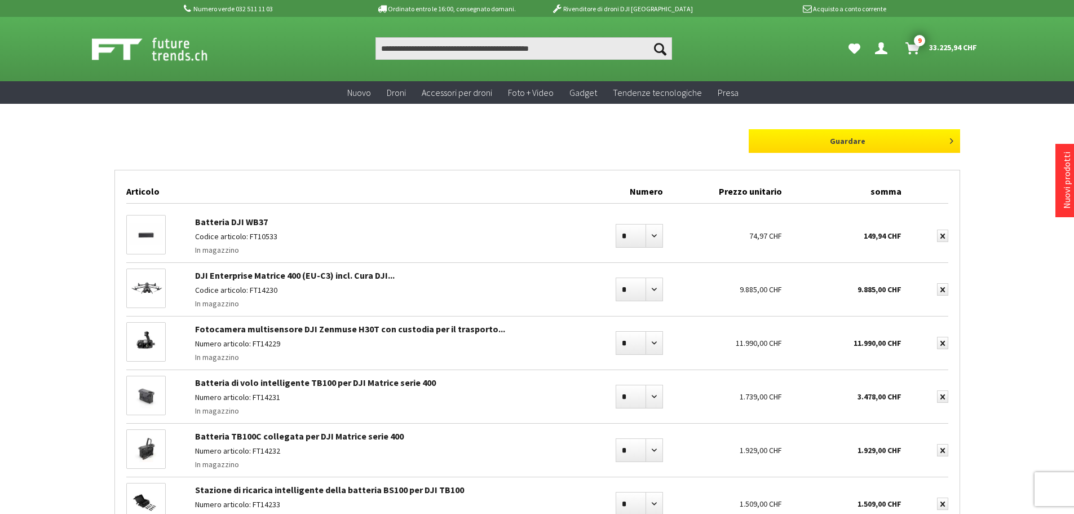
click at [924, 146] on link "Guardare" at bounding box center [854, 141] width 211 height 24
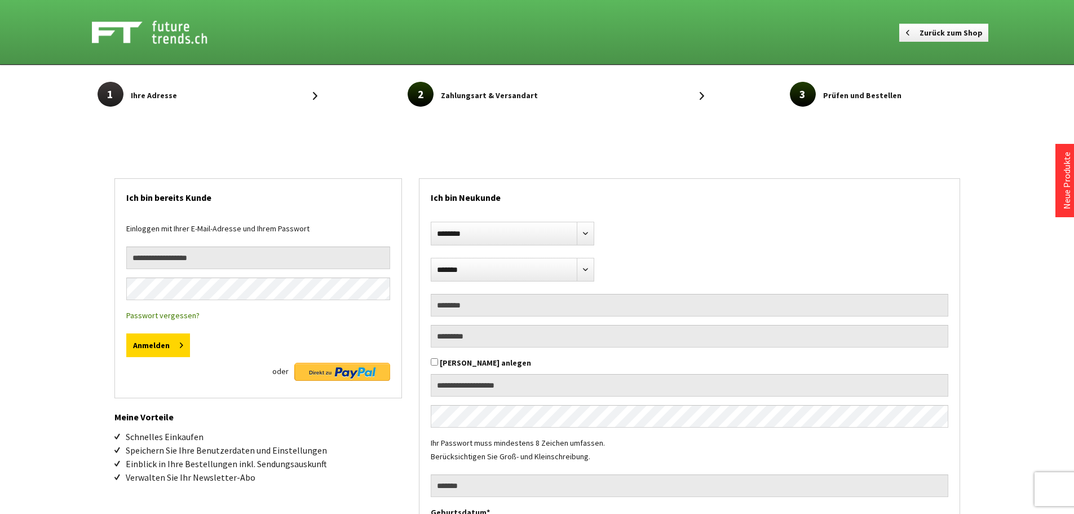
select select "**"
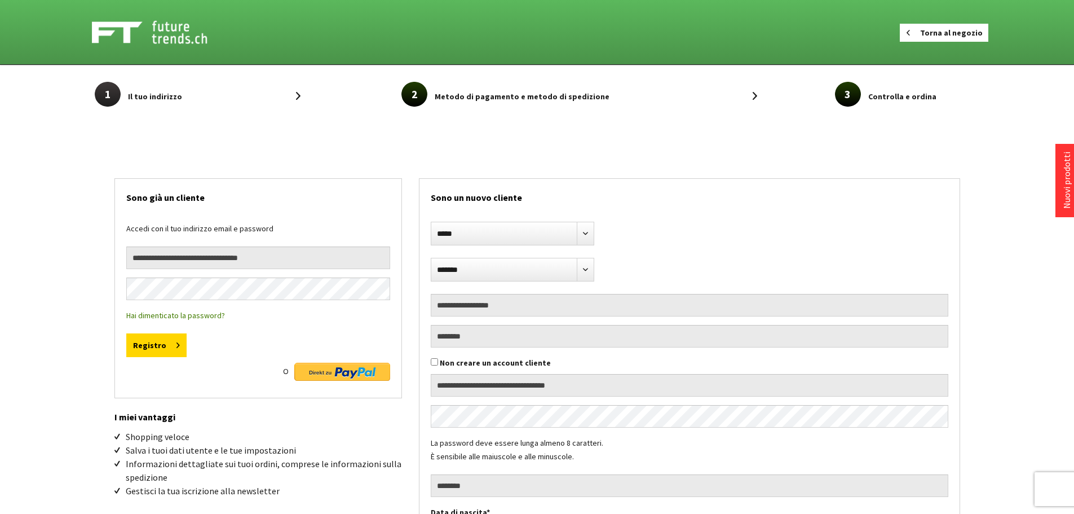
click at [931, 33] on font "Torna al negozio" at bounding box center [951, 33] width 63 height 10
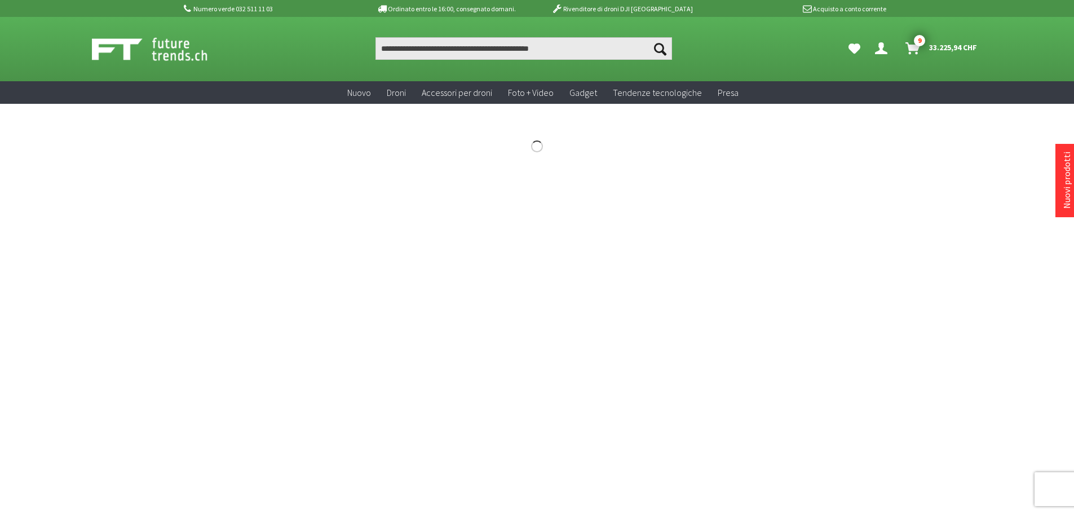
click at [1026, 168] on div "Numero verde 032 511 11 03 Ordinato entro le 16:00, consegnato domani. Rivendit…" at bounding box center [537, 444] width 1074 height 888
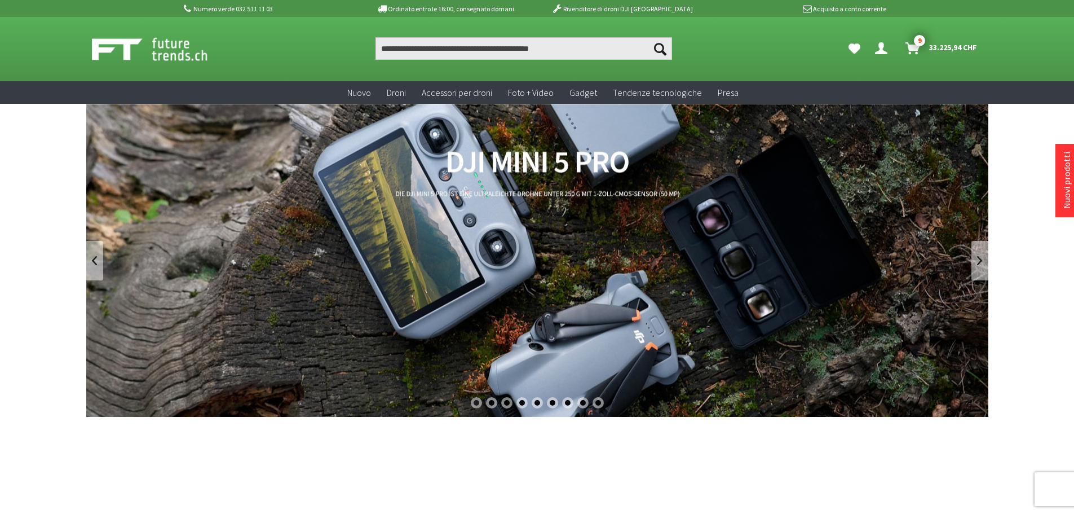
click at [932, 42] on span "33.225,94 CHF" at bounding box center [953, 47] width 48 height 18
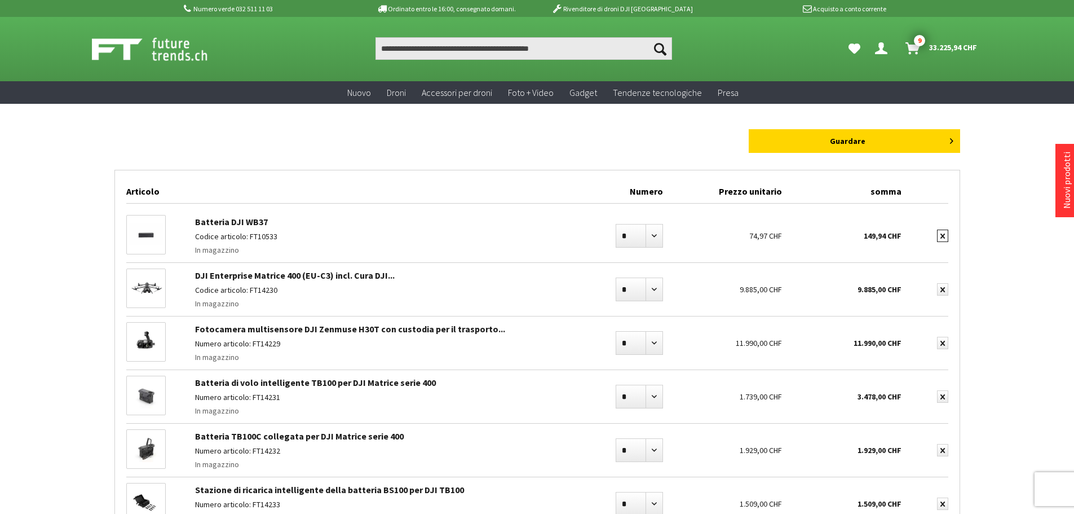
click at [943, 235] on icon "submit" at bounding box center [943, 235] width 5 height 5
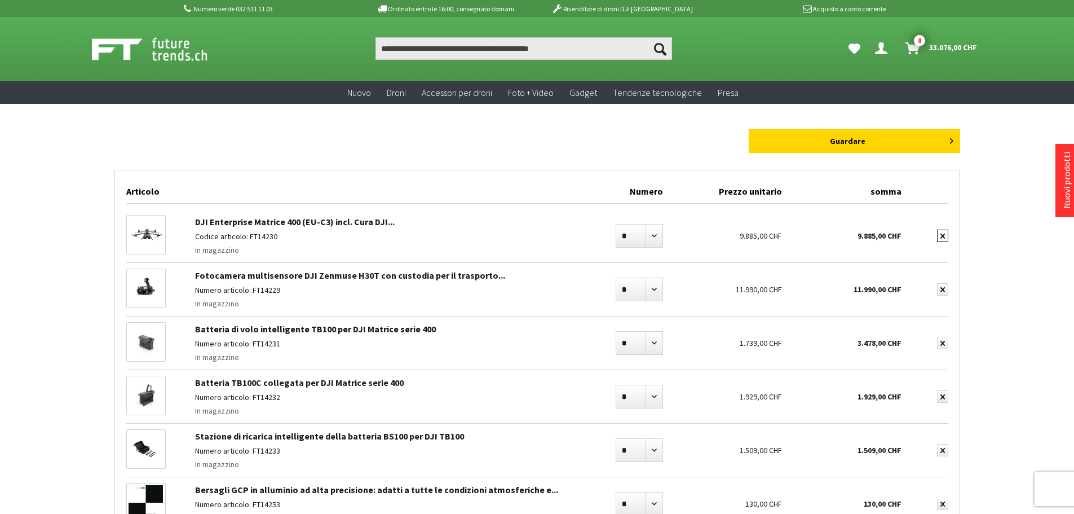
drag, startPoint x: 0, startPoint y: 0, endPoint x: 943, endPoint y: 235, distance: 971.7
click at [943, 235] on icon "submit" at bounding box center [943, 235] width 5 height 5
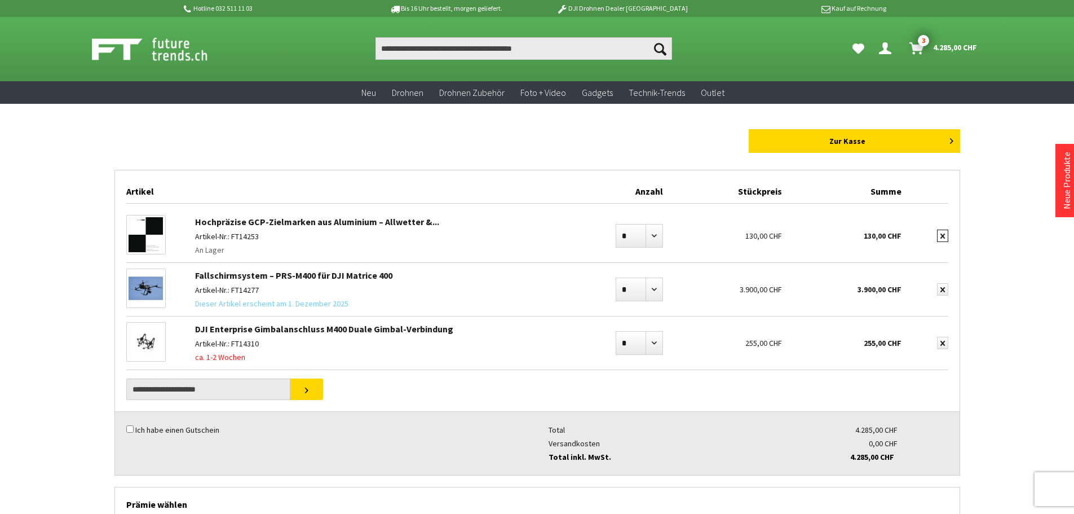
drag, startPoint x: 0, startPoint y: 0, endPoint x: 943, endPoint y: 235, distance: 971.7
click at [943, 235] on icon "submit" at bounding box center [943, 235] width 5 height 5
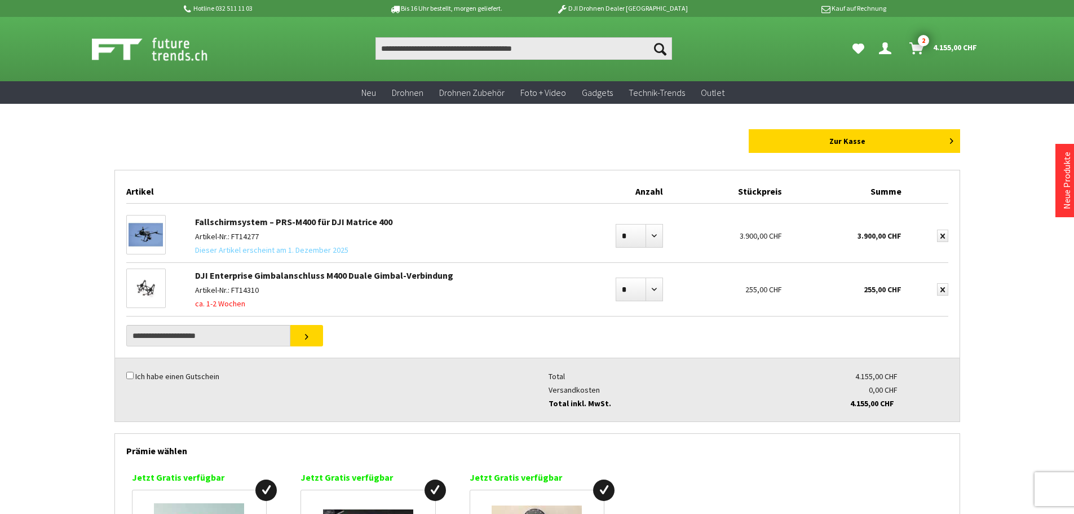
click at [943, 235] on icon "submit" at bounding box center [943, 235] width 5 height 5
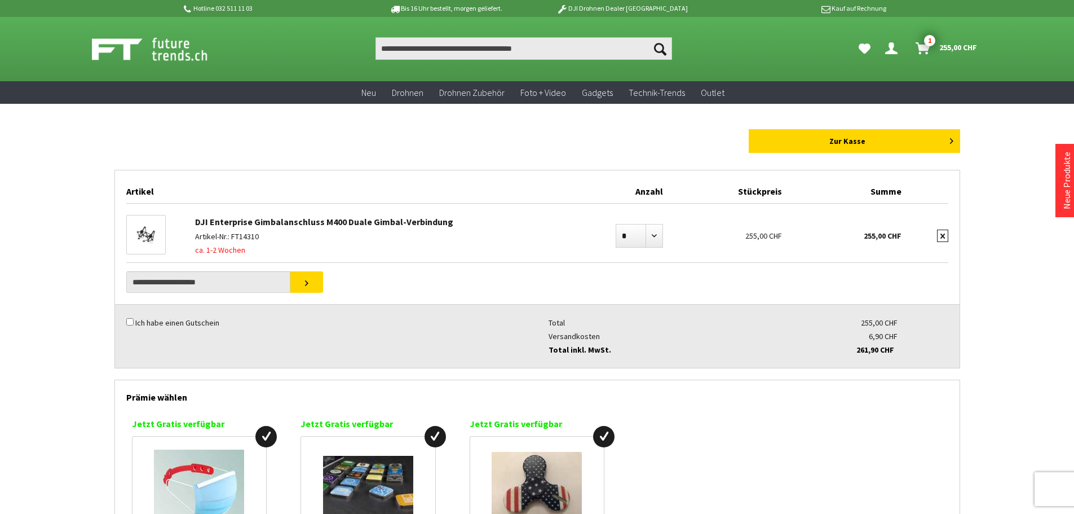
drag, startPoint x: 0, startPoint y: 0, endPoint x: 943, endPoint y: 235, distance: 971.7
click at [943, 235] on icon "submit" at bounding box center [943, 235] width 5 height 5
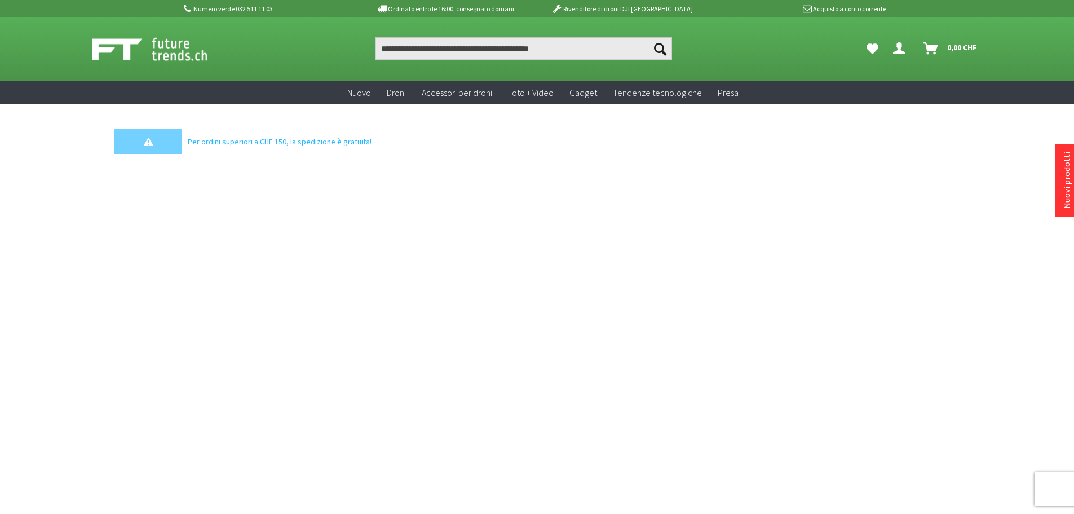
click at [707, 61] on div "Cercare Cercare Il tuo account Chiudi il menu Il tuo account 0" at bounding box center [537, 49] width 902 height 64
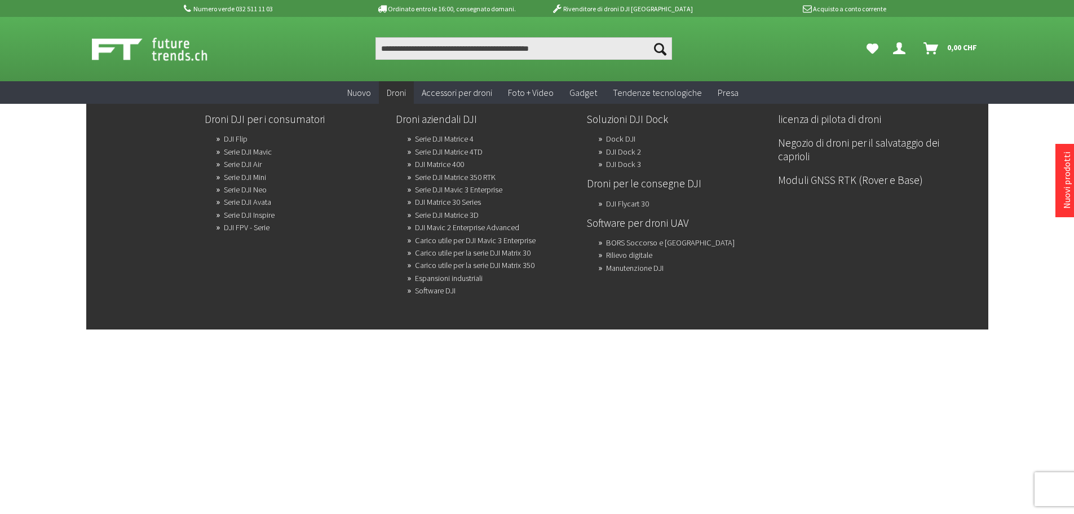
click at [405, 95] on font "Droni" at bounding box center [396, 92] width 19 height 11
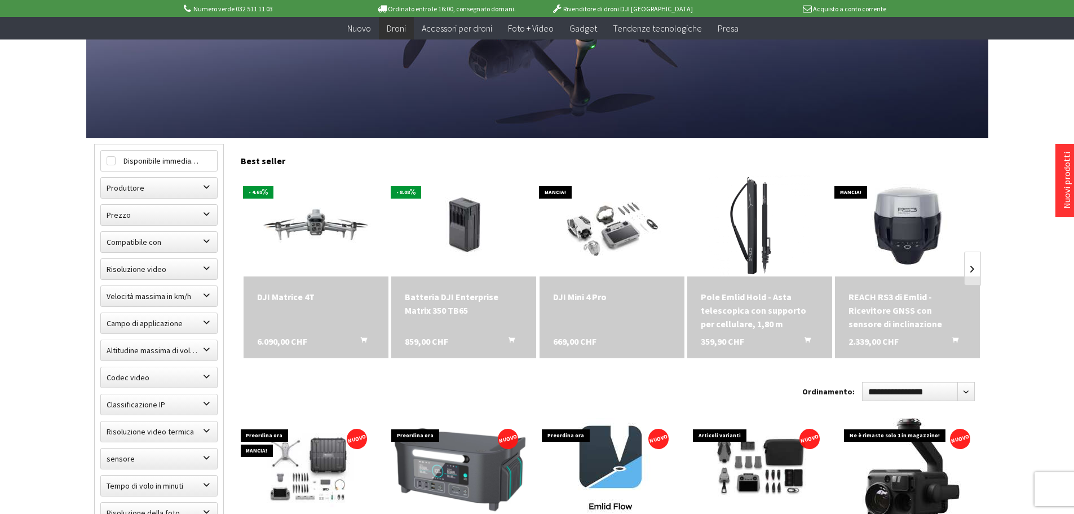
scroll to position [226, 0]
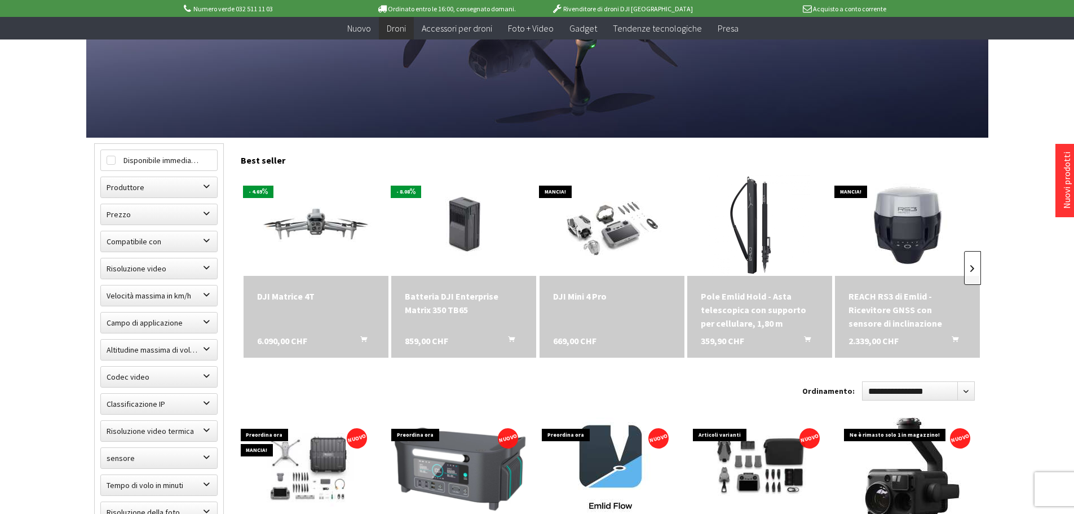
click at [973, 274] on link at bounding box center [972, 268] width 17 height 34
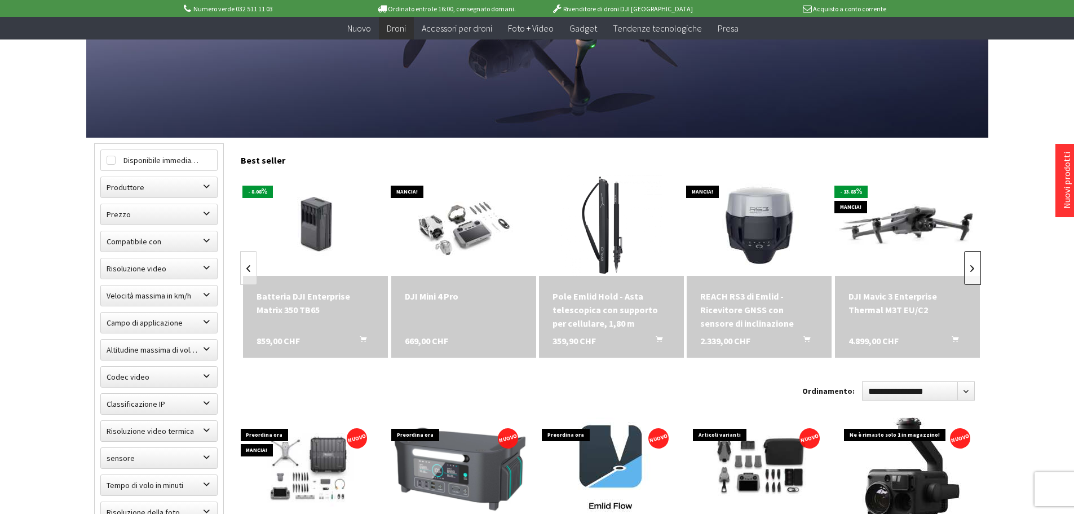
click at [973, 274] on link at bounding box center [972, 268] width 17 height 34
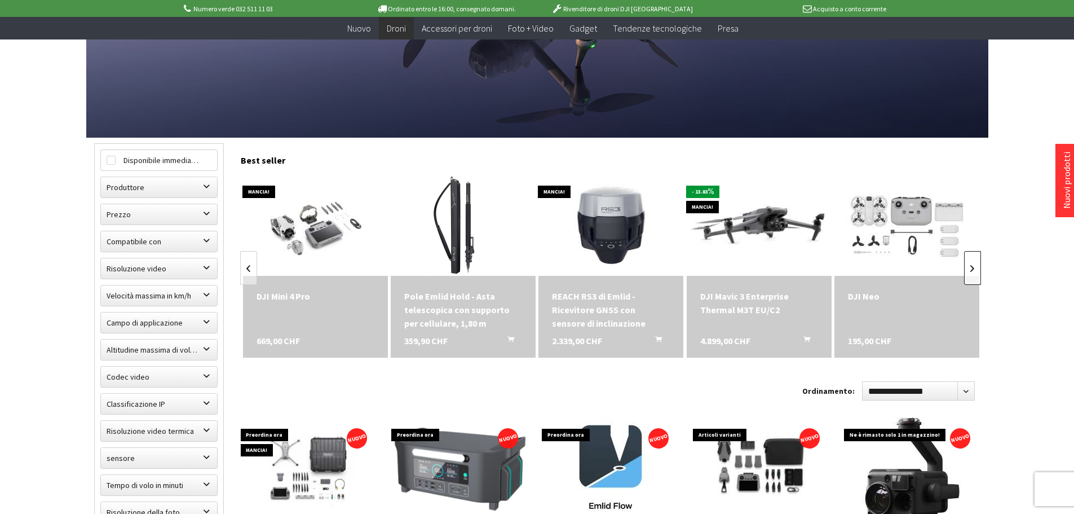
click at [973, 274] on link at bounding box center [972, 268] width 17 height 34
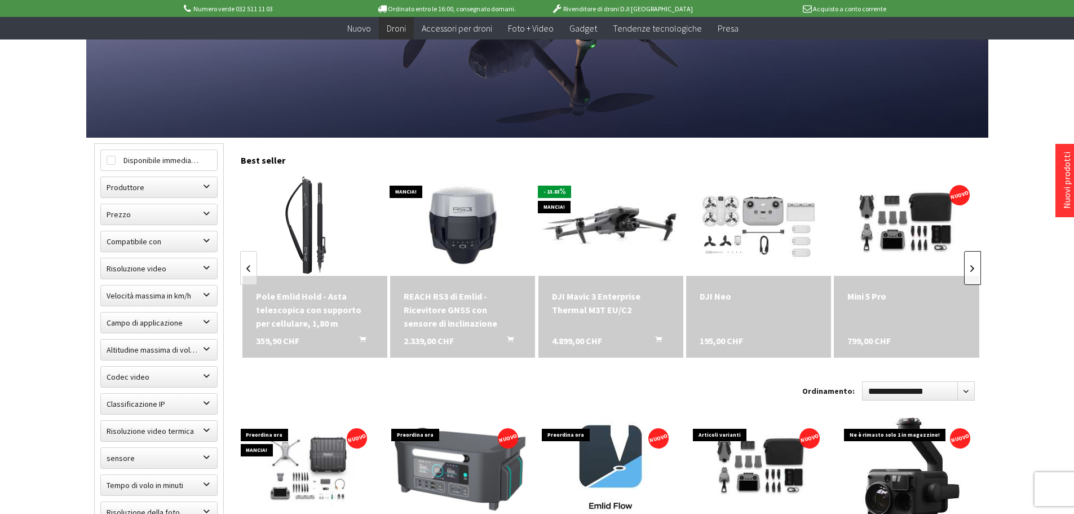
click at [973, 274] on link at bounding box center [972, 268] width 17 height 34
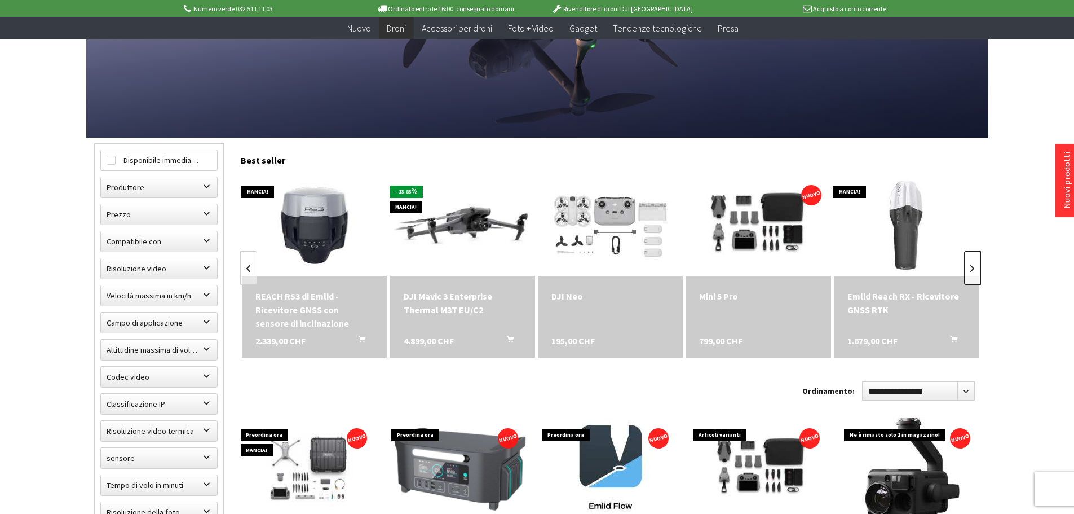
click at [973, 274] on link at bounding box center [972, 268] width 17 height 34
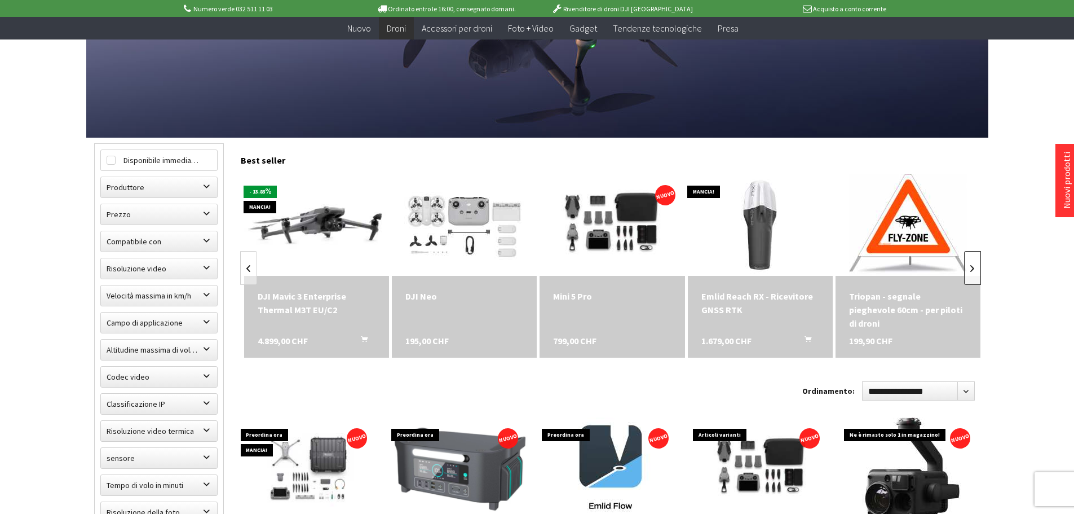
scroll to position [0, 742]
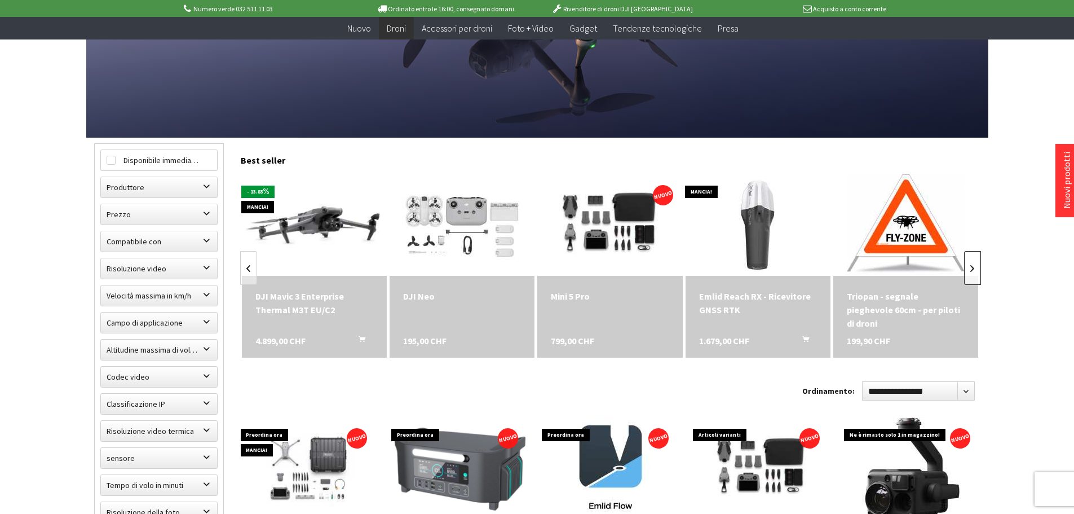
click at [968, 265] on link at bounding box center [972, 268] width 17 height 34
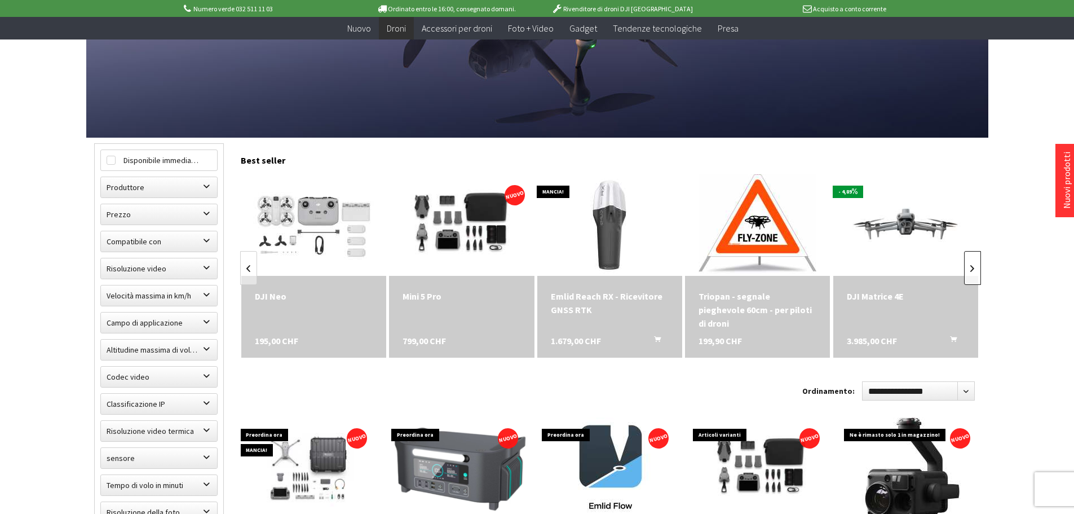
click at [968, 265] on link at bounding box center [972, 268] width 17 height 34
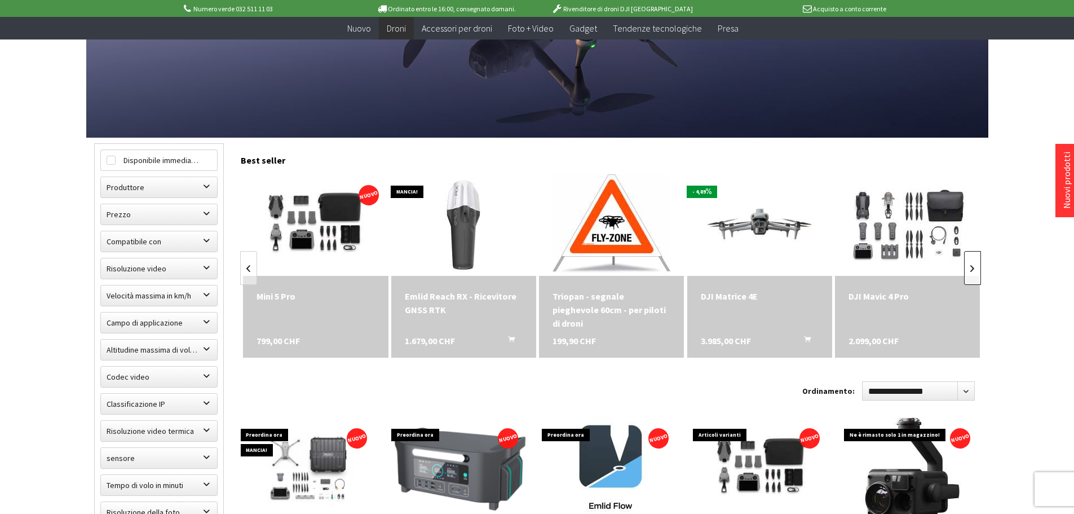
scroll to position [0, 1038]
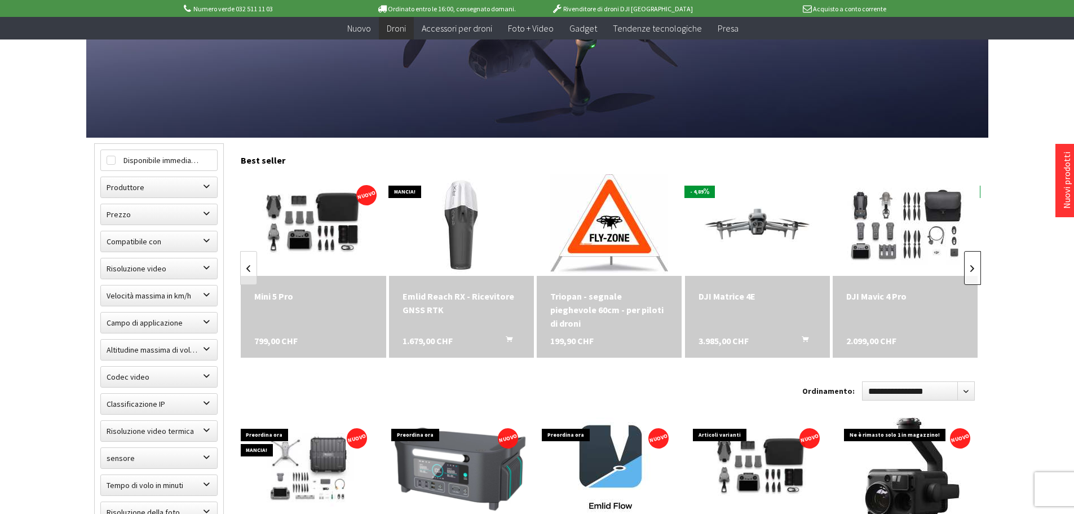
click at [976, 272] on link at bounding box center [972, 268] width 17 height 34
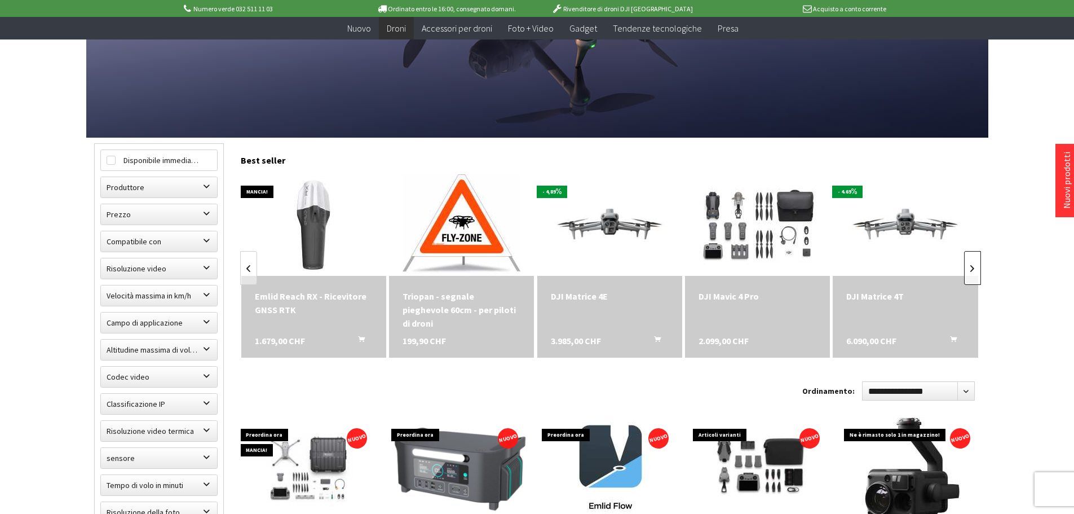
scroll to position [0, 1187]
drag, startPoint x: 875, startPoint y: 315, endPoint x: 856, endPoint y: 245, distance: 72.9
click at [975, 265] on link at bounding box center [972, 268] width 17 height 34
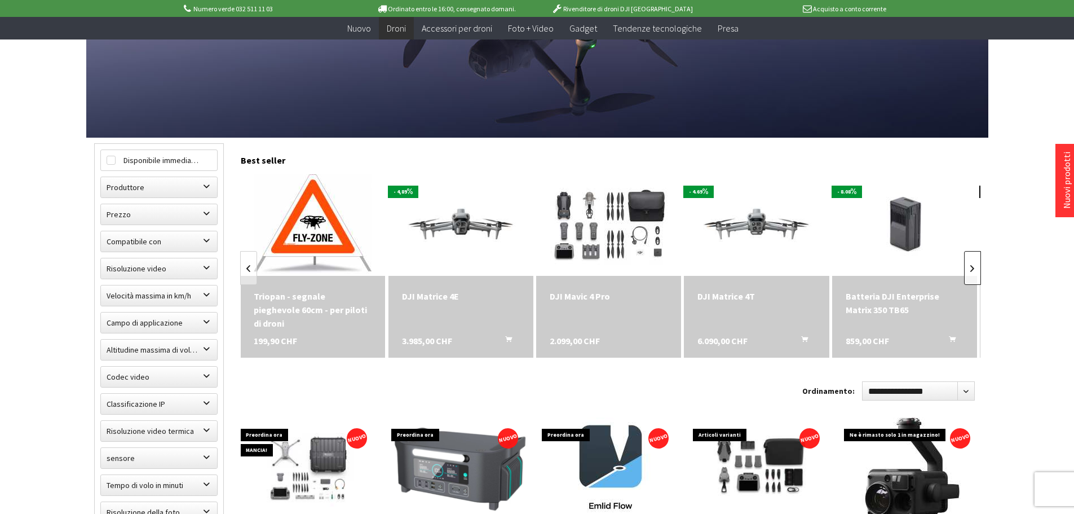
click at [975, 265] on link at bounding box center [972, 268] width 17 height 34
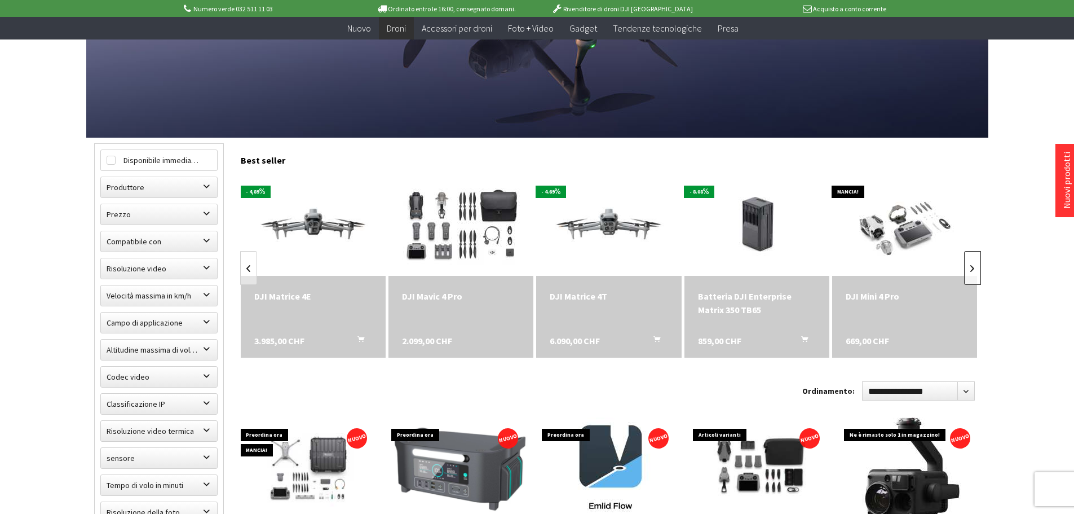
scroll to position [0, 1483]
click at [975, 265] on link at bounding box center [972, 268] width 17 height 34
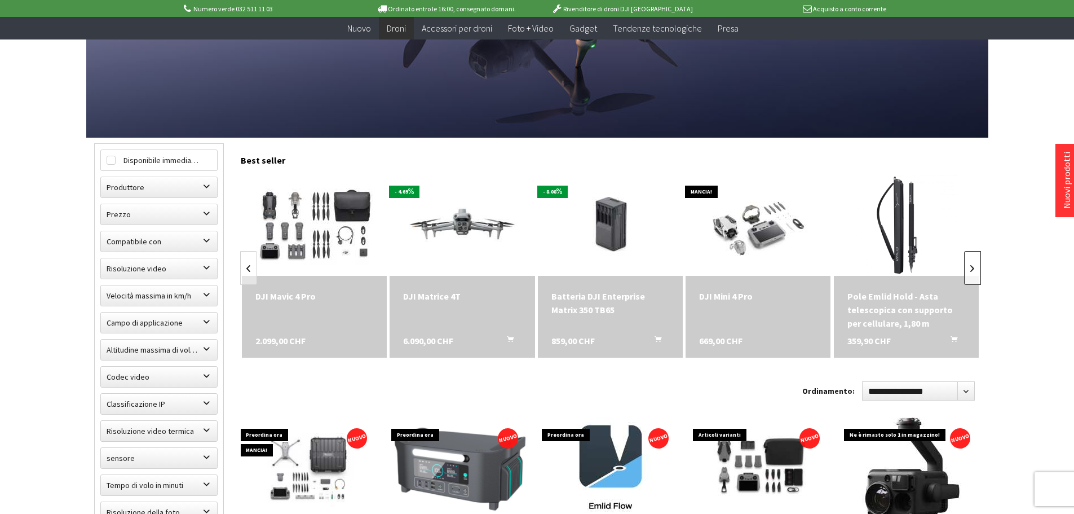
scroll to position [0, 1632]
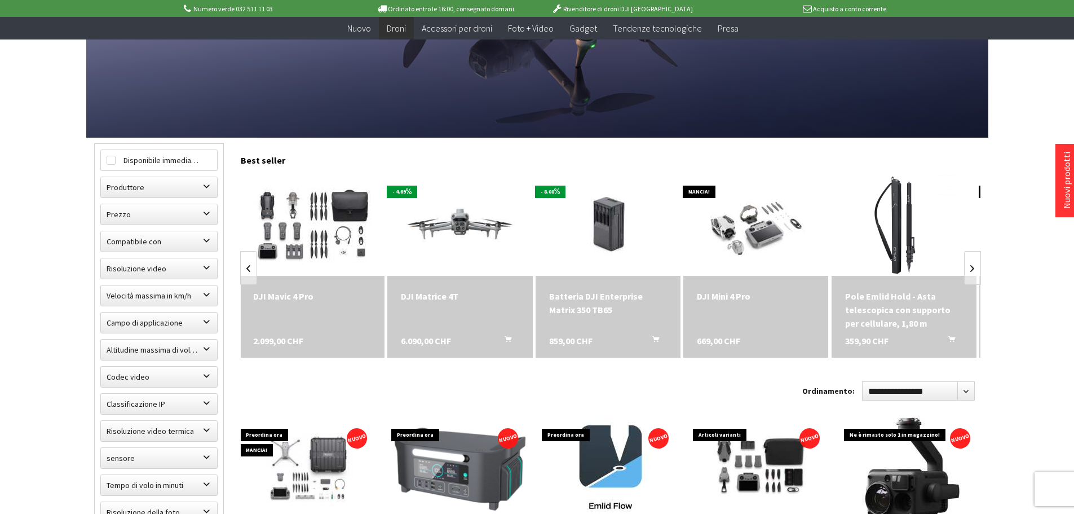
click at [766, 312] on div "DJI Mini 4 Pro 669,00 CHF" at bounding box center [756, 317] width 145 height 82
click at [760, 240] on img at bounding box center [756, 225] width 178 height 142
click at [974, 272] on link at bounding box center [972, 268] width 17 height 34
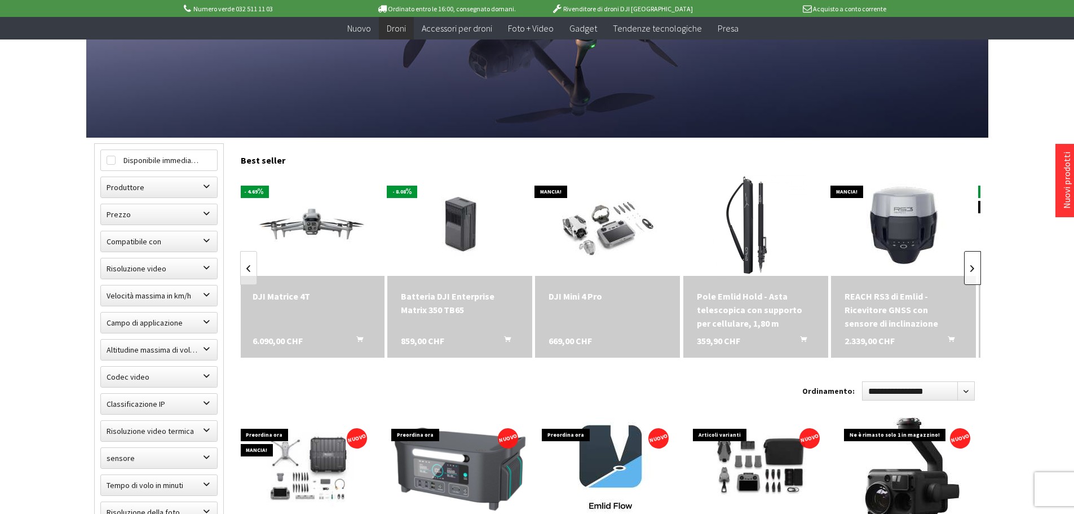
click at [974, 272] on link at bounding box center [972, 268] width 17 height 34
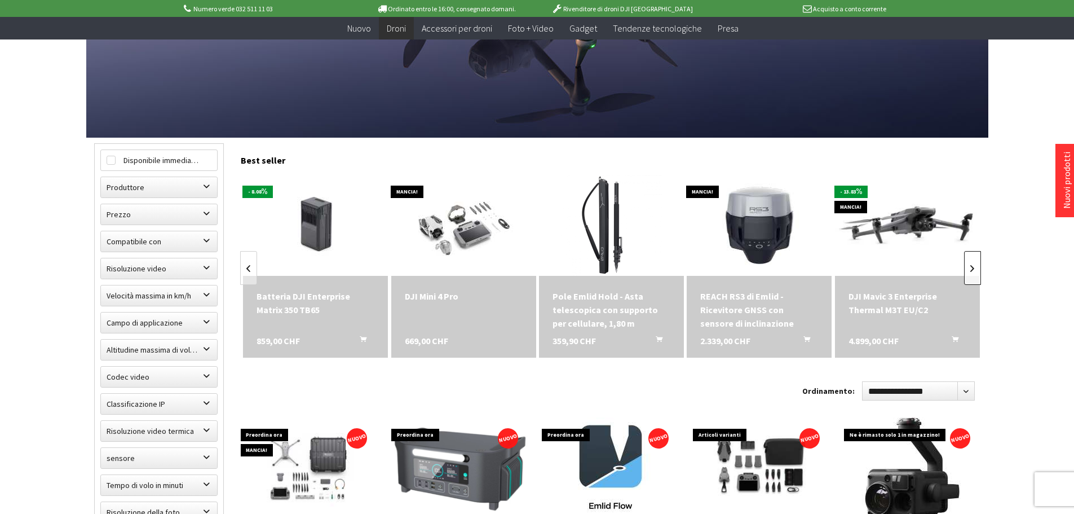
click at [974, 272] on link at bounding box center [972, 268] width 17 height 34
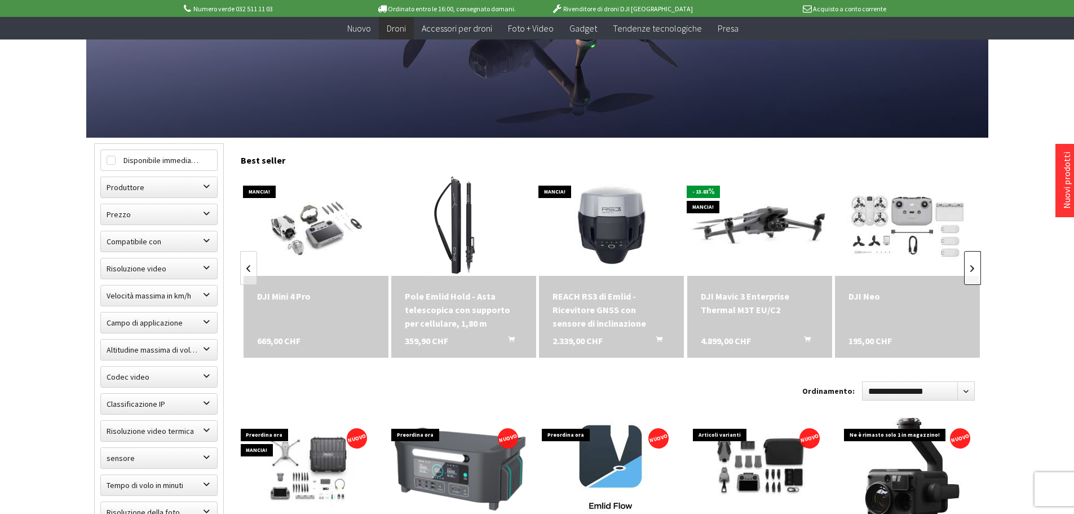
scroll to position [0, 297]
click at [974, 272] on link at bounding box center [972, 268] width 17 height 34
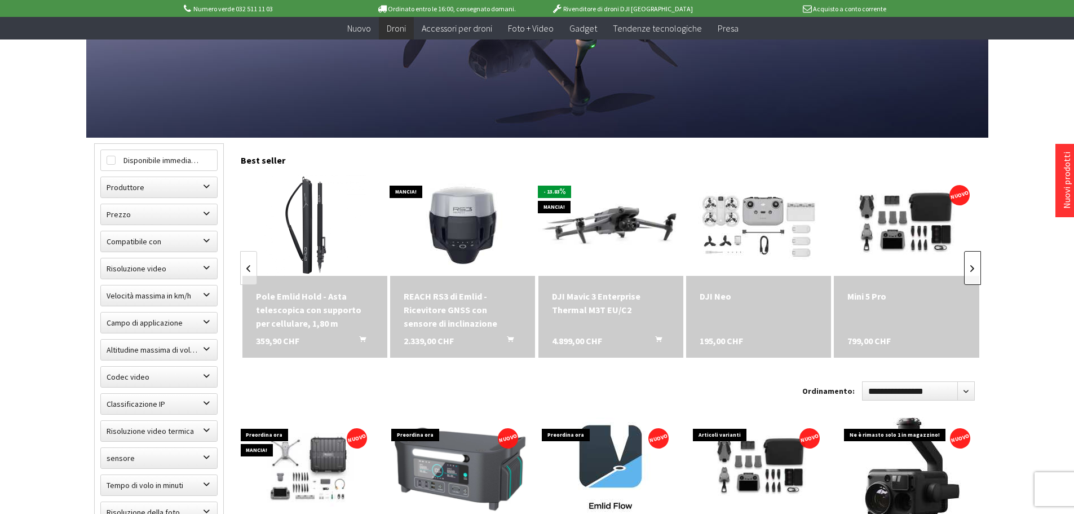
click at [974, 272] on link at bounding box center [972, 268] width 17 height 34
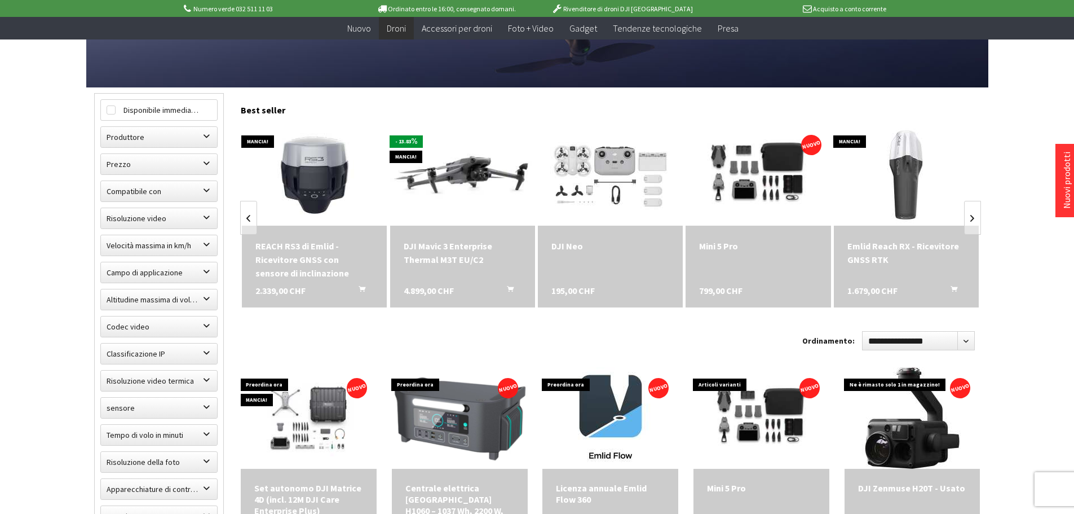
scroll to position [508, 0]
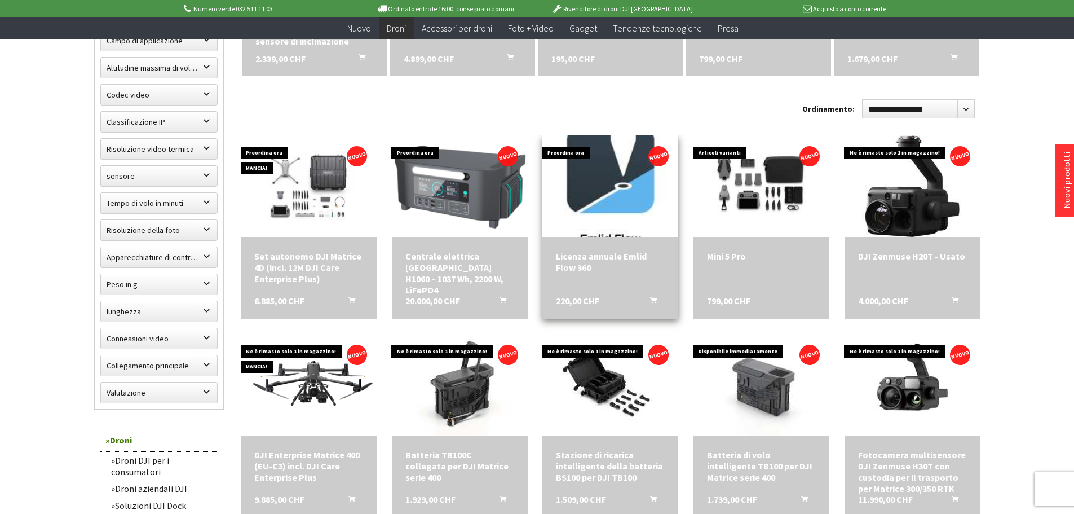
click at [602, 182] on img at bounding box center [611, 186] width 142 height 142
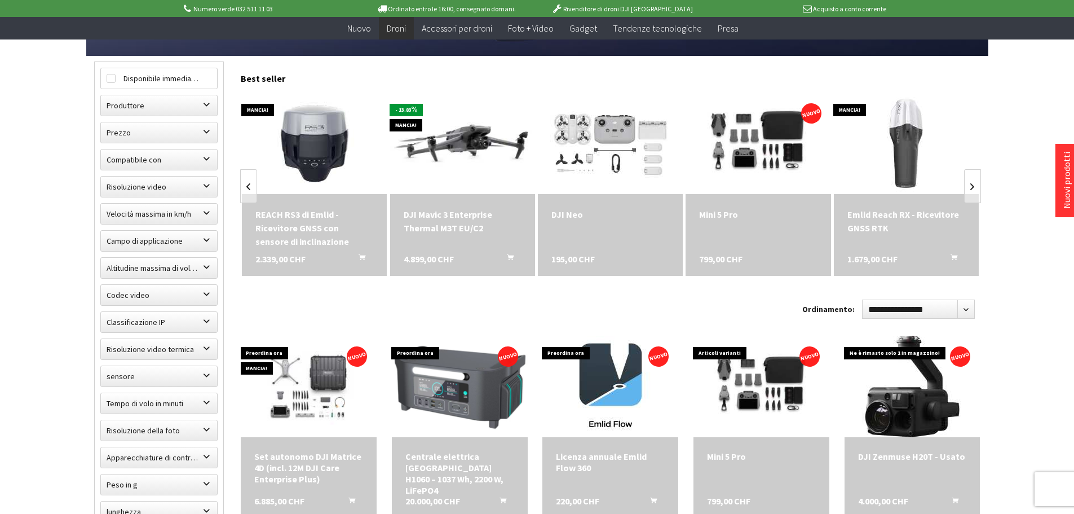
scroll to position [282, 0]
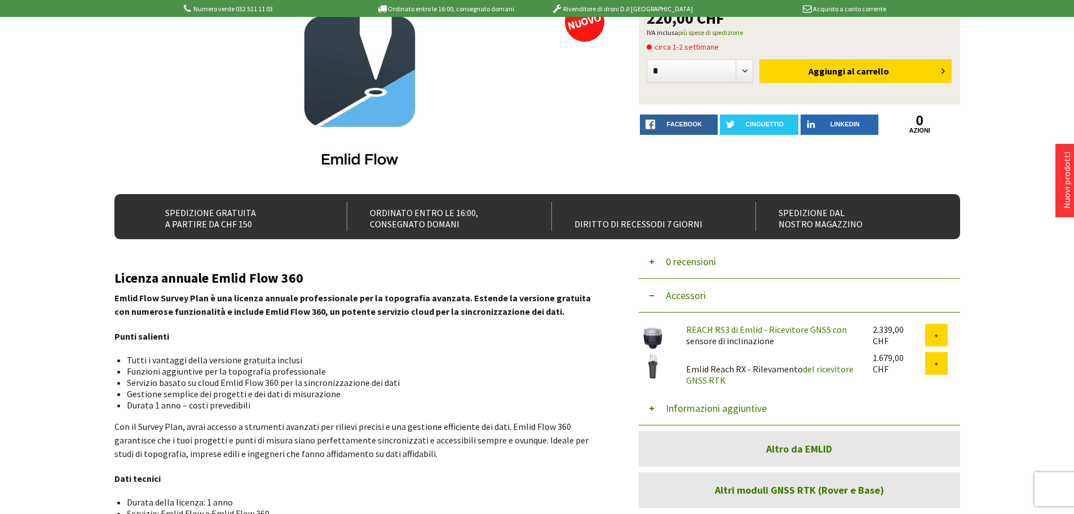
scroll to position [226, 0]
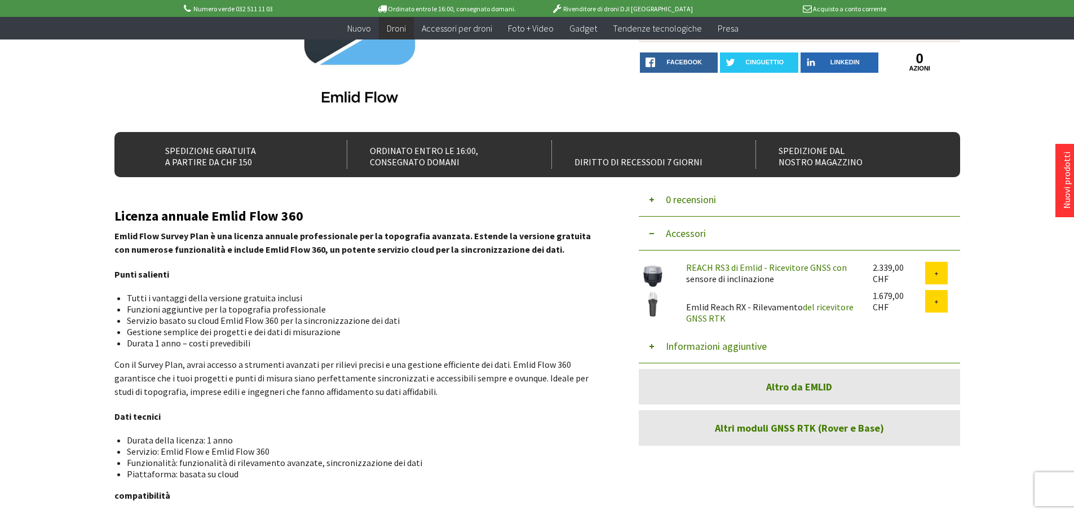
click at [653, 311] on img at bounding box center [653, 304] width 28 height 28
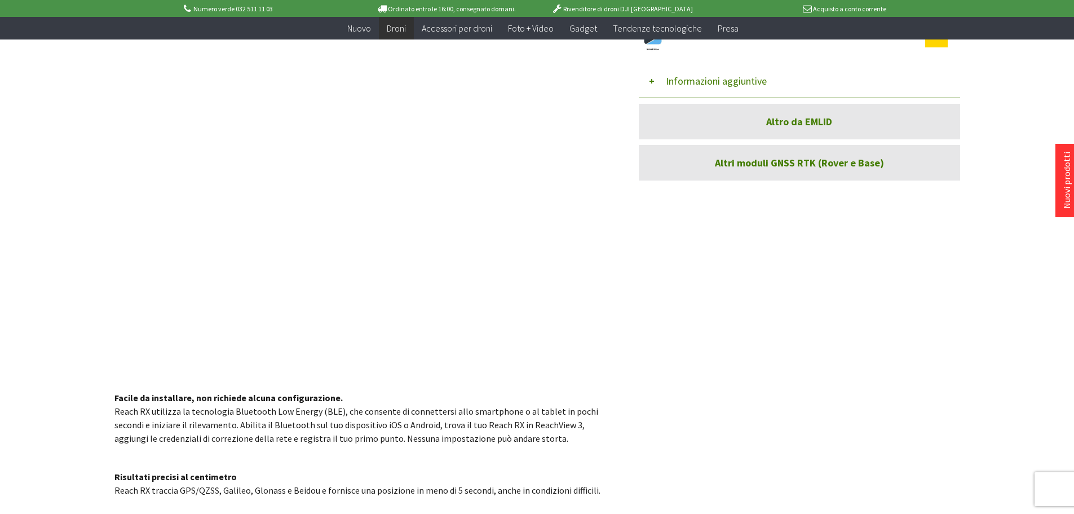
scroll to position [338, 0]
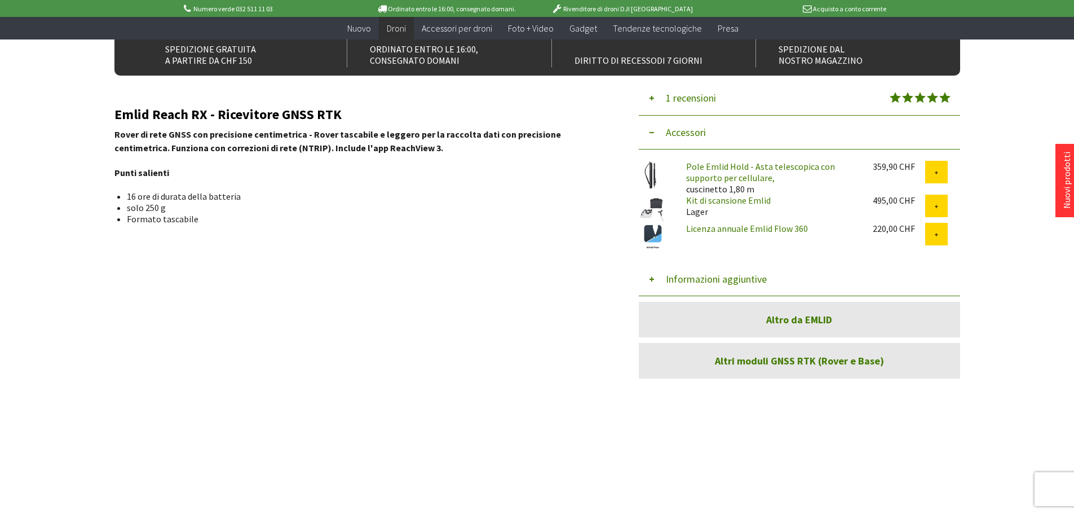
click at [654, 208] on img at bounding box center [653, 209] width 28 height 28
click at [658, 174] on img at bounding box center [653, 175] width 28 height 28
click at [661, 210] on img at bounding box center [653, 209] width 28 height 28
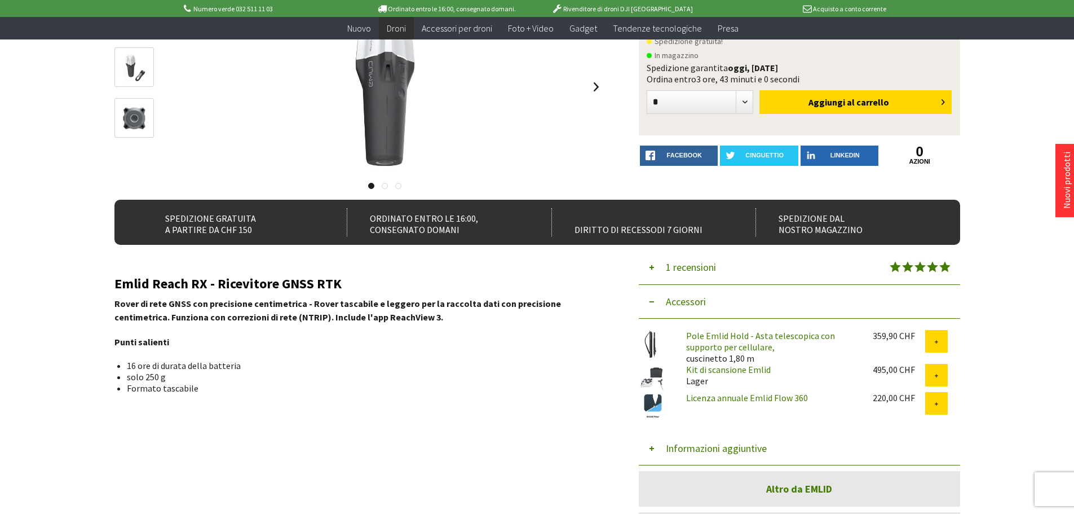
scroll to position [0, 0]
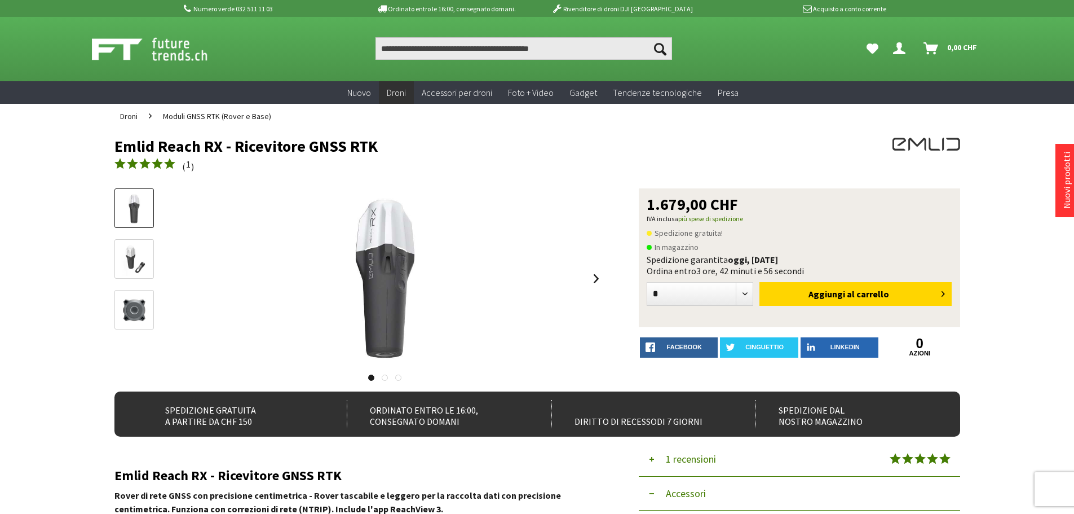
click at [135, 313] on img at bounding box center [134, 310] width 33 height 33
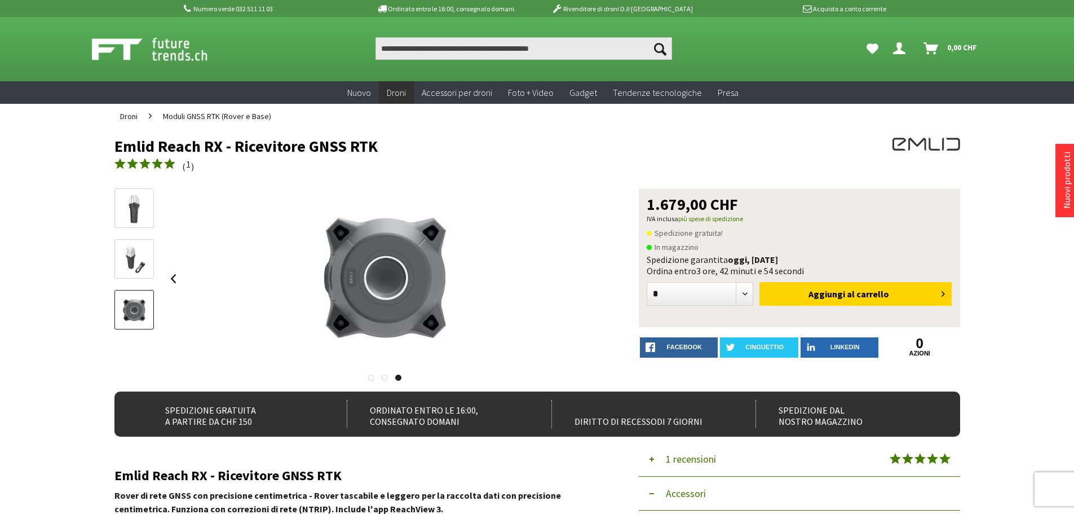
click at [133, 259] on img at bounding box center [134, 259] width 33 height 33
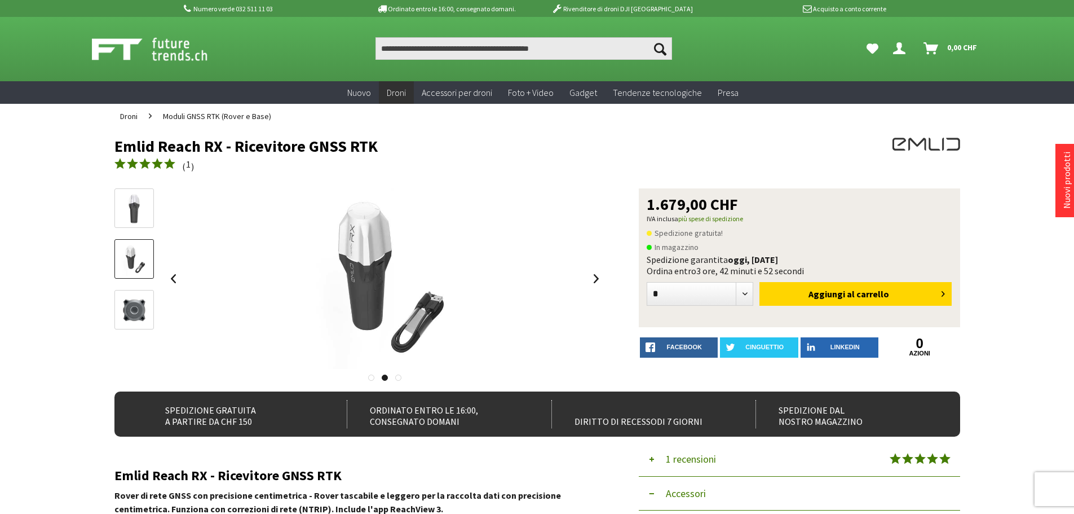
click at [142, 197] on img at bounding box center [134, 208] width 33 height 33
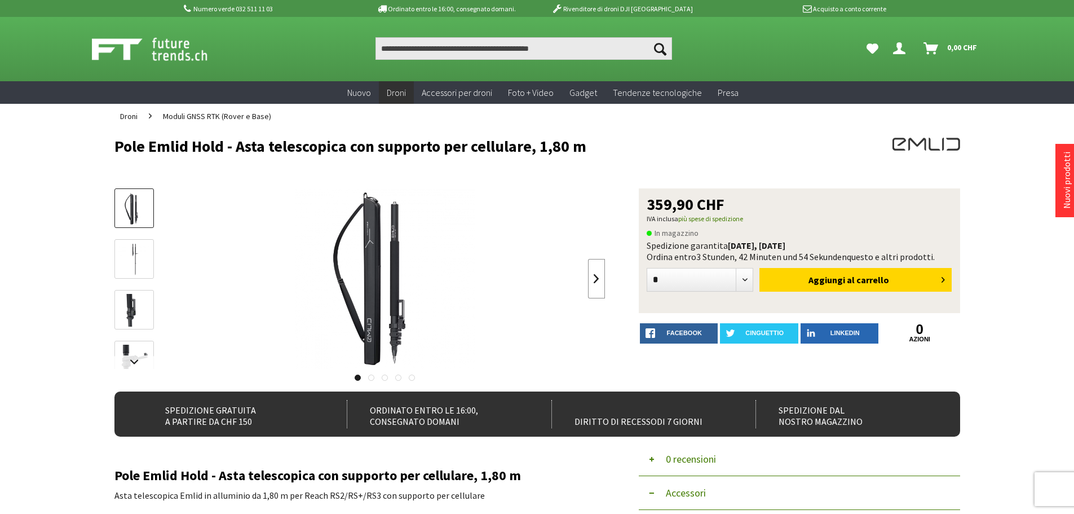
click at [597, 279] on link at bounding box center [596, 278] width 17 height 39
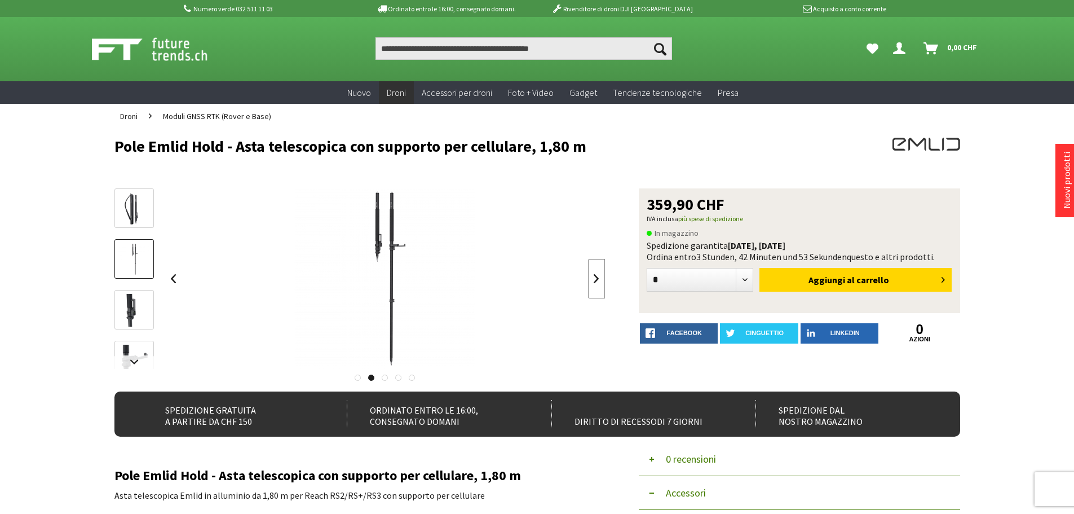
click at [597, 279] on link at bounding box center [596, 278] width 17 height 39
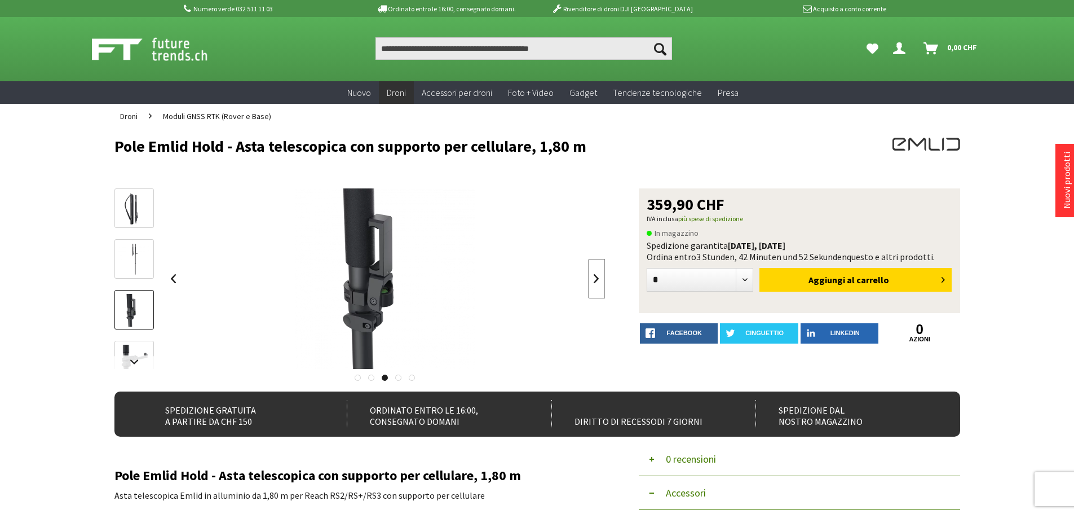
click at [597, 279] on link at bounding box center [596, 278] width 17 height 39
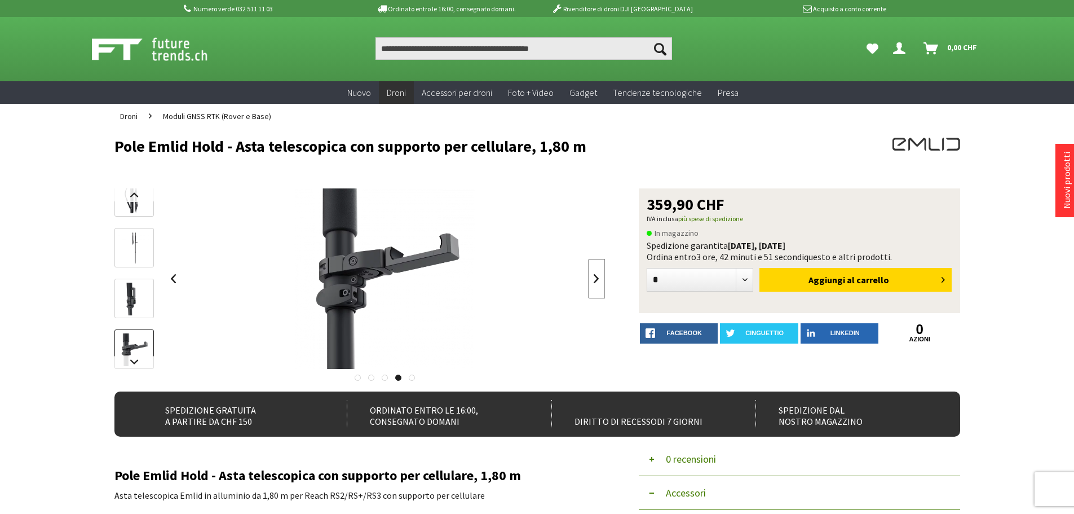
click at [597, 279] on link at bounding box center [596, 278] width 17 height 39
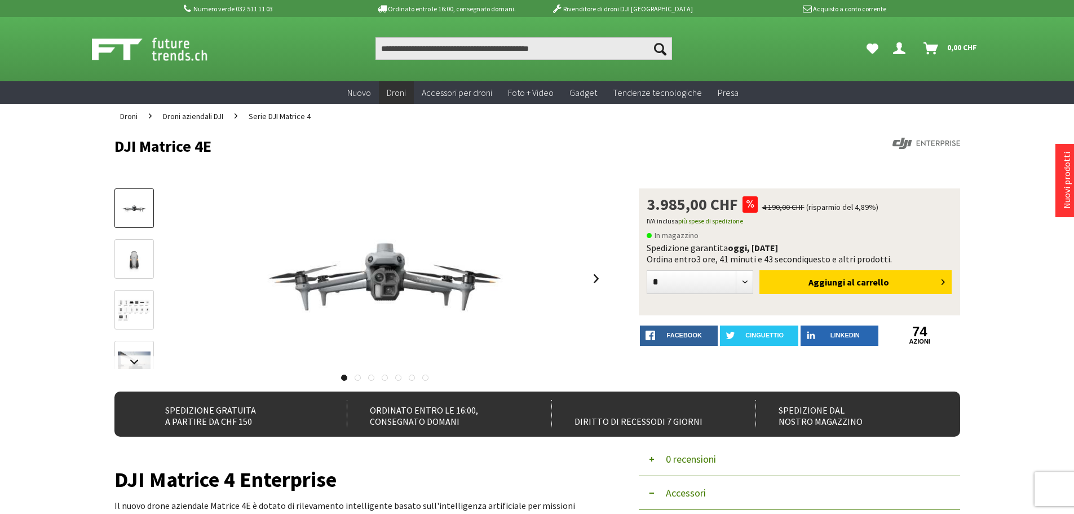
click at [133, 314] on img at bounding box center [134, 310] width 33 height 22
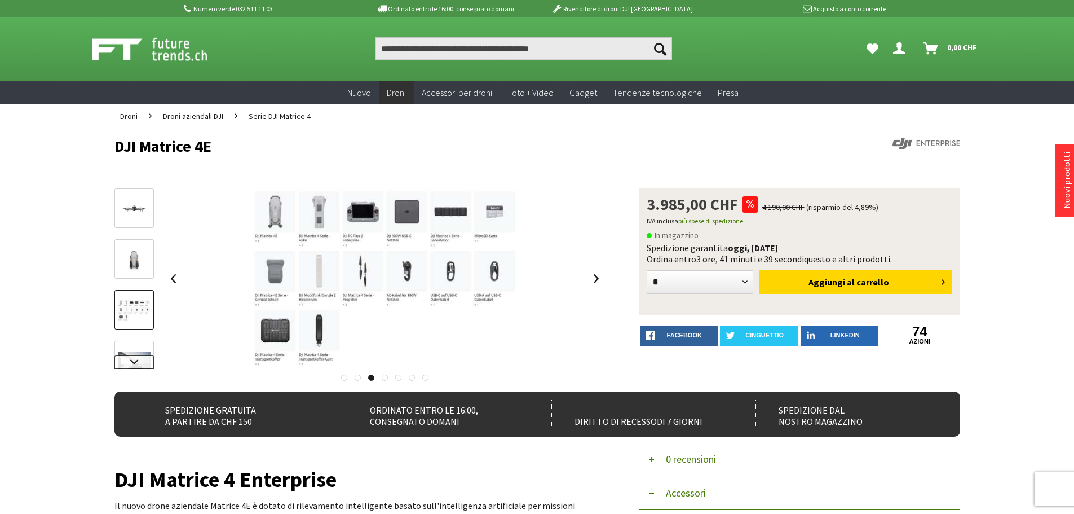
click at [136, 360] on link at bounding box center [133, 362] width 39 height 14
click at [133, 272] on img at bounding box center [134, 270] width 33 height 19
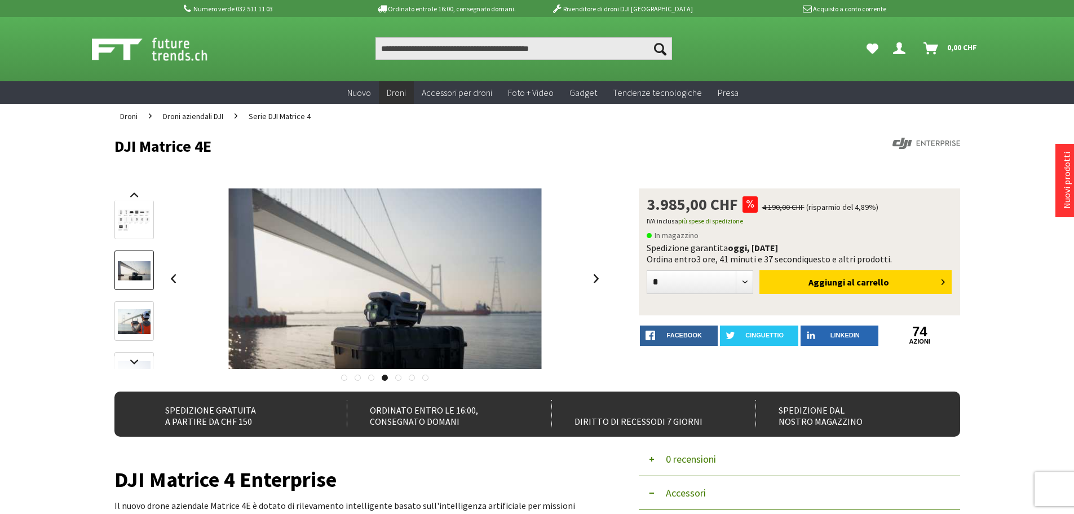
click at [134, 320] on img at bounding box center [134, 321] width 33 height 25
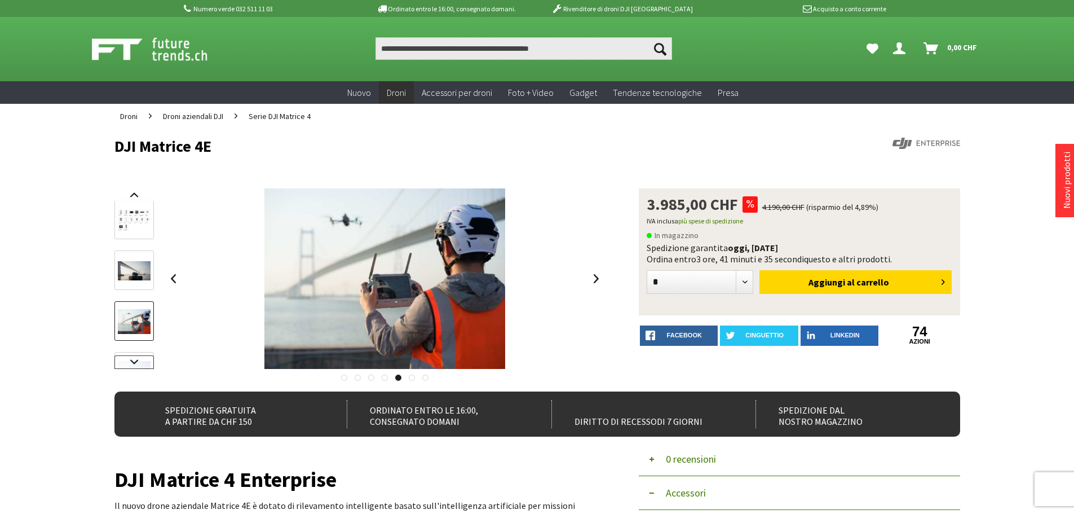
click at [136, 361] on link at bounding box center [133, 362] width 39 height 14
click at [138, 294] on img at bounding box center [134, 287] width 33 height 23
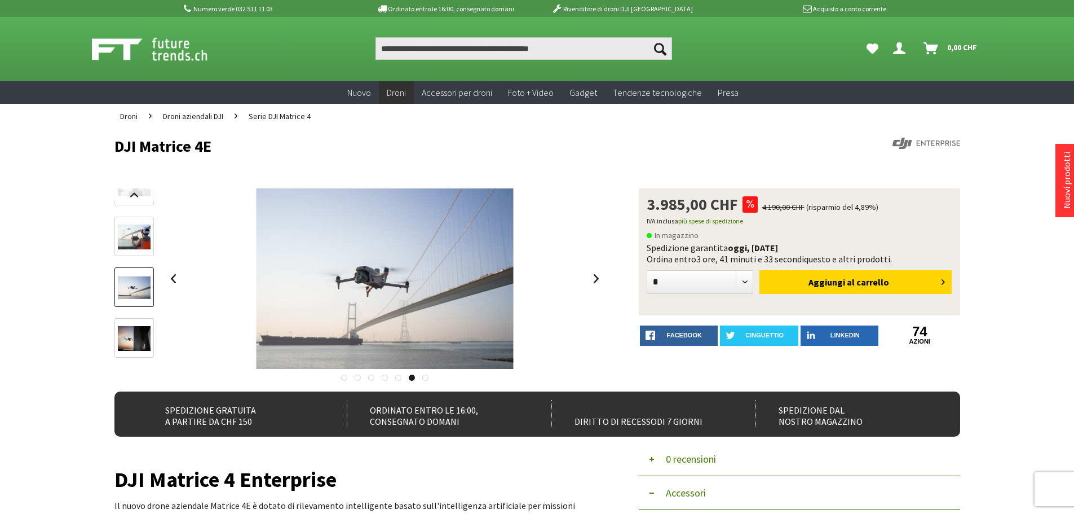
click at [133, 335] on img at bounding box center [134, 338] width 33 height 25
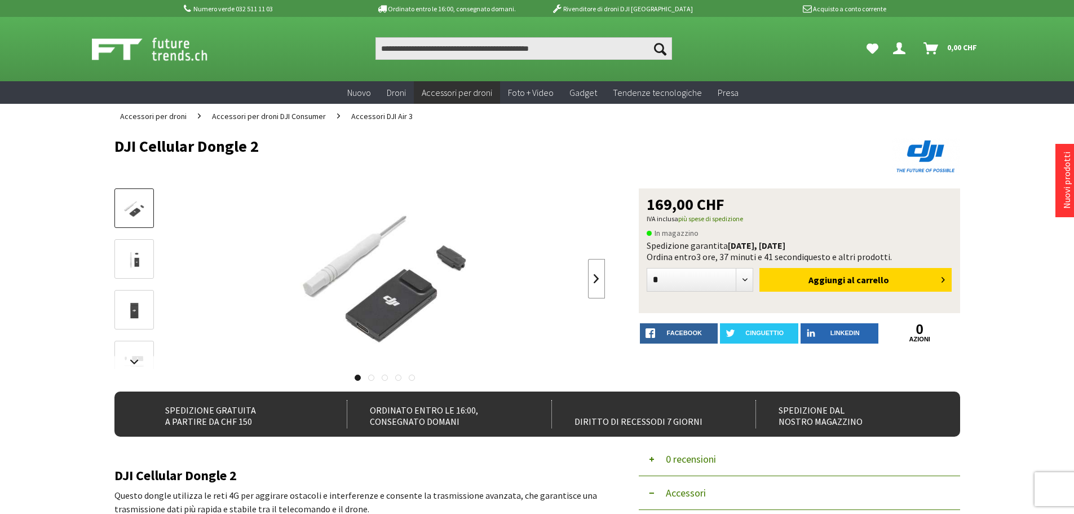
click at [593, 287] on link at bounding box center [596, 278] width 17 height 39
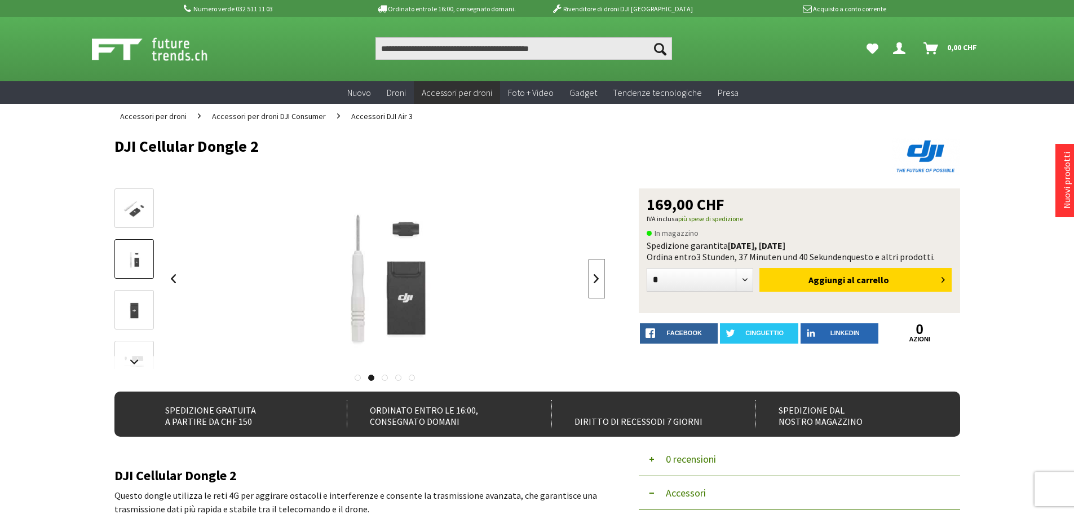
click at [593, 287] on link at bounding box center [596, 278] width 17 height 39
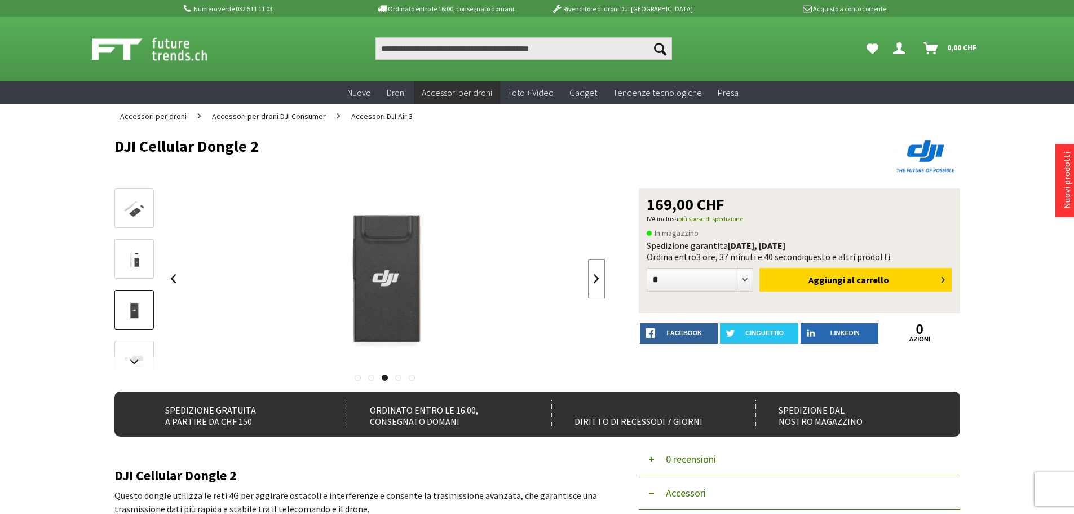
click at [593, 287] on link at bounding box center [596, 278] width 17 height 39
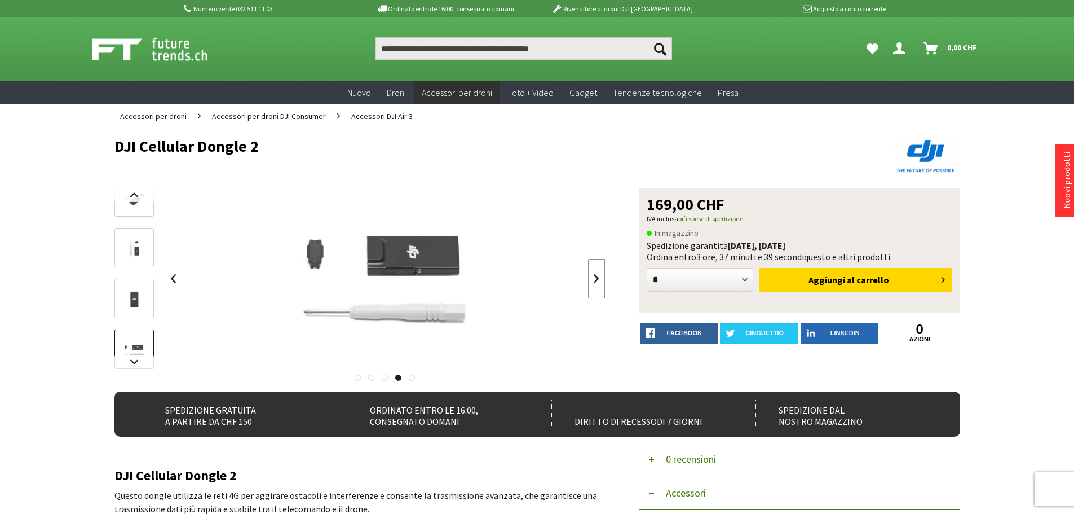
click at [593, 287] on link at bounding box center [596, 278] width 17 height 39
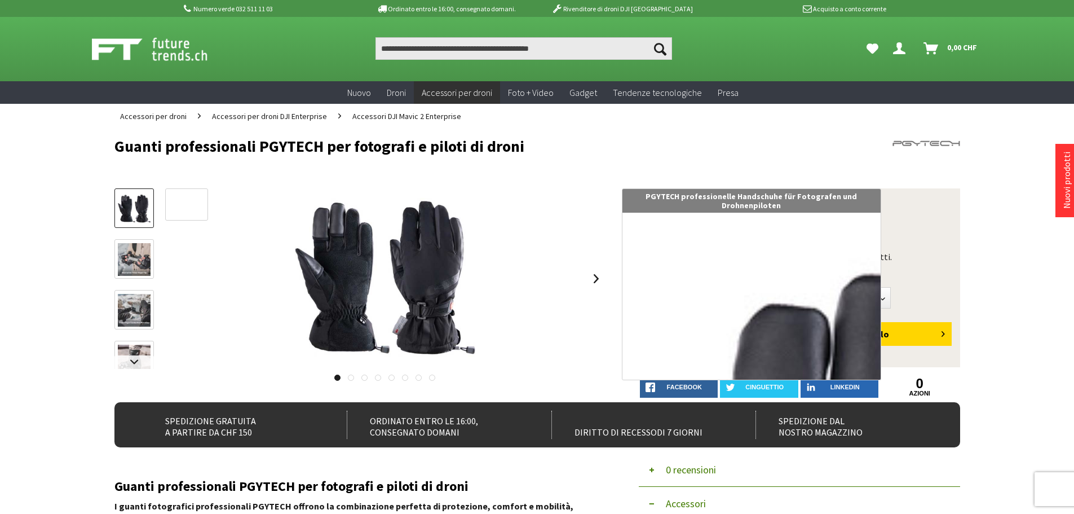
click at [435, 290] on img at bounding box center [385, 278] width 180 height 180
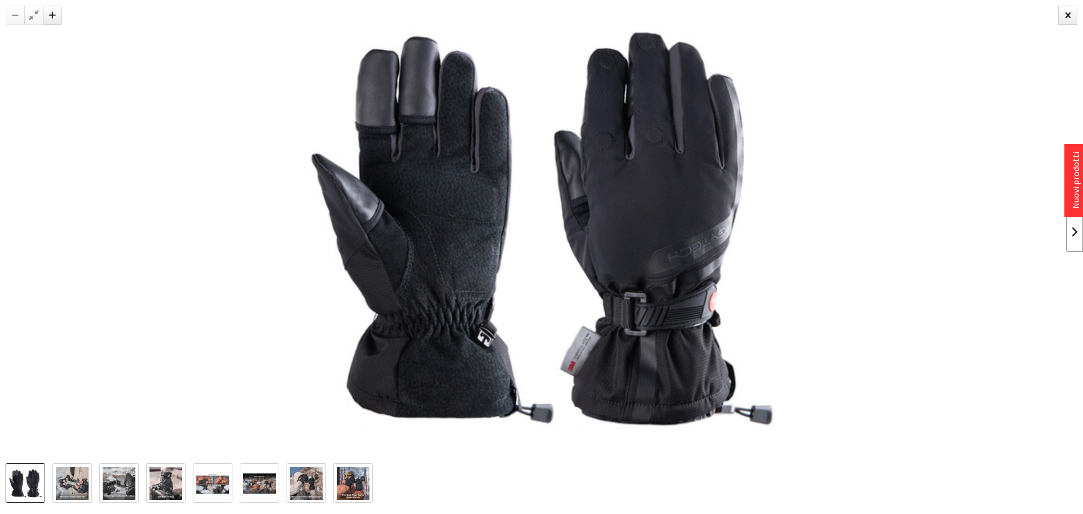
click at [1074, 235] on link at bounding box center [1074, 231] width 17 height 39
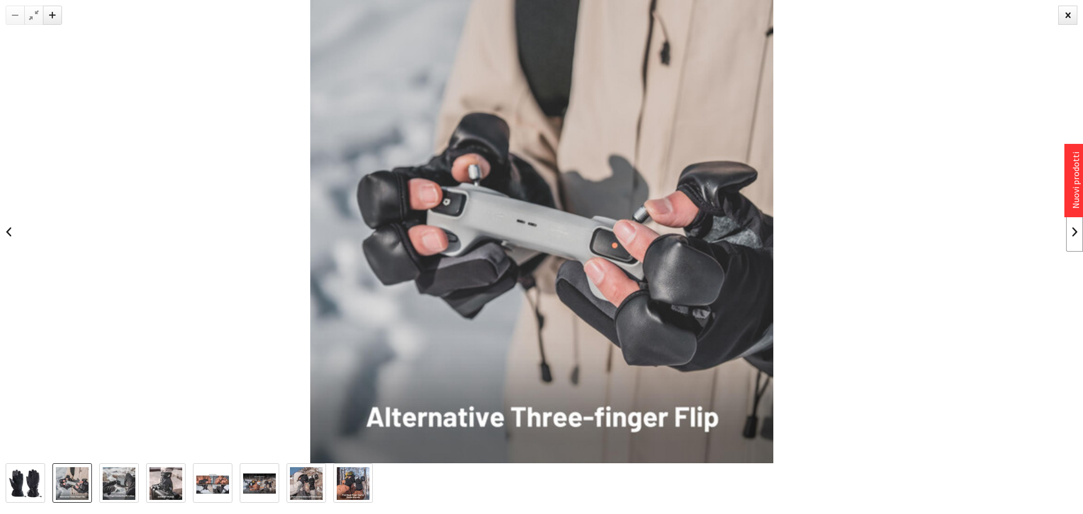
click at [1073, 235] on link at bounding box center [1074, 231] width 17 height 39
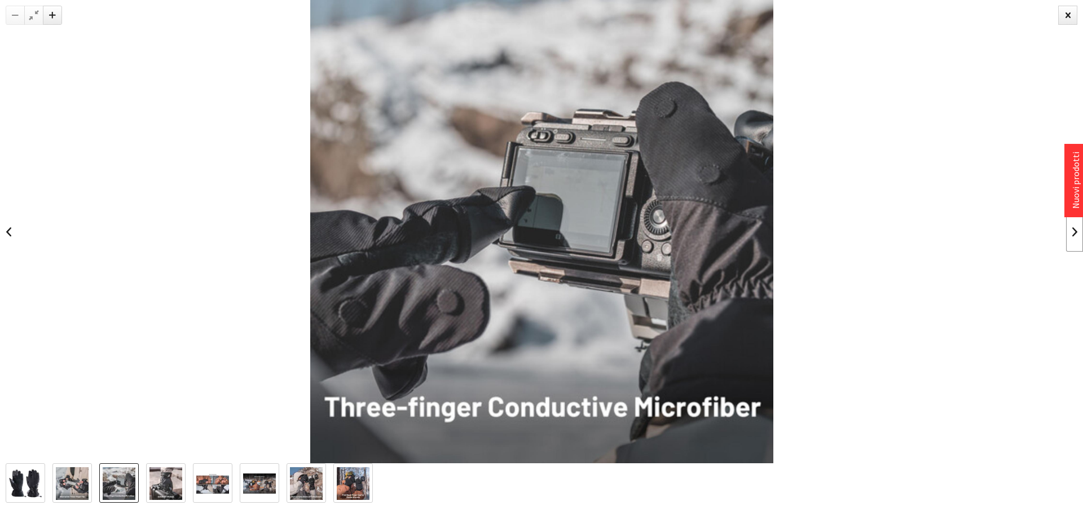
click at [1073, 235] on link at bounding box center [1074, 231] width 17 height 39
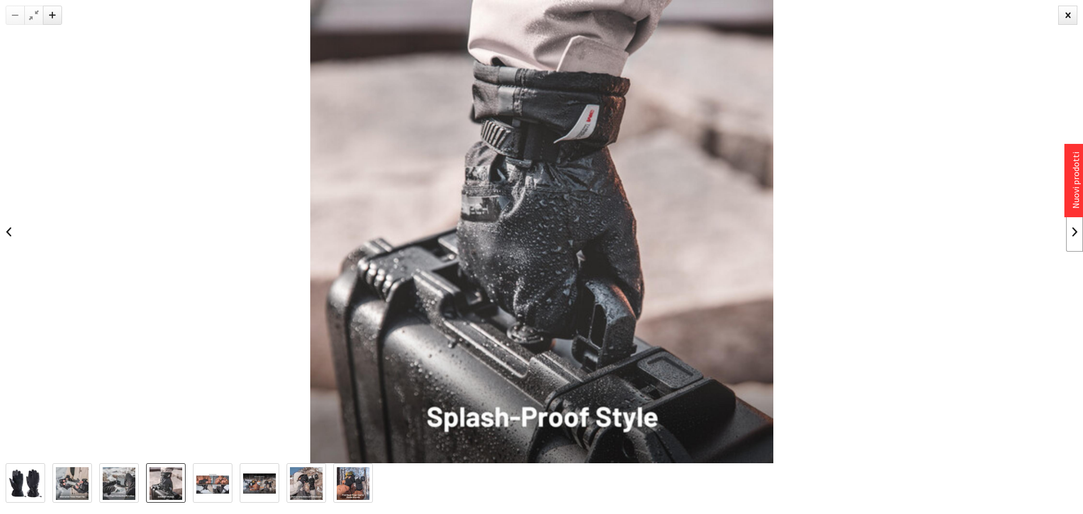
click at [1073, 235] on link at bounding box center [1074, 231] width 17 height 39
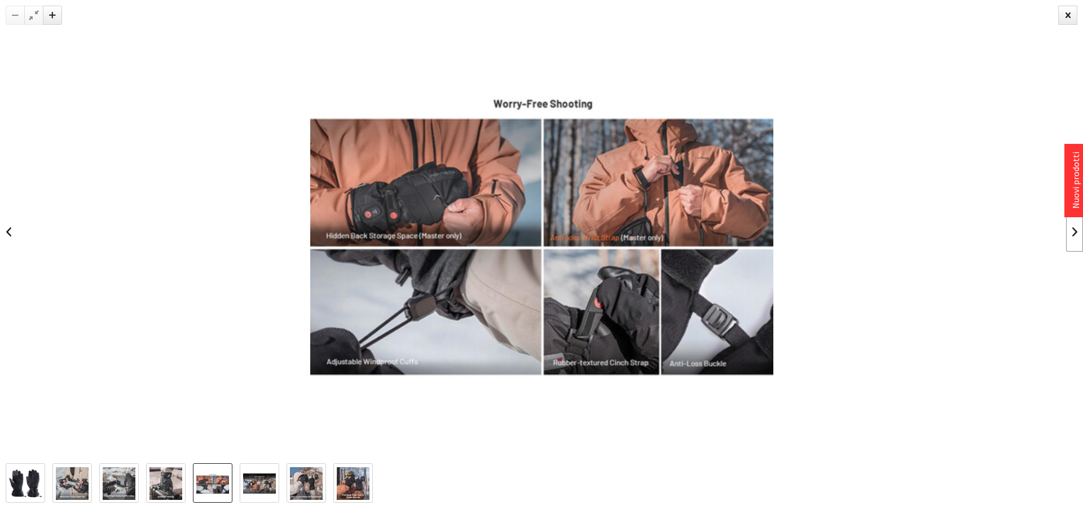
click at [1073, 235] on link at bounding box center [1074, 231] width 17 height 39
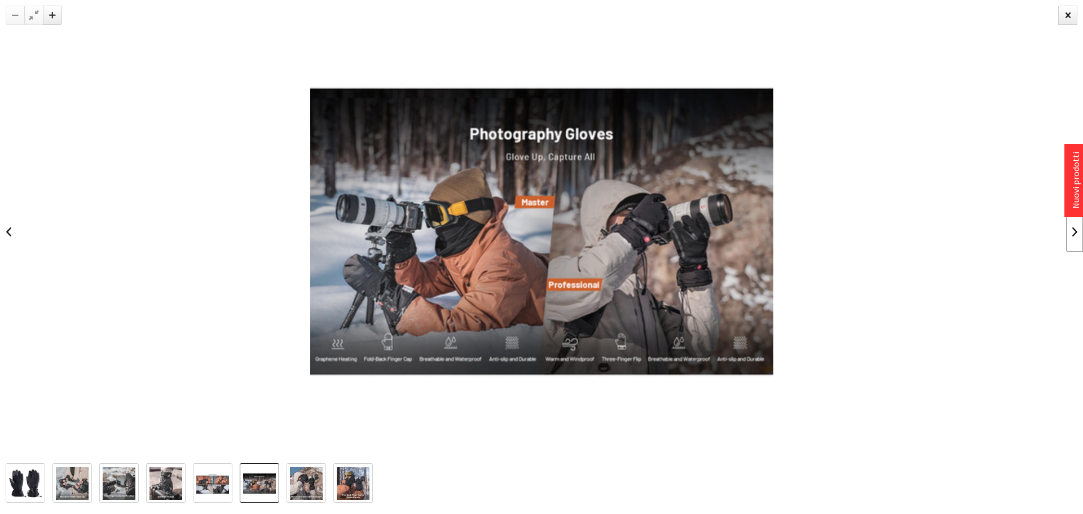
click at [1073, 235] on link at bounding box center [1074, 231] width 17 height 39
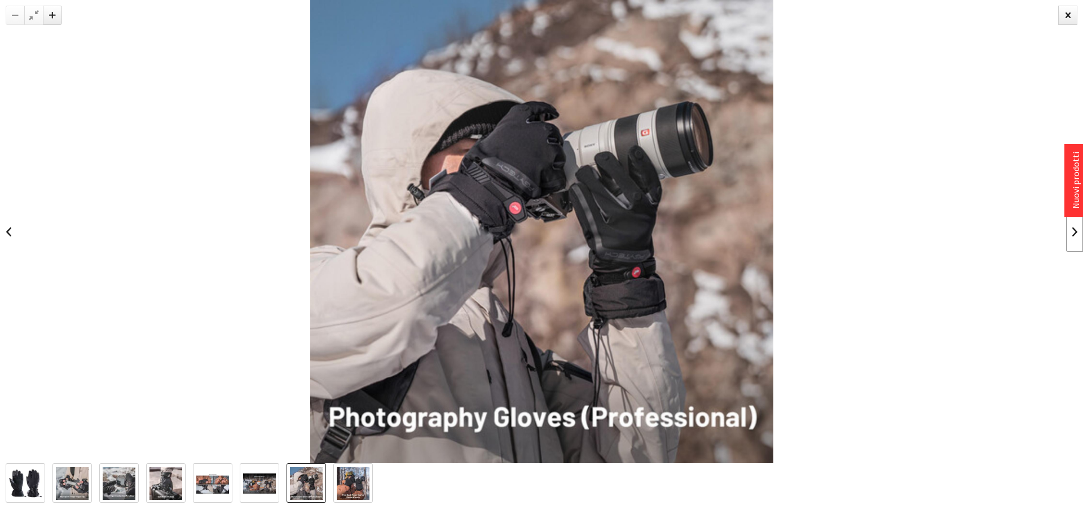
click at [1073, 235] on link at bounding box center [1074, 231] width 17 height 39
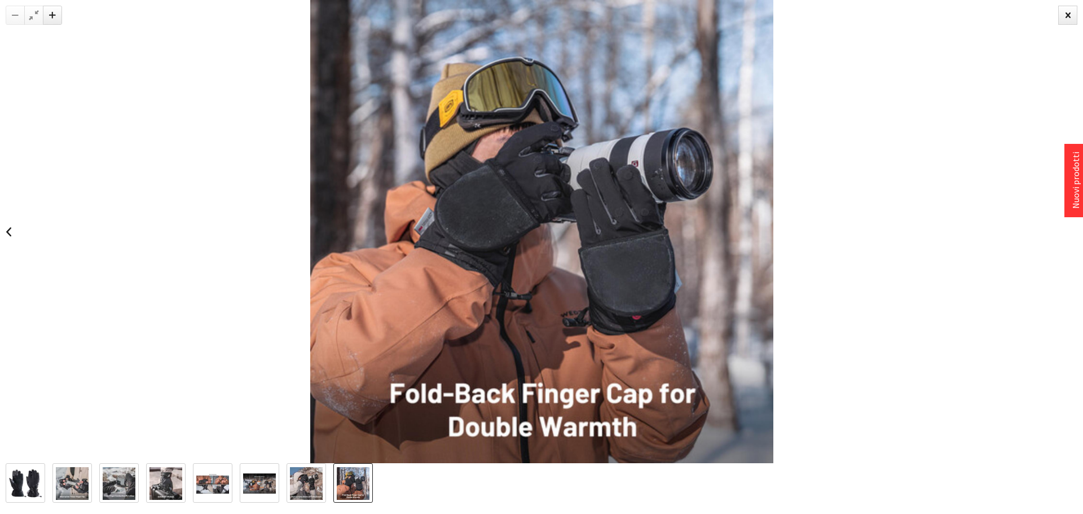
click at [1073, 235] on div at bounding box center [541, 231] width 1083 height 463
click at [1066, 14] on div at bounding box center [1067, 15] width 19 height 19
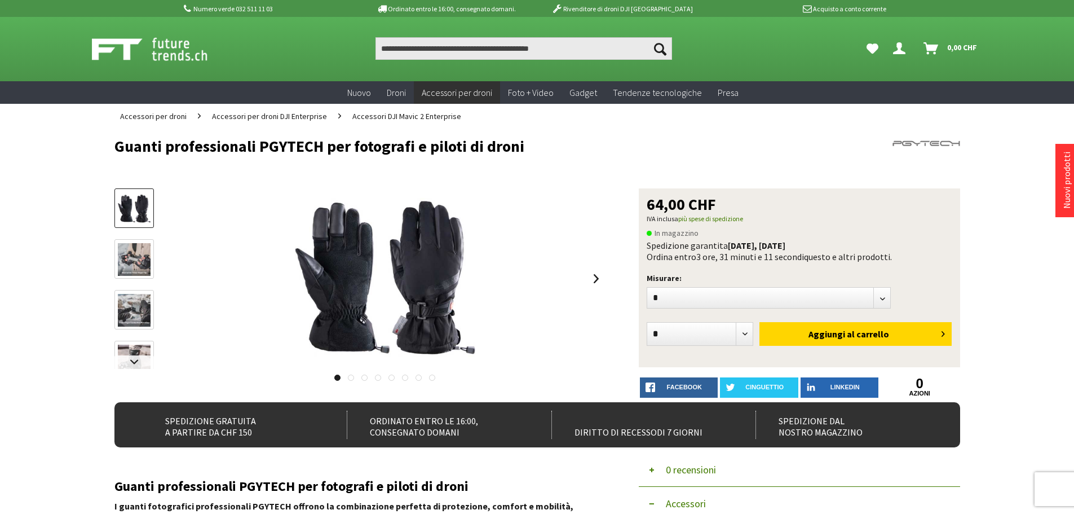
click at [139, 254] on img at bounding box center [134, 259] width 33 height 33
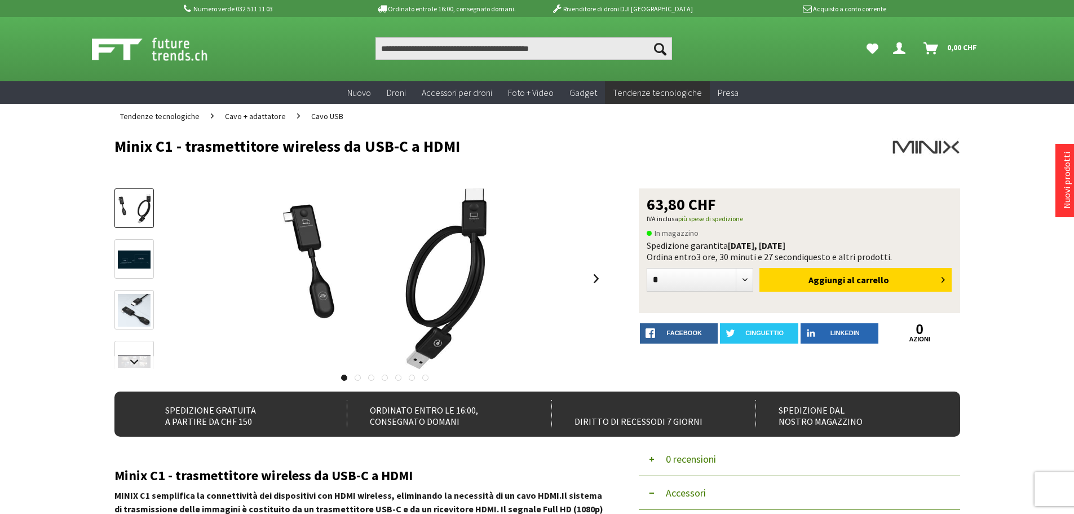
click at [123, 258] on img at bounding box center [134, 259] width 33 height 19
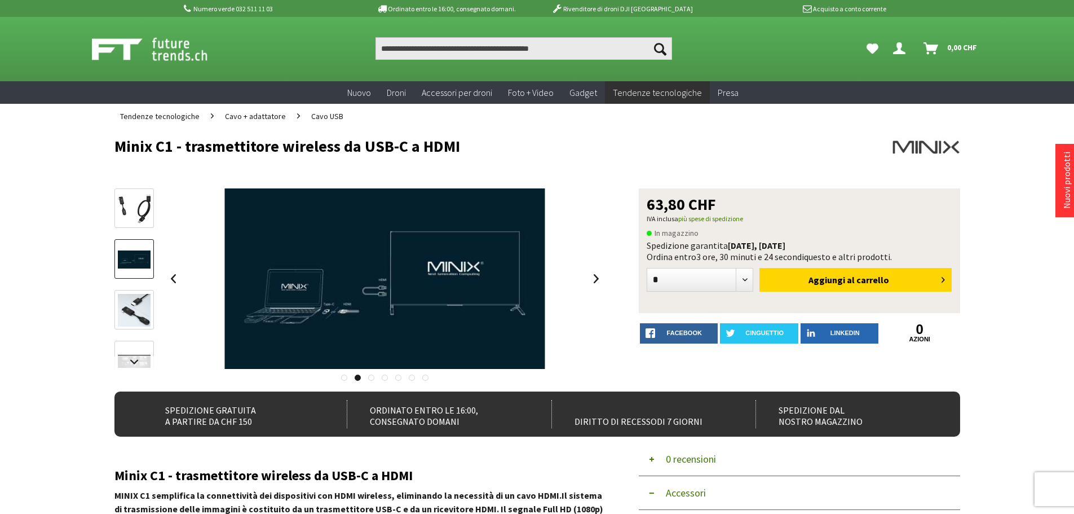
click at [133, 312] on img at bounding box center [134, 310] width 33 height 33
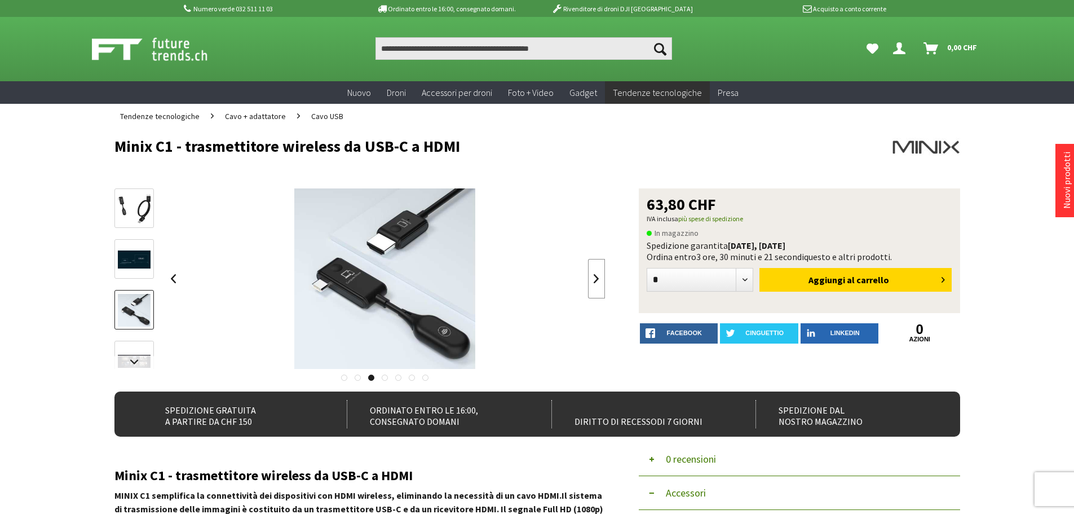
click at [593, 283] on link at bounding box center [596, 278] width 17 height 39
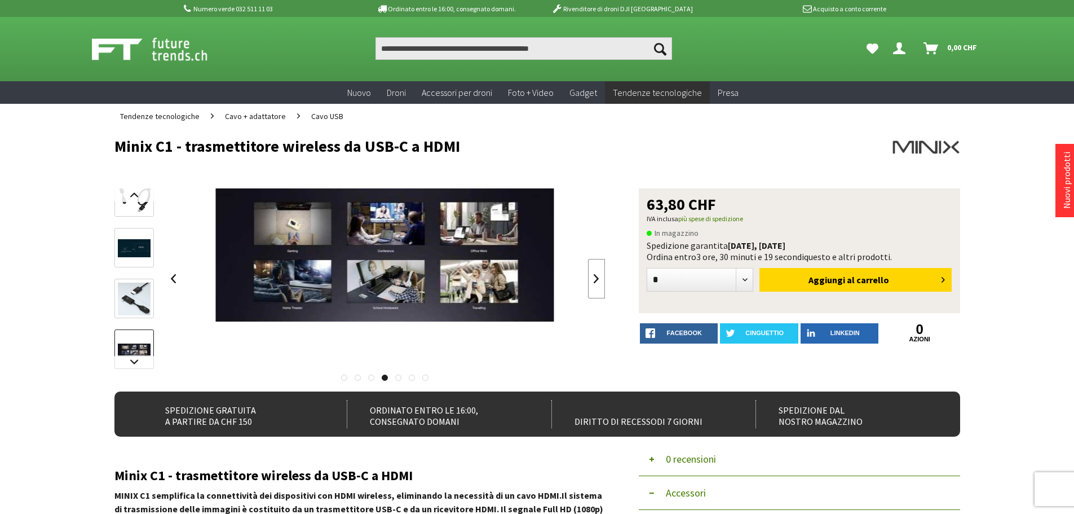
click at [594, 282] on link at bounding box center [596, 278] width 17 height 39
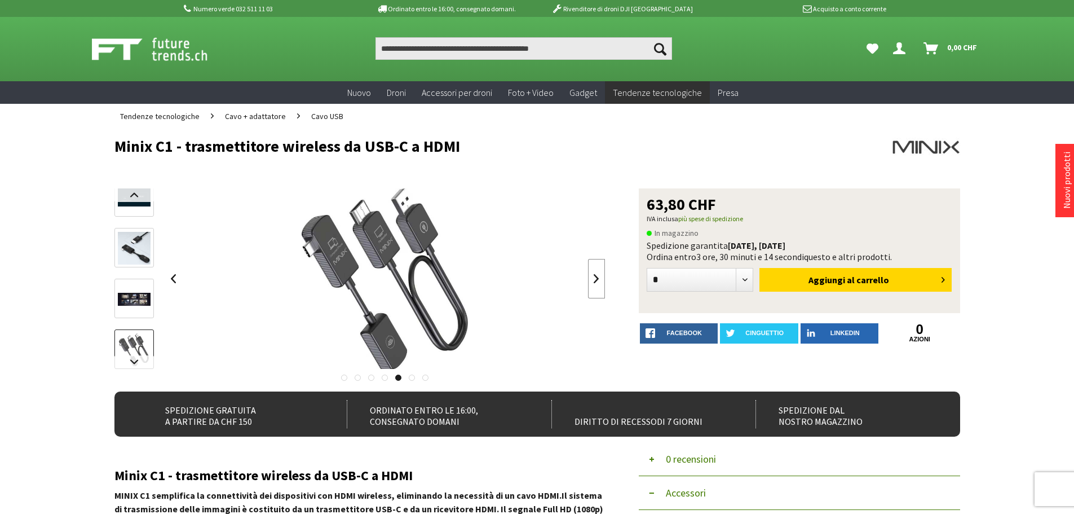
click at [594, 282] on link at bounding box center [596, 278] width 17 height 39
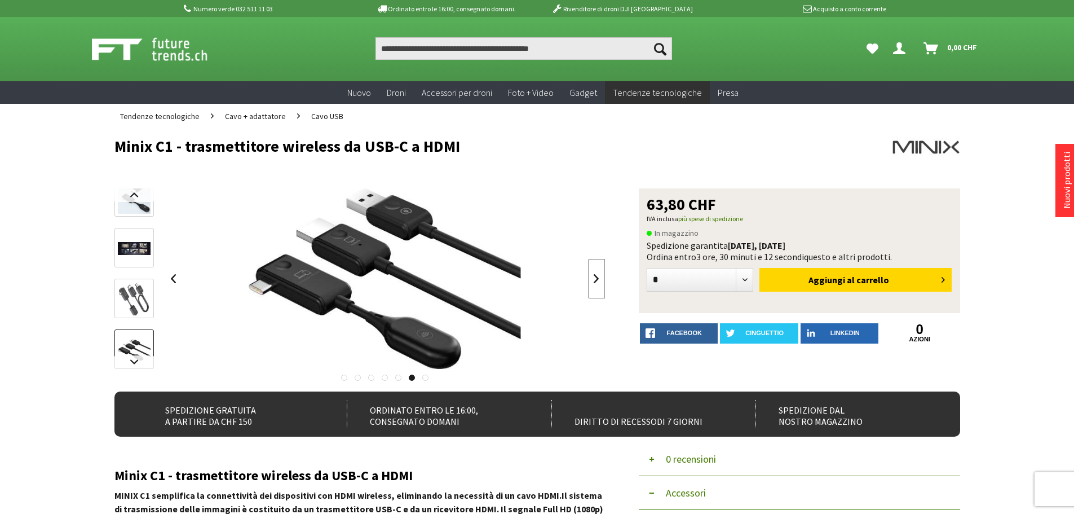
click at [594, 282] on link at bounding box center [596, 278] width 17 height 39
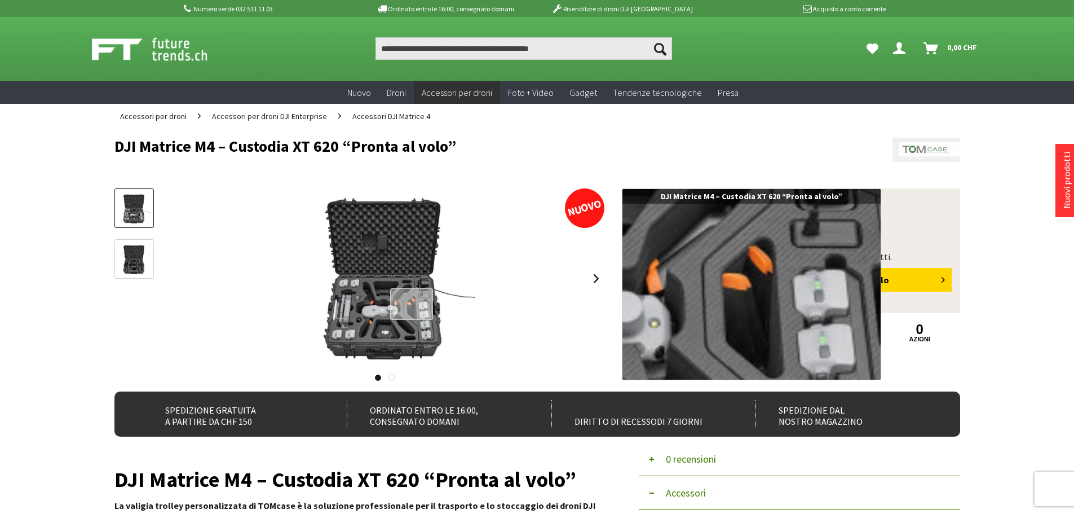
click at [412, 304] on div at bounding box center [411, 304] width 43 height 32
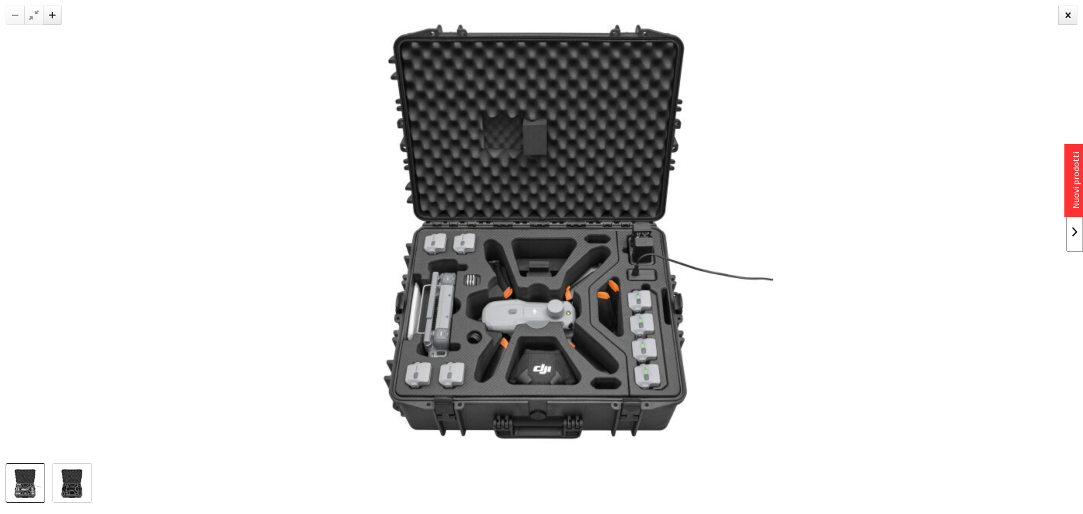
click at [1071, 232] on link at bounding box center [1074, 231] width 17 height 39
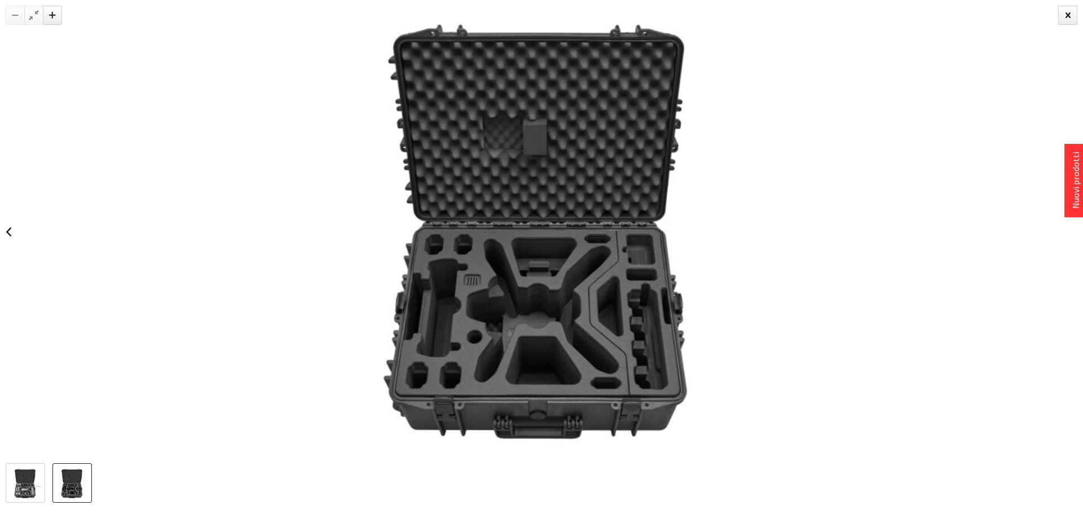
click at [1071, 232] on div at bounding box center [541, 231] width 1083 height 463
click at [5, 229] on link at bounding box center [8, 231] width 17 height 39
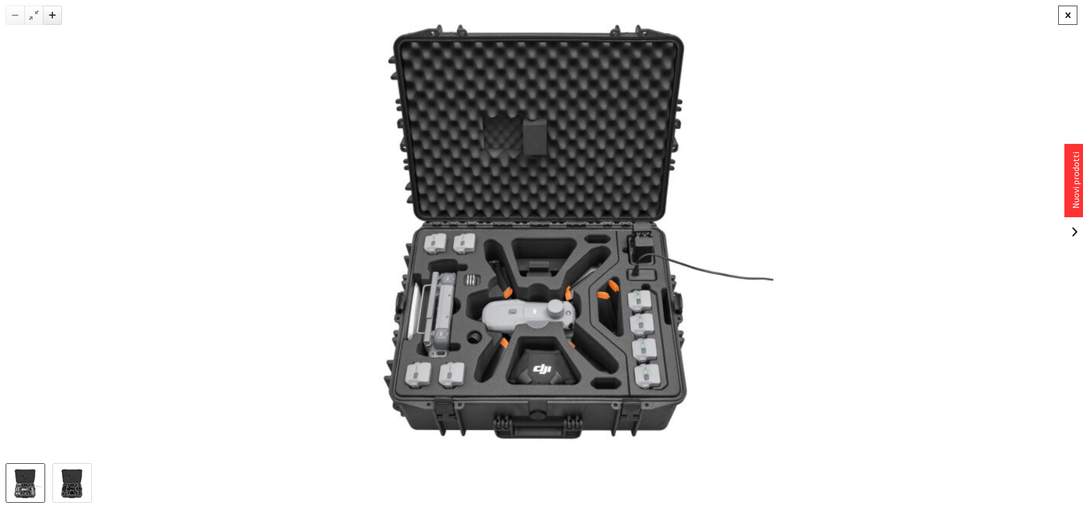
click at [1065, 17] on div at bounding box center [1067, 15] width 19 height 19
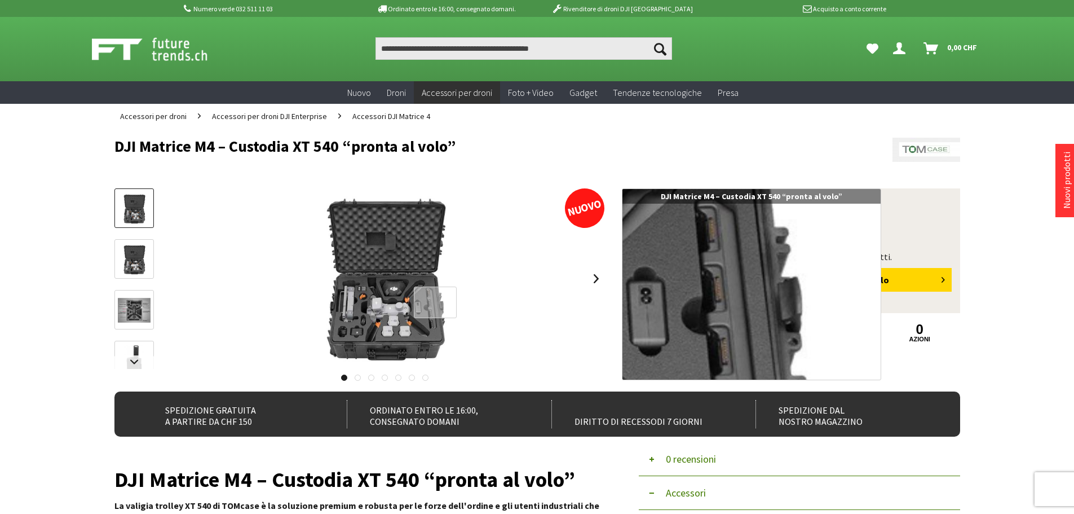
click at [435, 302] on div at bounding box center [435, 302] width 43 height 32
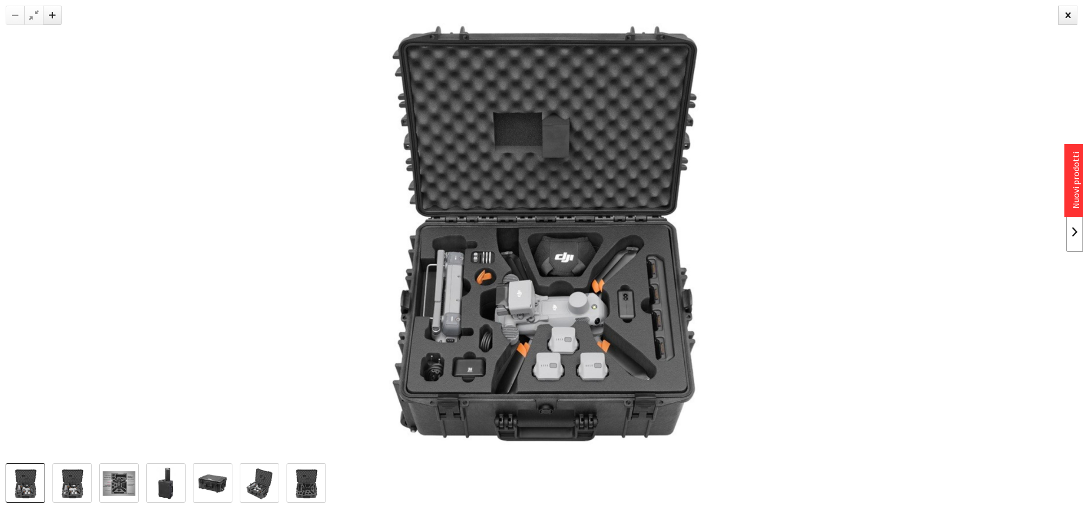
click at [1070, 232] on link at bounding box center [1074, 231] width 17 height 39
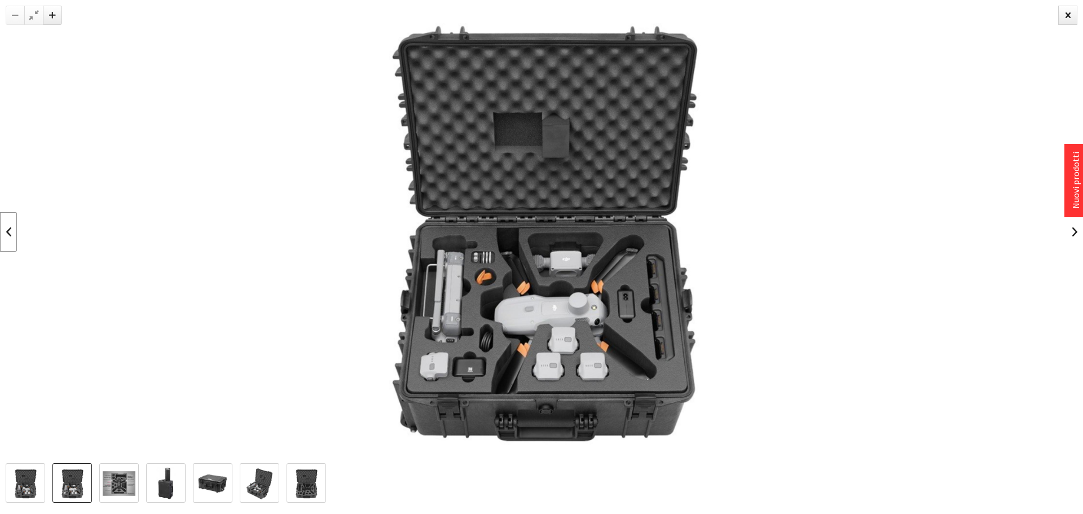
click at [11, 232] on link at bounding box center [8, 231] width 17 height 39
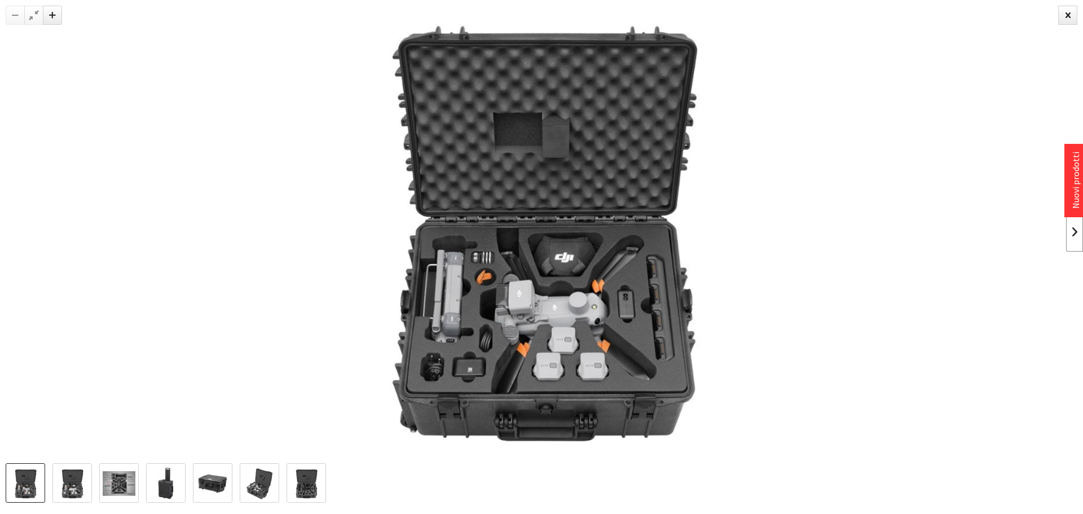
click at [1074, 228] on link at bounding box center [1074, 231] width 17 height 39
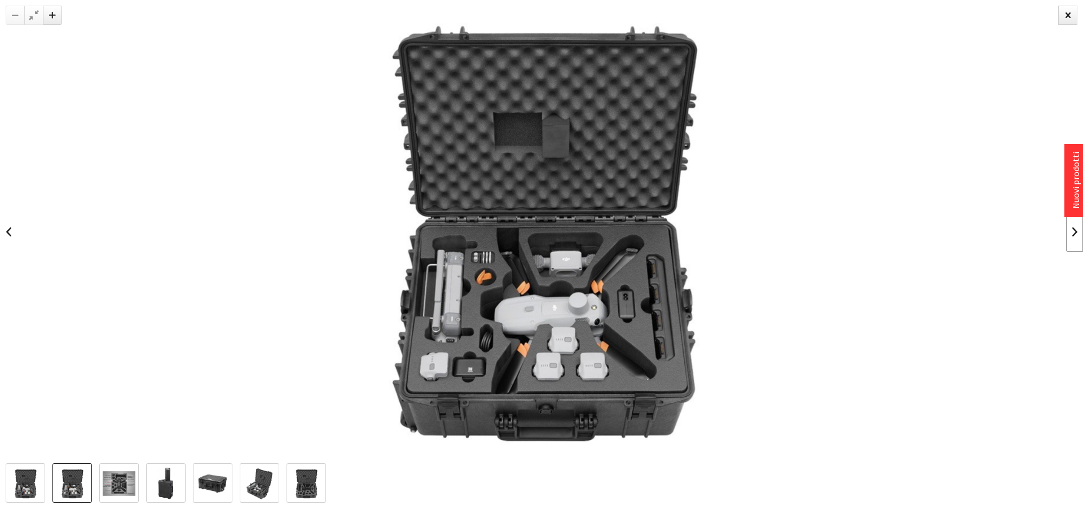
click at [1074, 228] on link at bounding box center [1074, 231] width 17 height 39
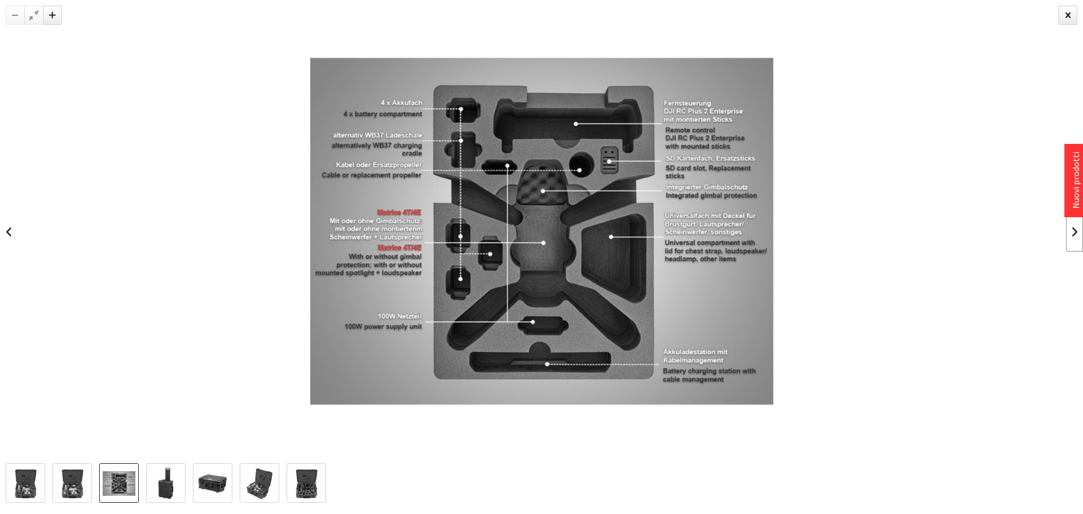
click at [1074, 228] on link at bounding box center [1074, 231] width 17 height 39
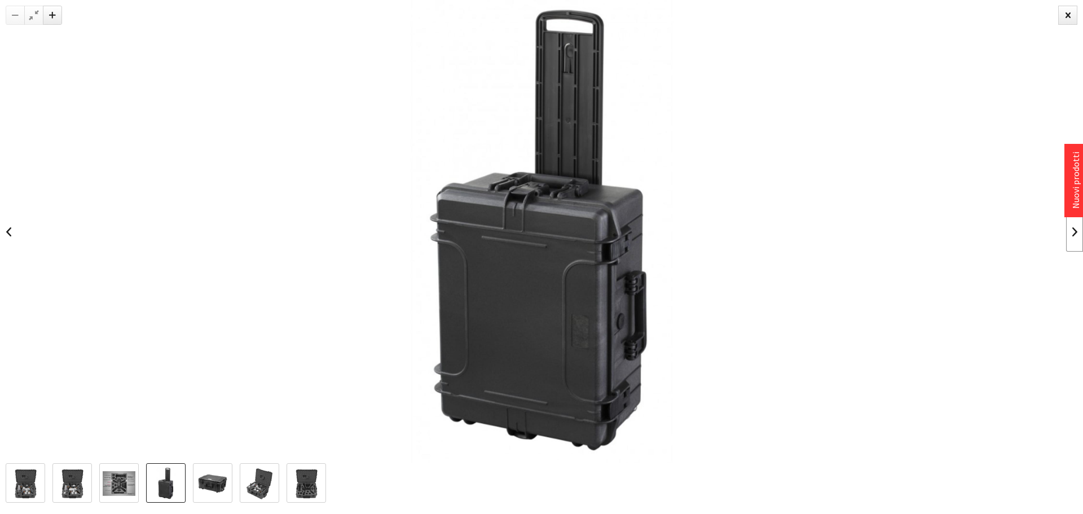
click at [1074, 228] on link at bounding box center [1074, 231] width 17 height 39
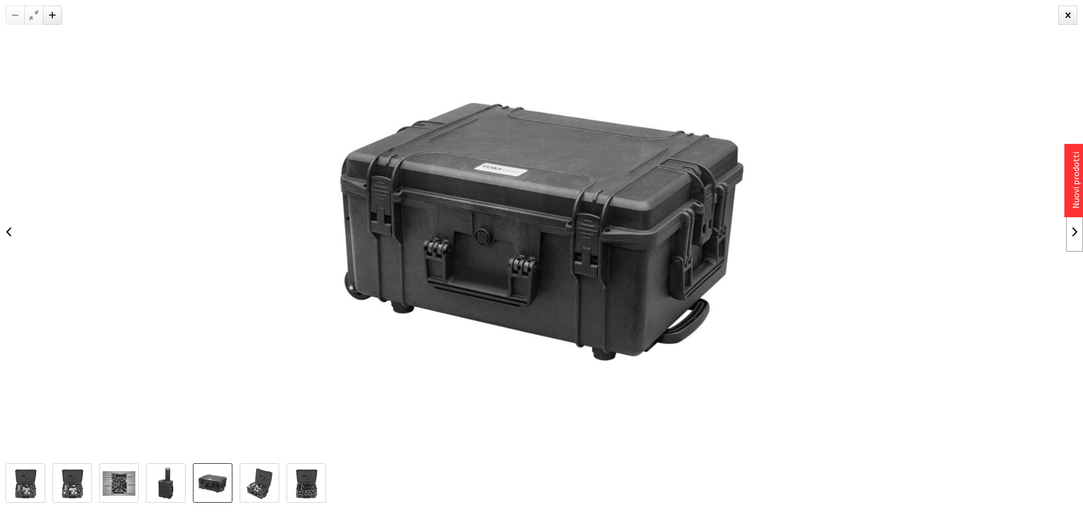
click at [1074, 228] on link at bounding box center [1074, 231] width 17 height 39
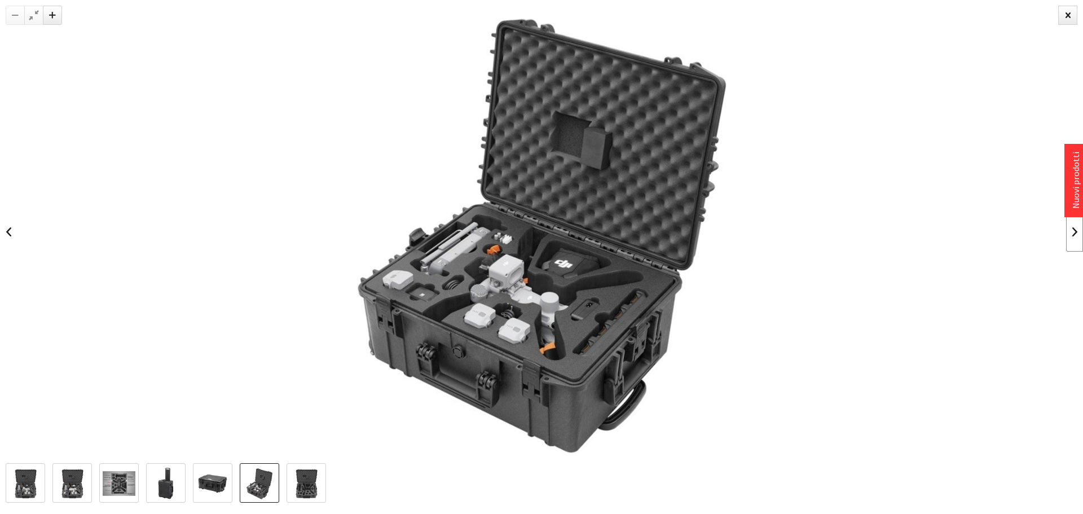
click at [1074, 228] on link at bounding box center [1074, 231] width 17 height 39
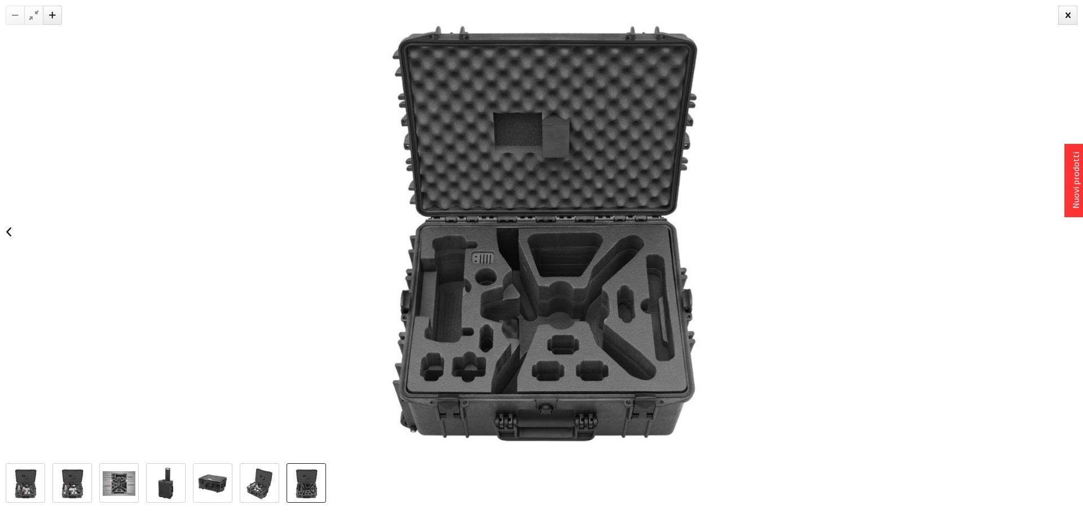
click at [1074, 228] on div at bounding box center [541, 231] width 1083 height 463
click at [1068, 21] on div at bounding box center [1067, 15] width 19 height 19
